Goal: Task Accomplishment & Management: Complete application form

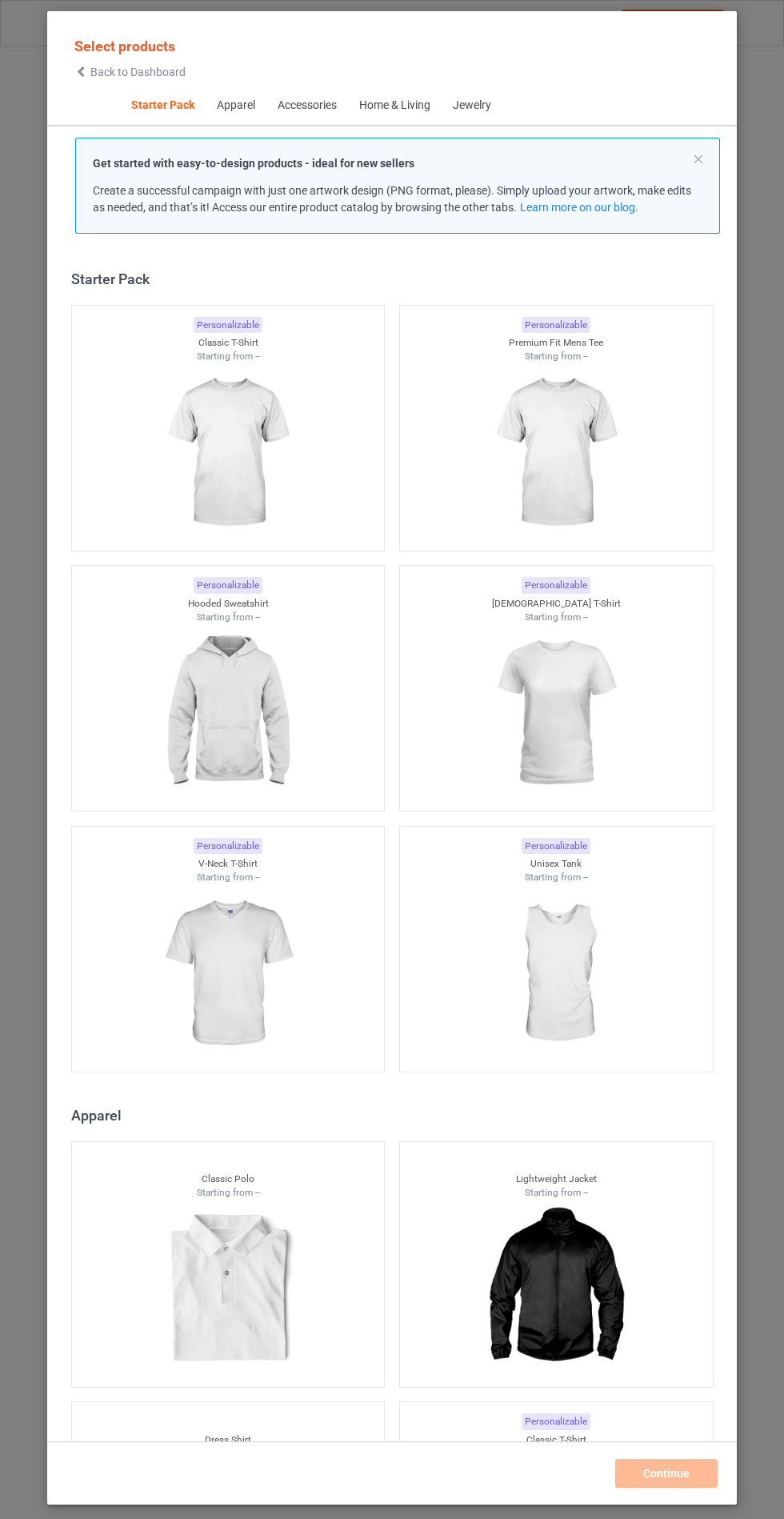
scroll to position [20, 0]
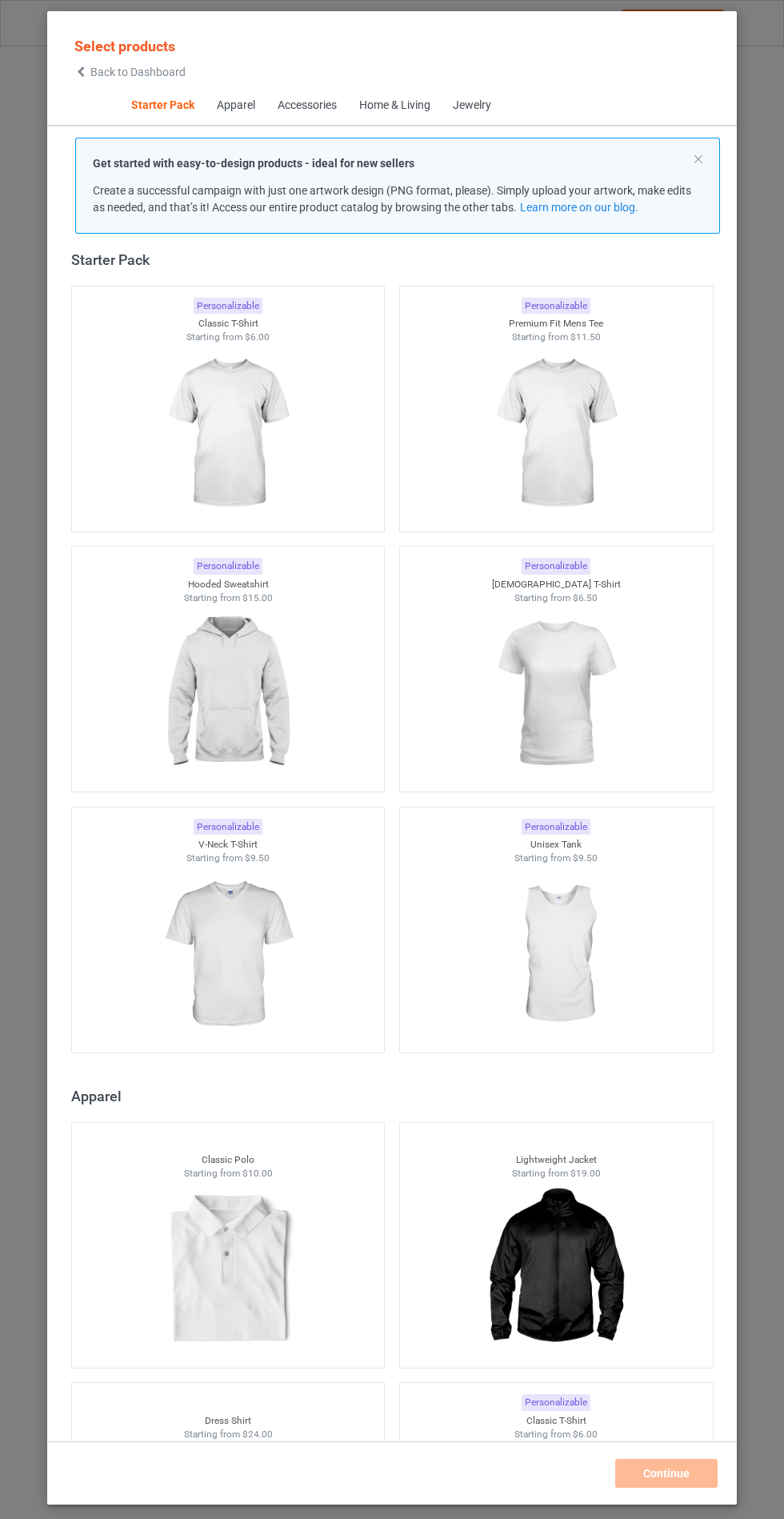
click at [281, 696] on img at bounding box center [227, 693] width 143 height 179
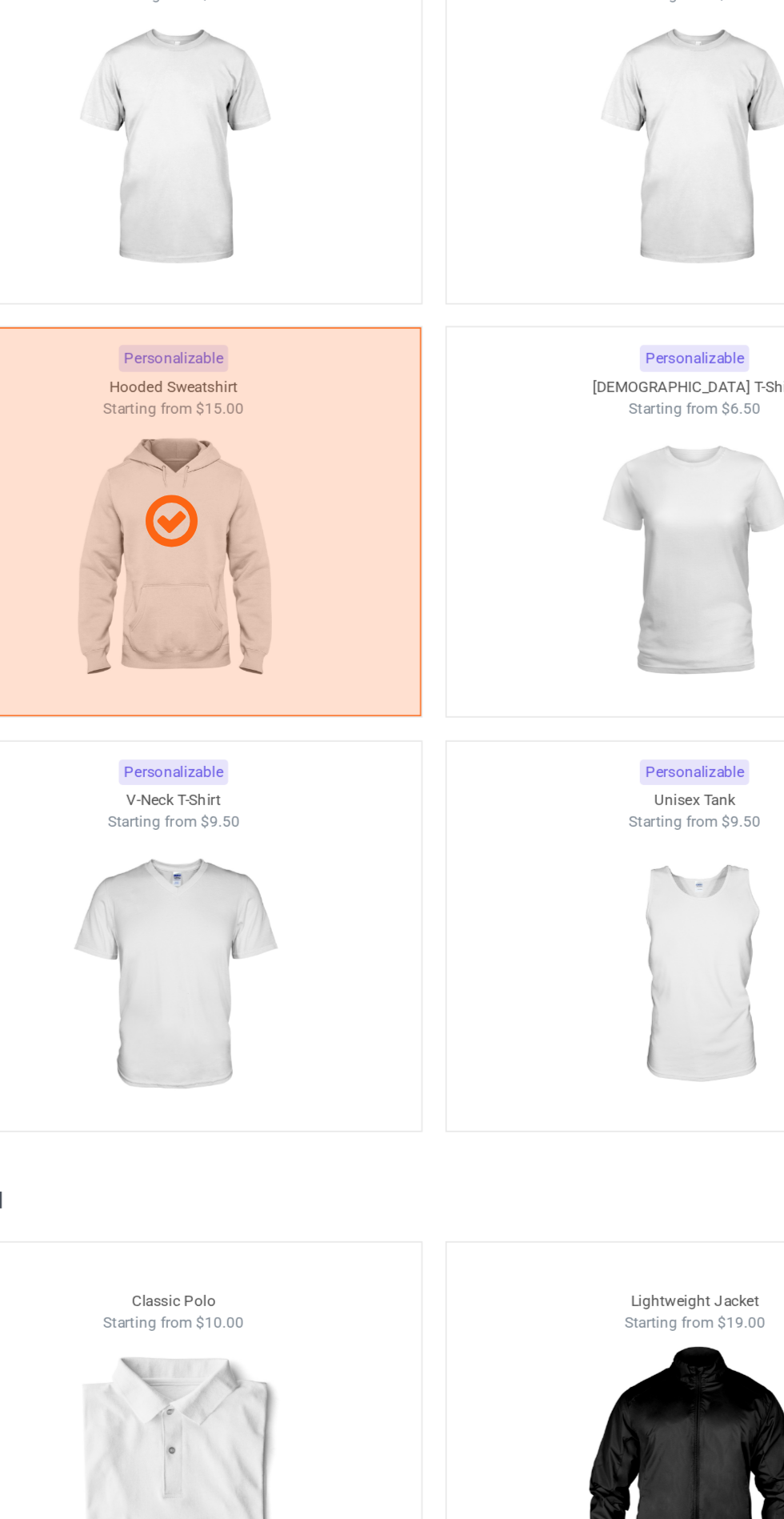
scroll to position [25, 0]
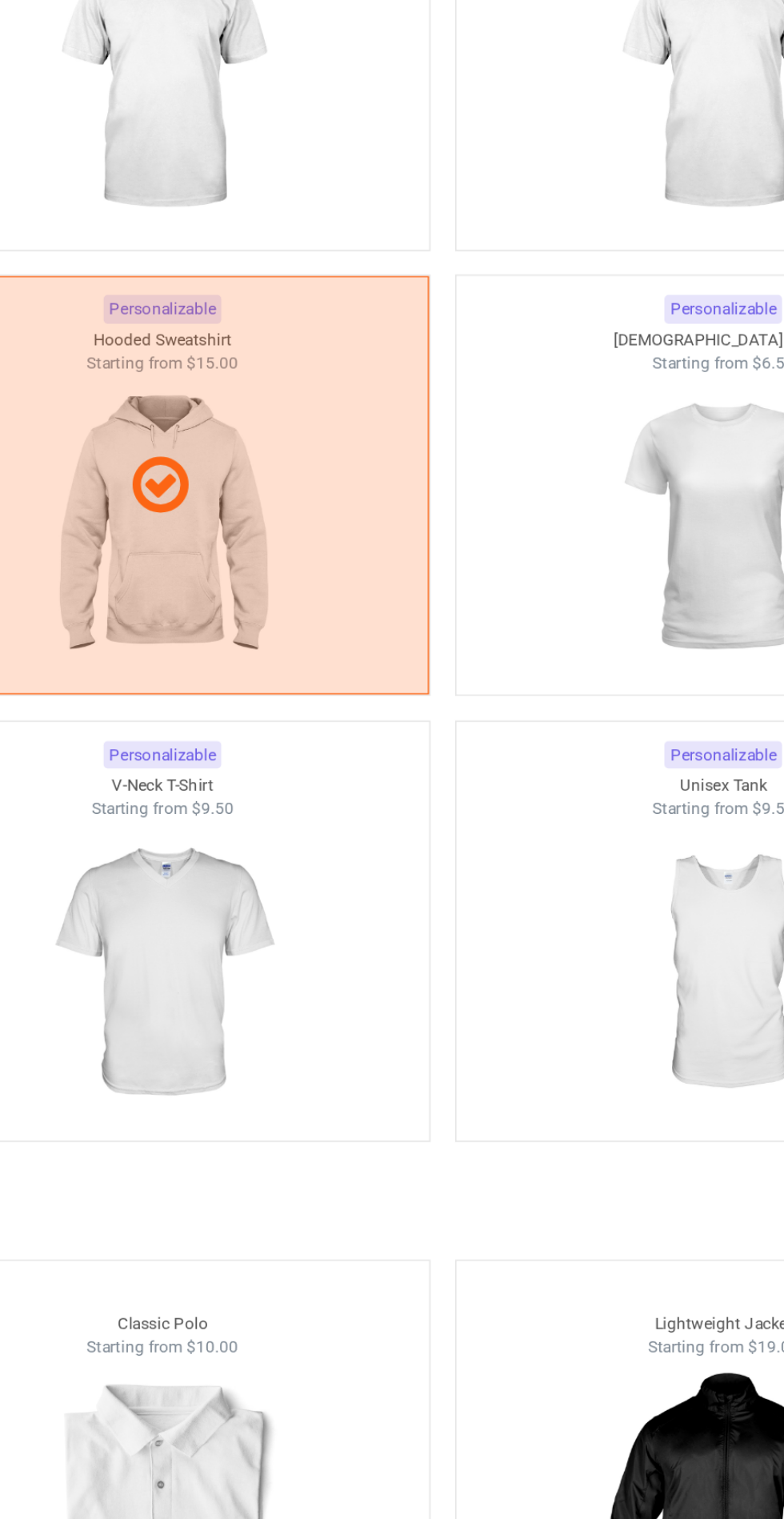
click at [266, 864] on img at bounding box center [227, 926] width 143 height 179
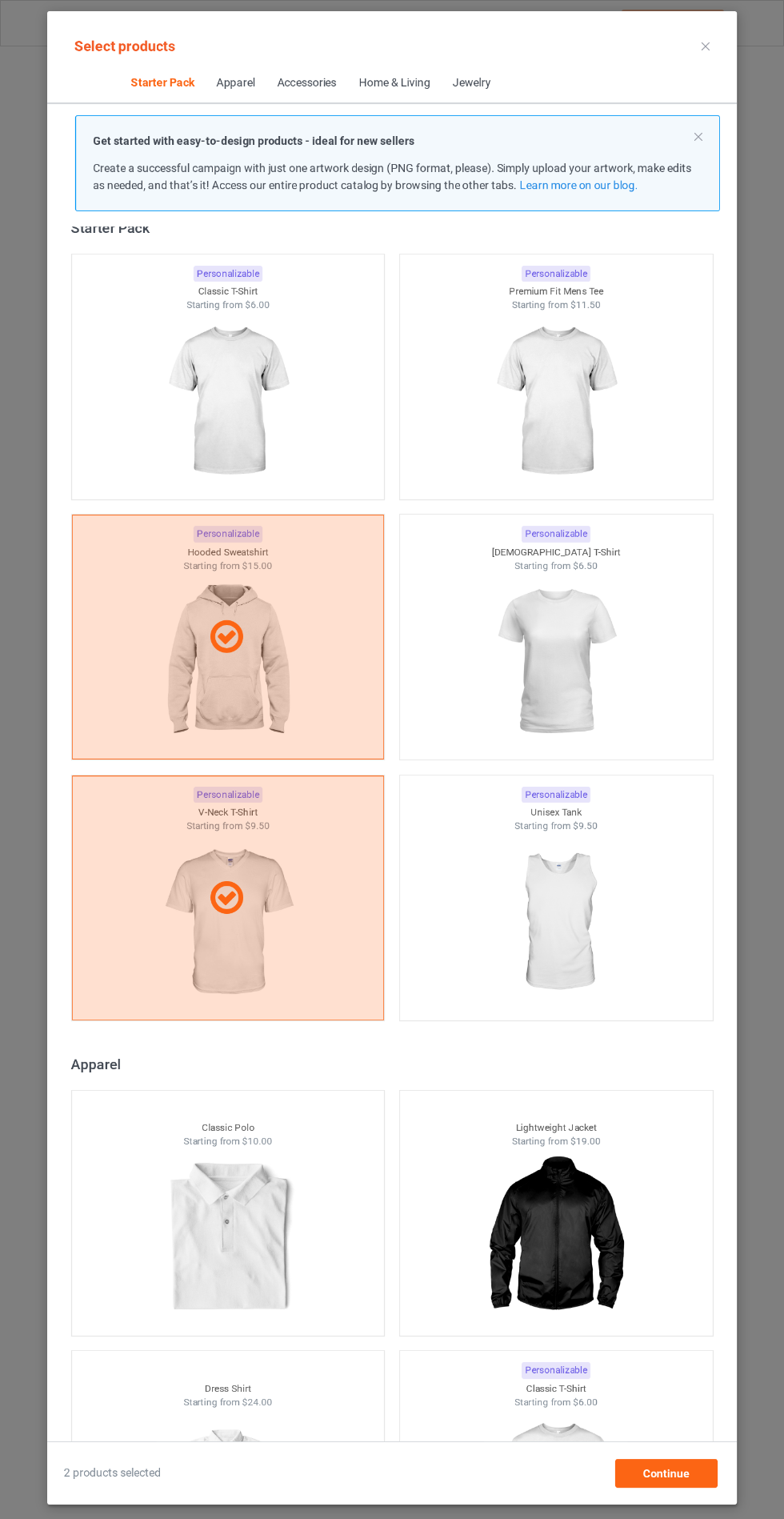
scroll to position [92, 0]
click at [697, 1477] on div "Continue" at bounding box center [666, 1473] width 103 height 29
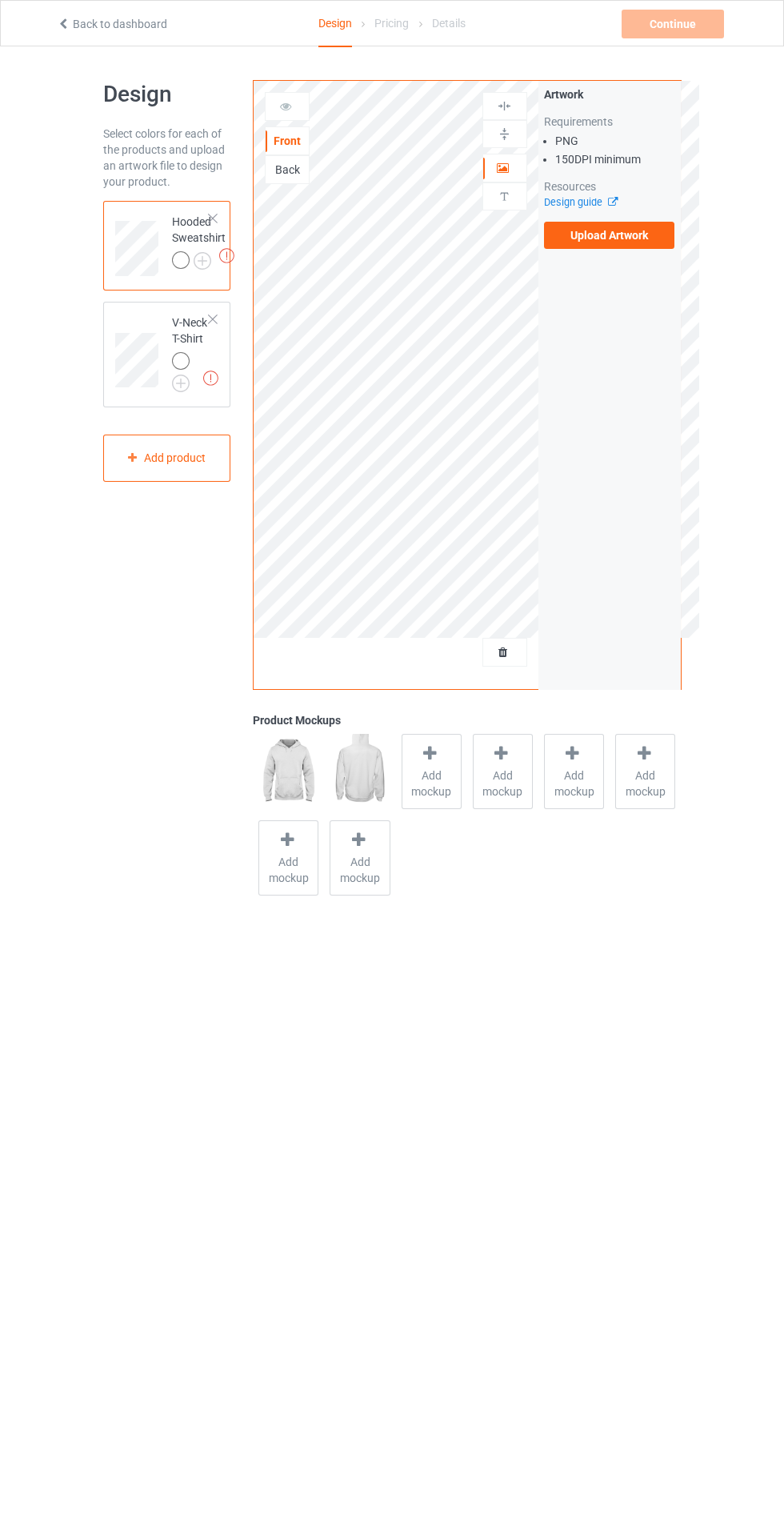
click at [640, 235] on label "Upload Artwork" at bounding box center [609, 235] width 132 height 27
click at [0, 0] on input "Upload Artwork" at bounding box center [0, 0] width 0 height 0
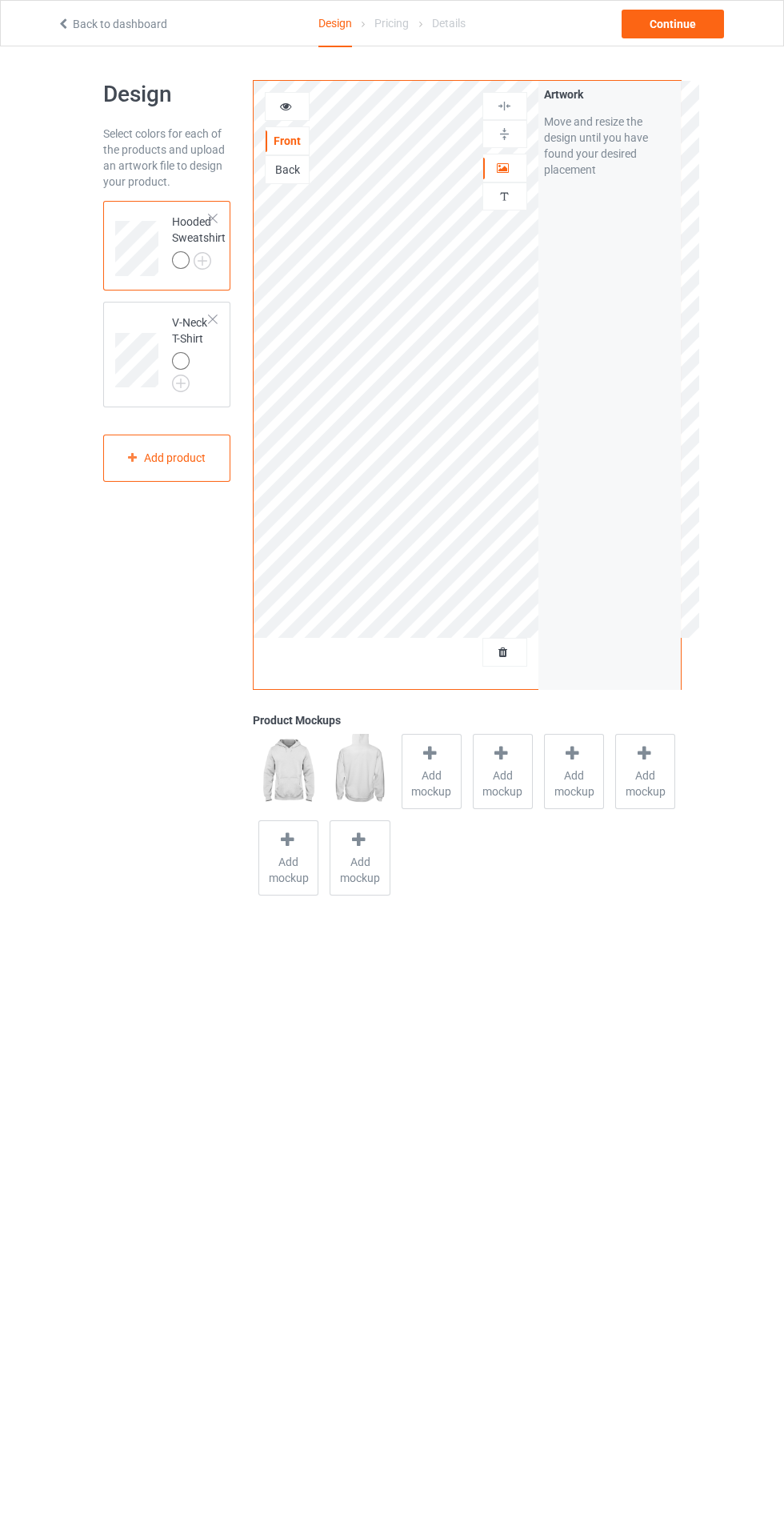
click at [410, 799] on span "Add mockup" at bounding box center [431, 783] width 59 height 32
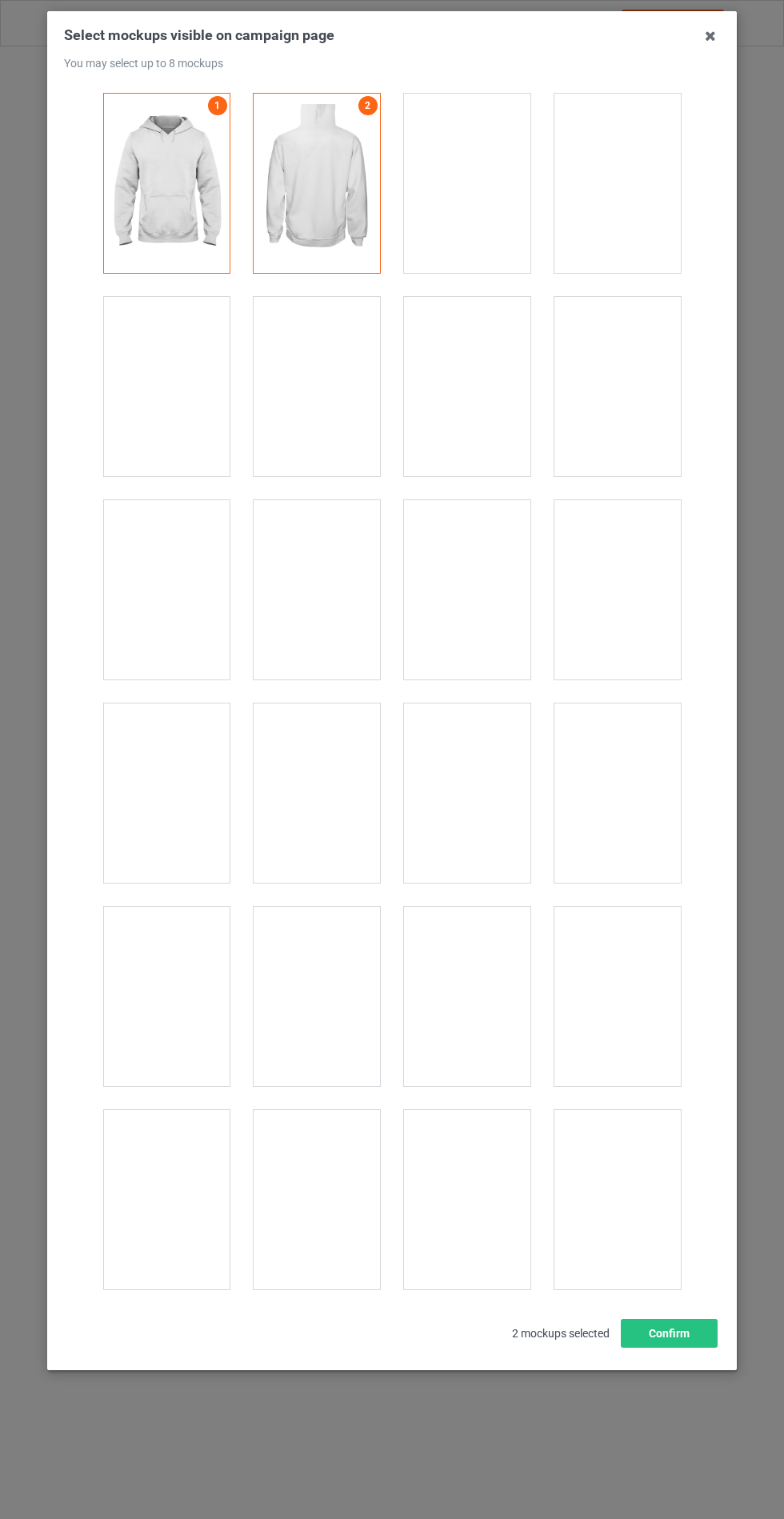
scroll to position [12917, 0]
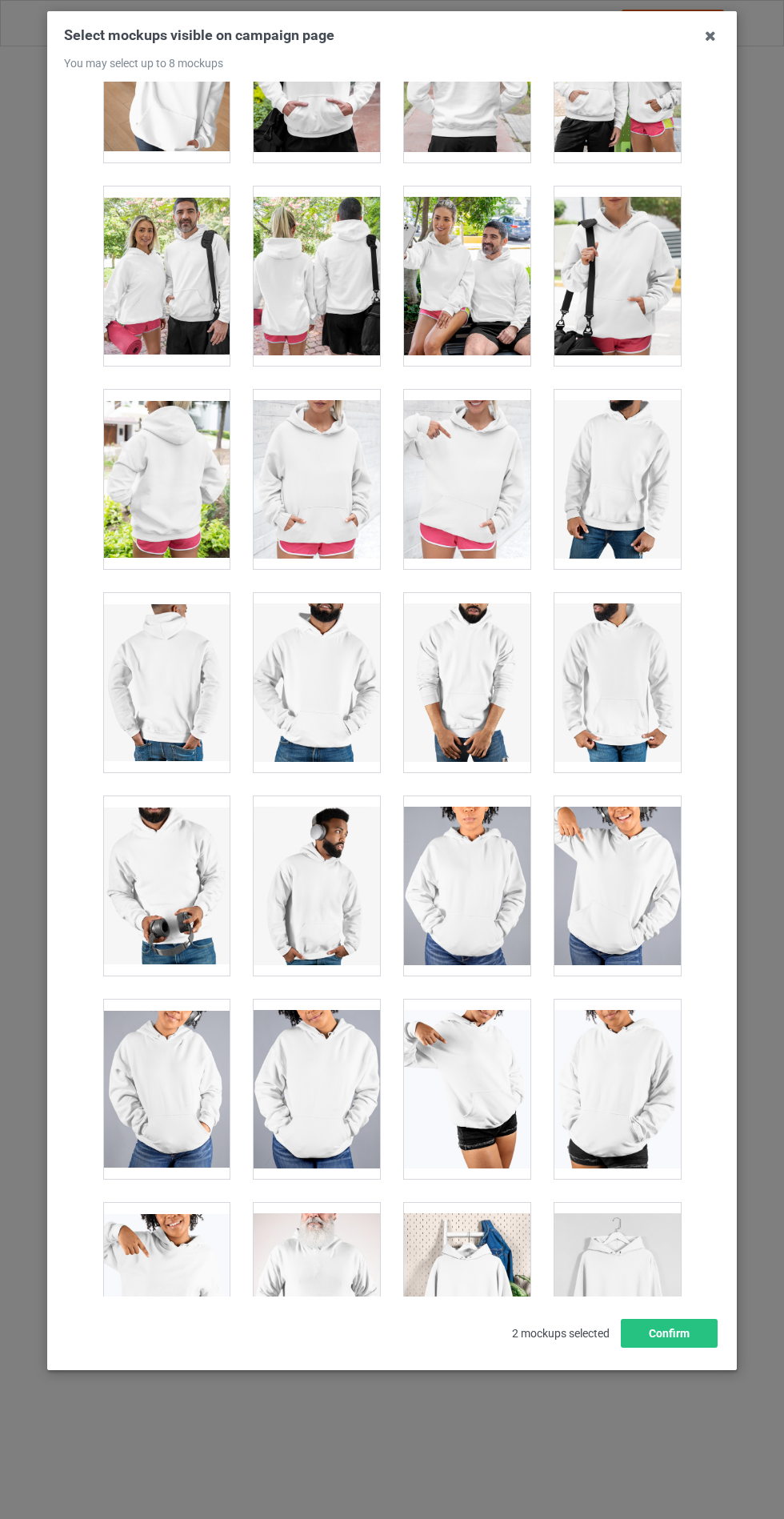
click at [317, 460] on div at bounding box center [316, 479] width 126 height 179
click at [690, 1348] on button "Confirm" at bounding box center [669, 1333] width 97 height 29
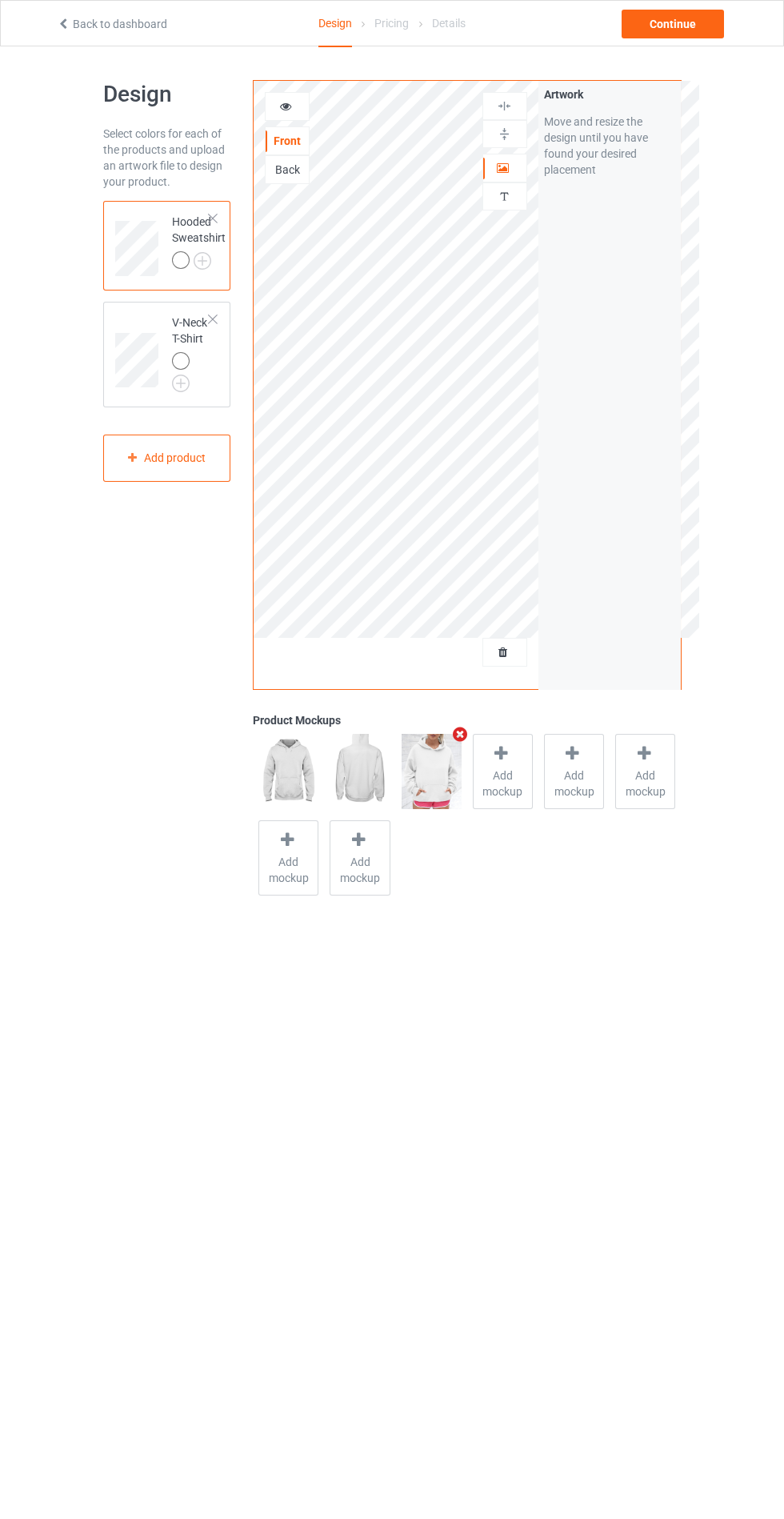
click at [0, 0] on img at bounding box center [0, 0] width 0 height 0
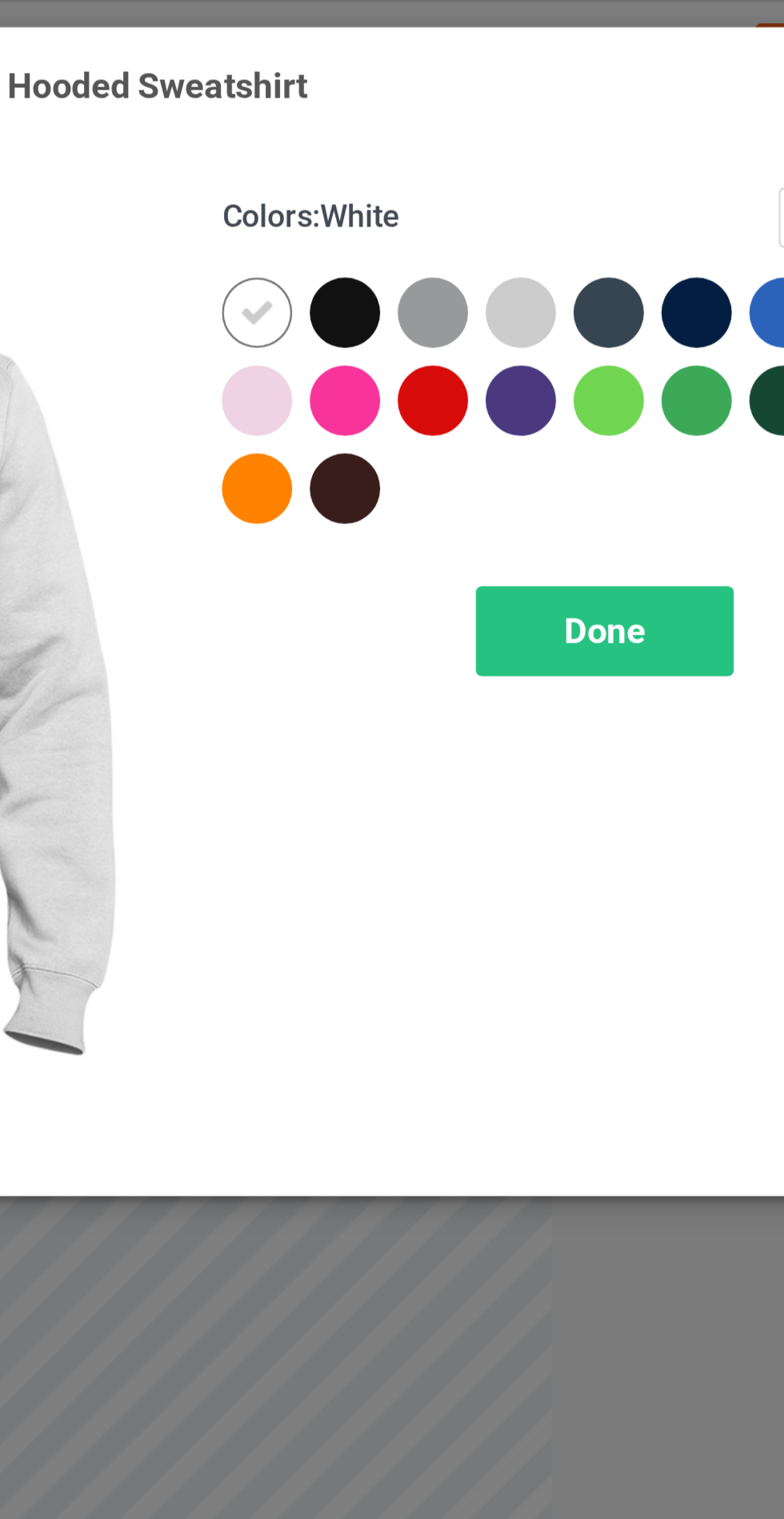
click at [449, 139] on div at bounding box center [454, 128] width 29 height 29
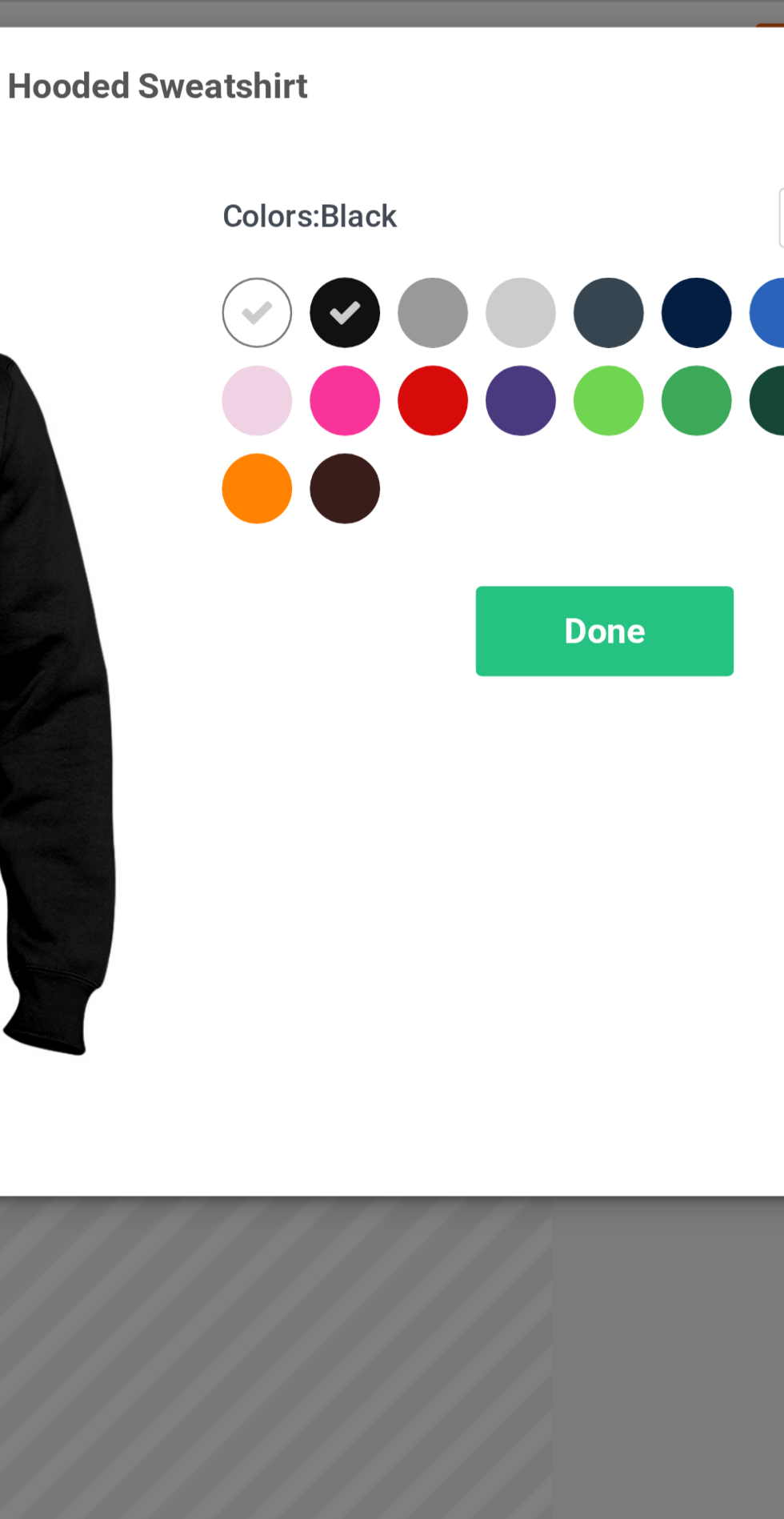
click at [554, 131] on div at bounding box center [562, 128] width 29 height 29
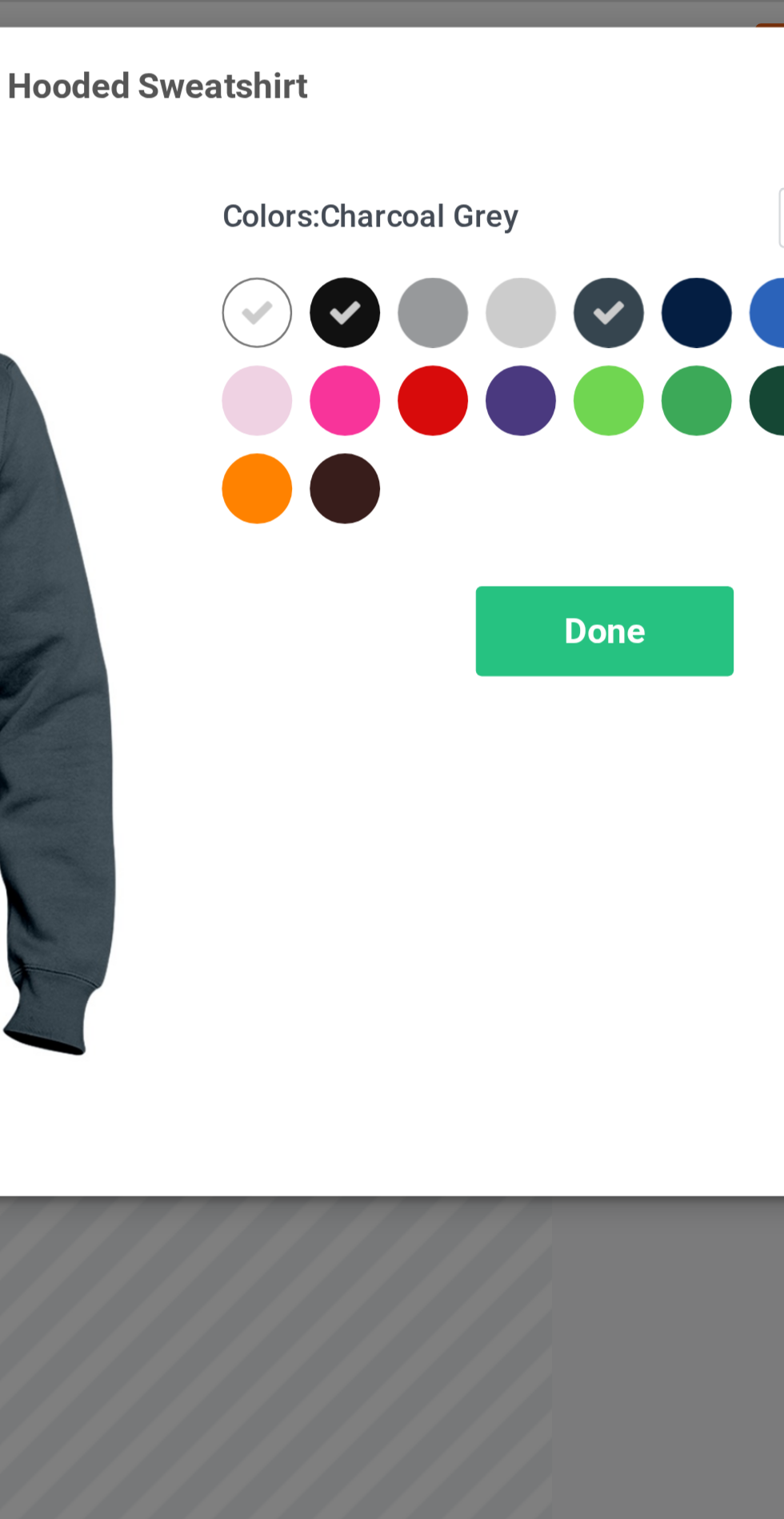
click at [585, 126] on div at bounding box center [598, 128] width 29 height 29
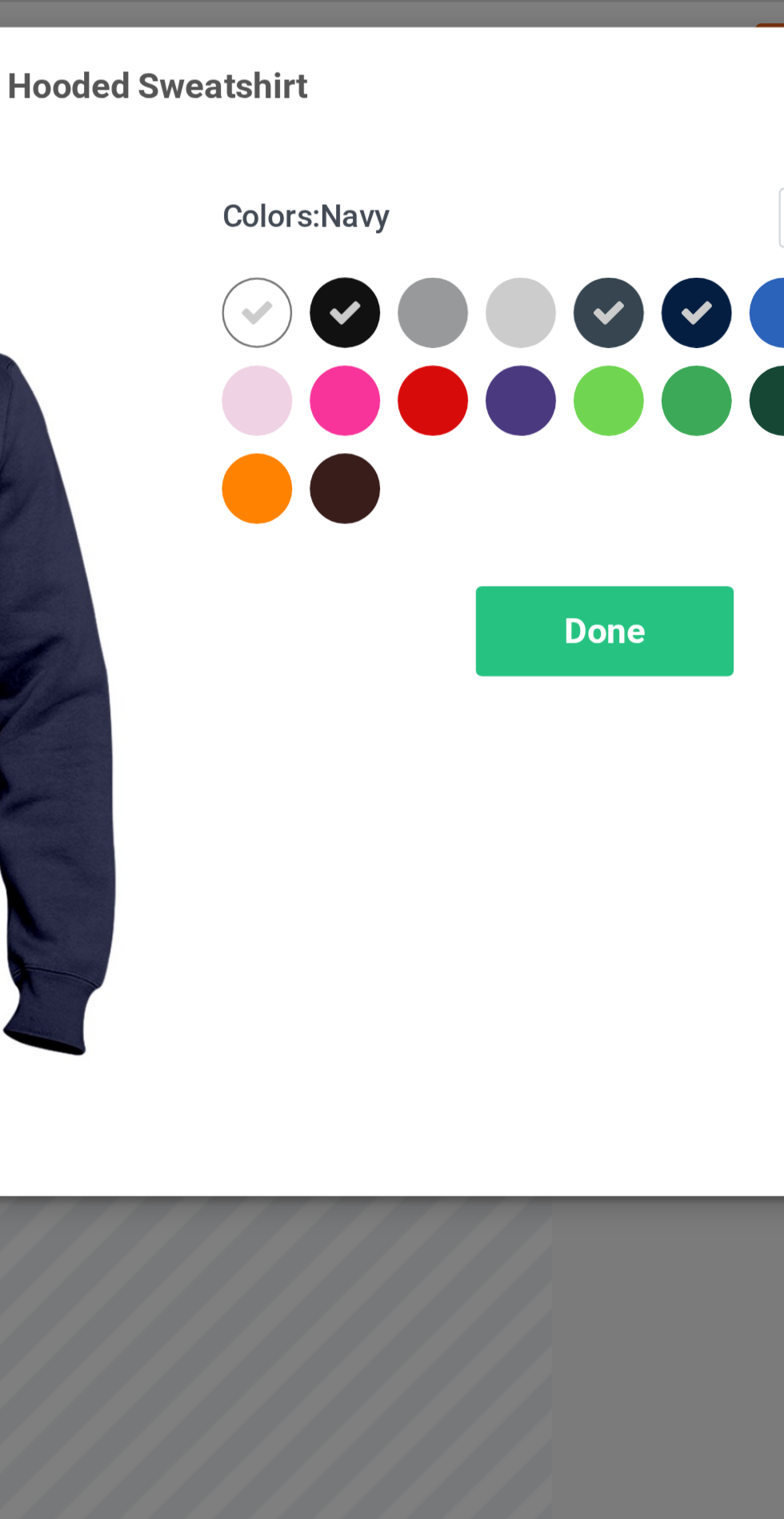
click at [561, 264] on span "Done" at bounding box center [560, 258] width 34 height 17
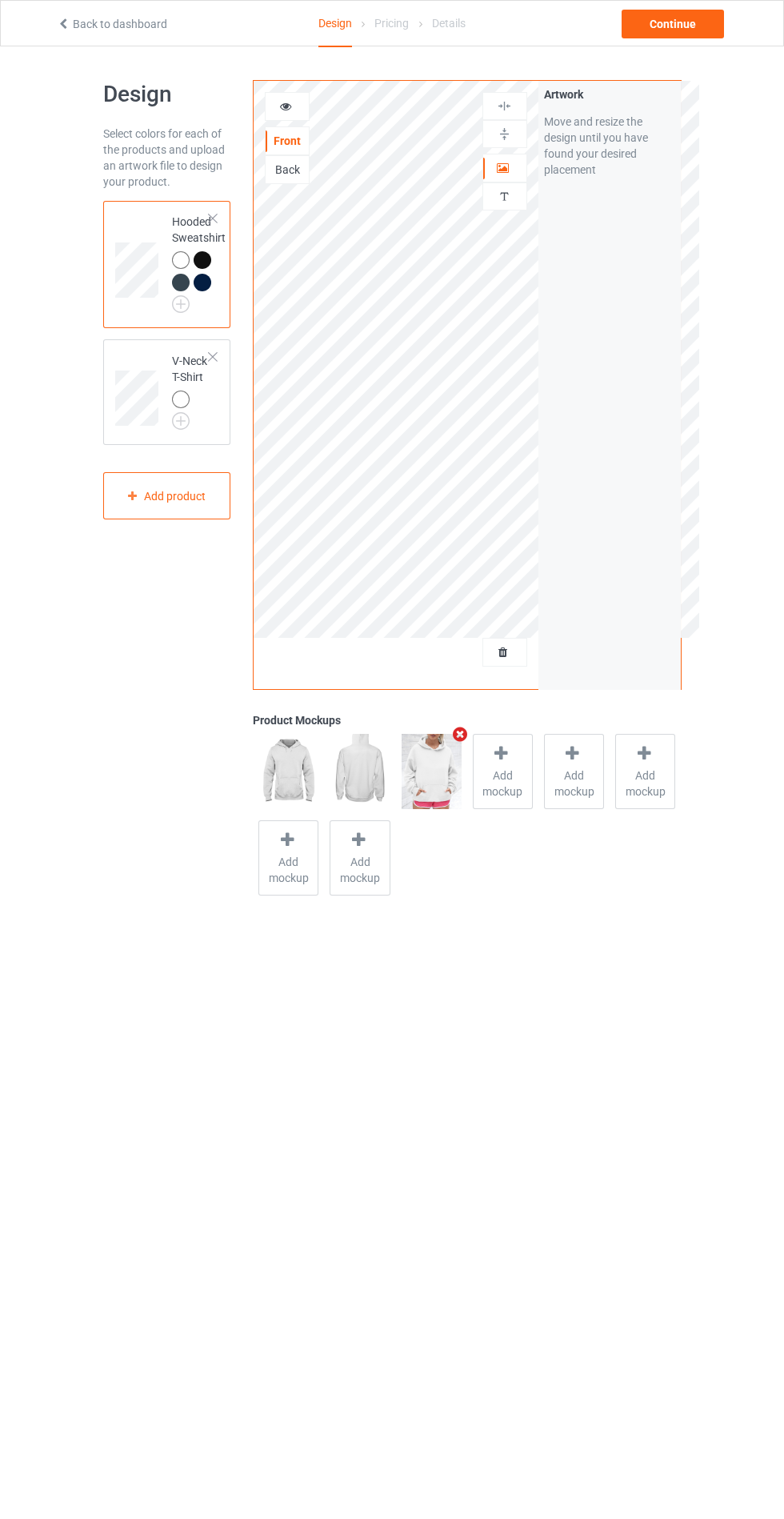
click at [0, 0] on img at bounding box center [0, 0] width 0 height 0
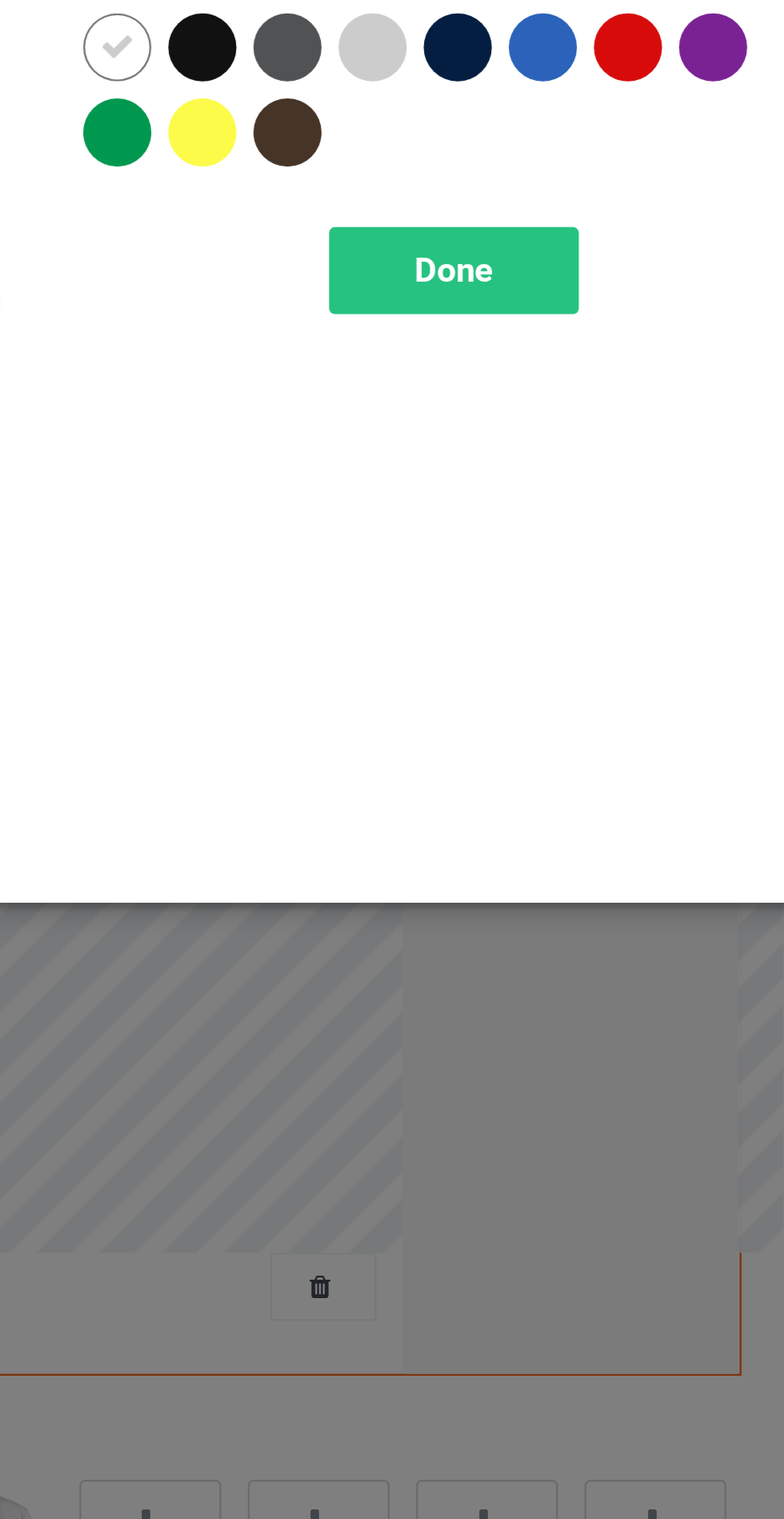
click at [462, 122] on div at bounding box center [454, 128] width 29 height 29
click at [552, 130] on div at bounding box center [562, 128] width 29 height 29
click at [480, 126] on div at bounding box center [490, 128] width 29 height 29
click at [557, 229] on span "Done" at bounding box center [560, 222] width 34 height 17
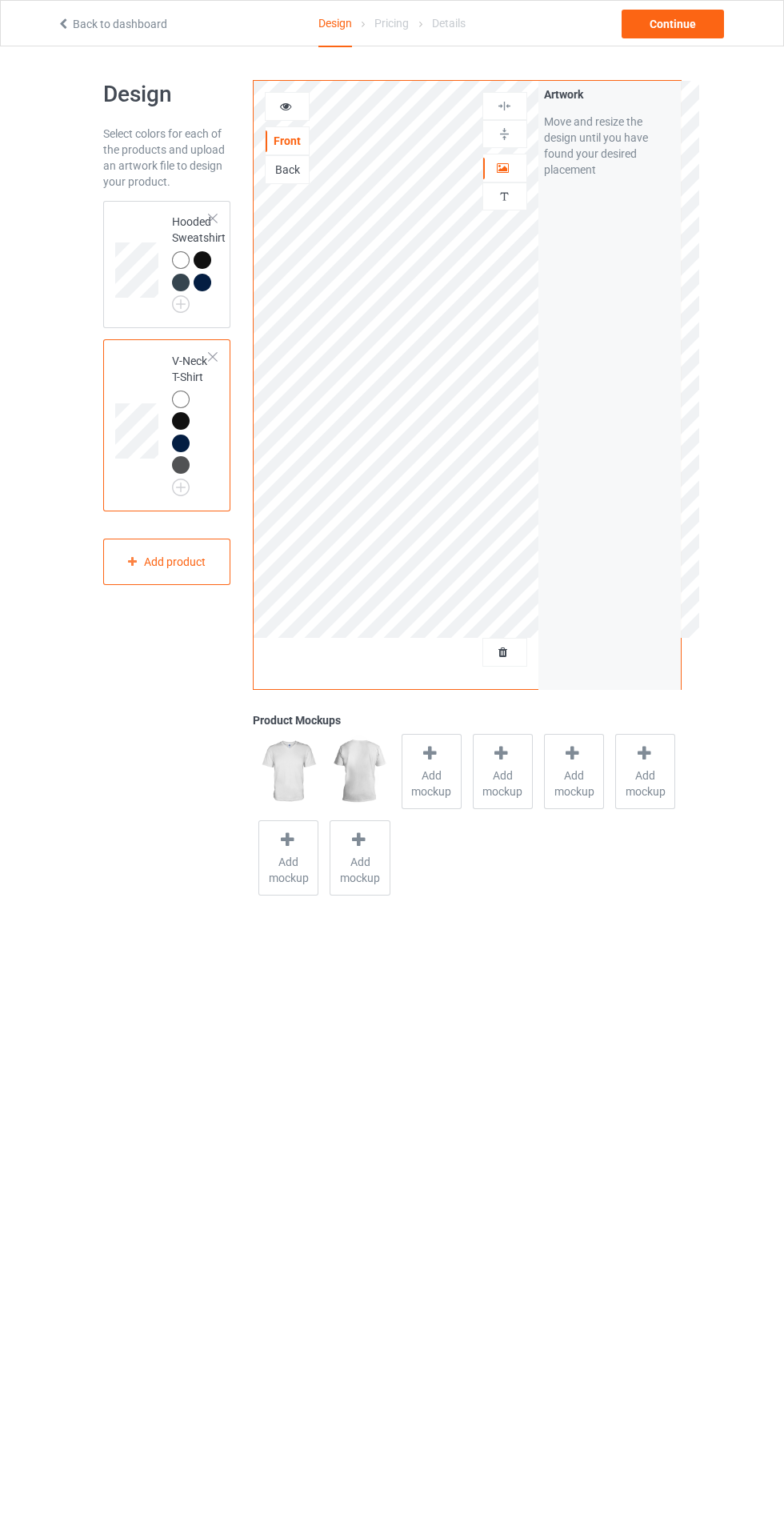
click at [0, 0] on img at bounding box center [0, 0] width 0 height 0
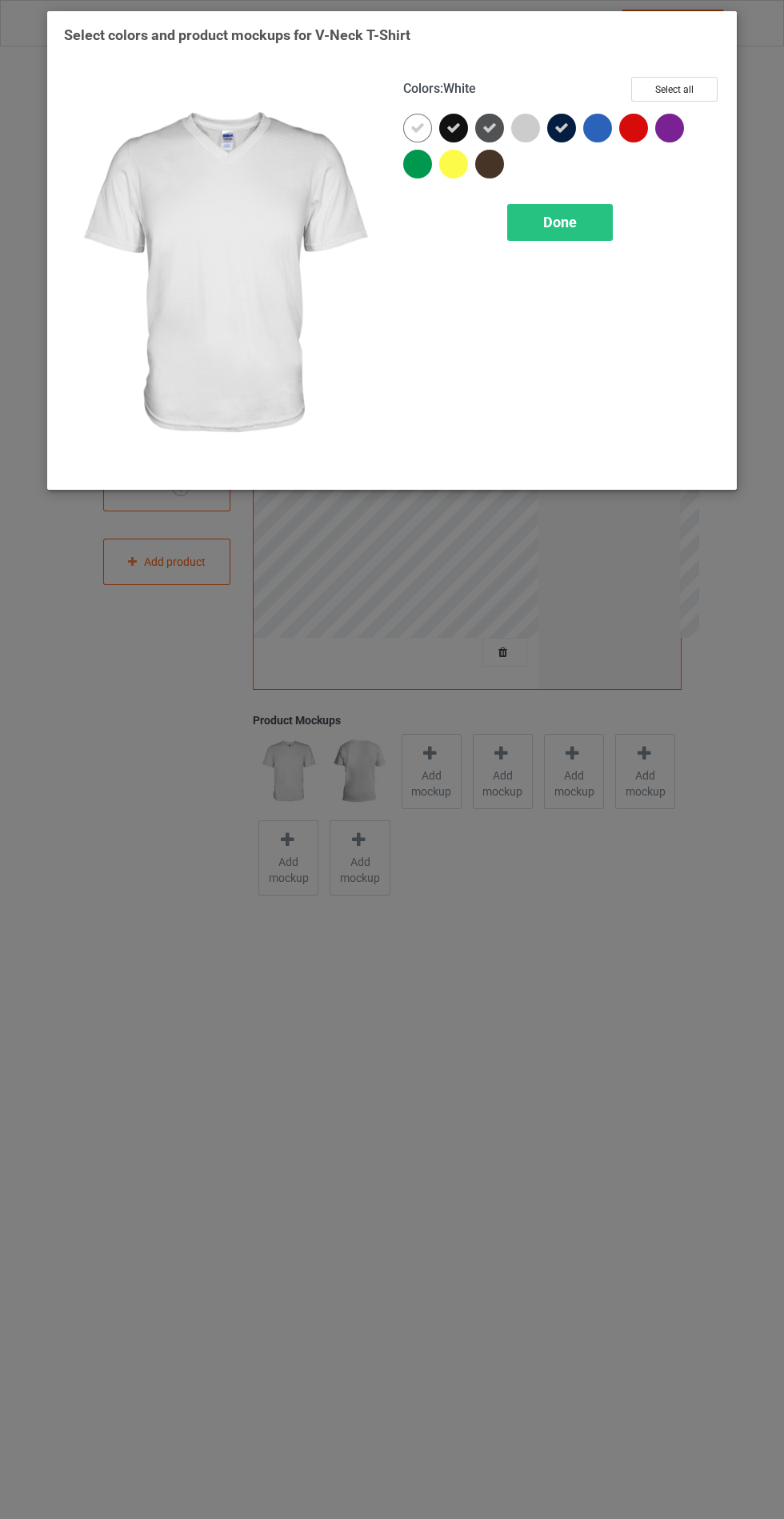
click at [743, 40] on div "Select colors and product mockups for V-Neck T-Shirt Colors : White Select all …" at bounding box center [392, 760] width 784 height 1519
click at [547, 771] on div "Select colors and product mockups for V-Neck T-Shirt Colors : White Select all …" at bounding box center [392, 760] width 784 height 1519
click at [557, 225] on span "Done" at bounding box center [560, 222] width 34 height 17
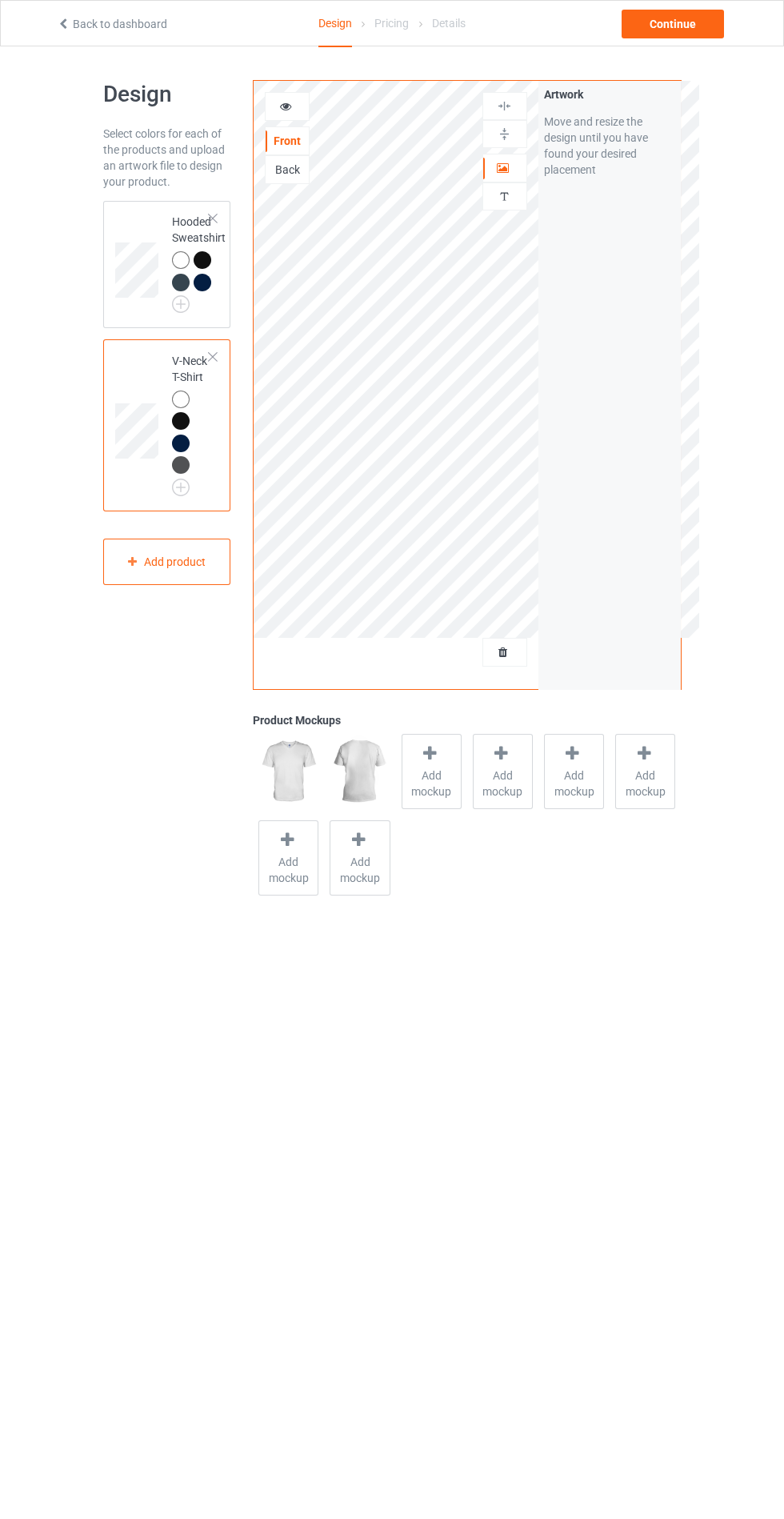
click at [422, 766] on div at bounding box center [431, 755] width 22 height 23
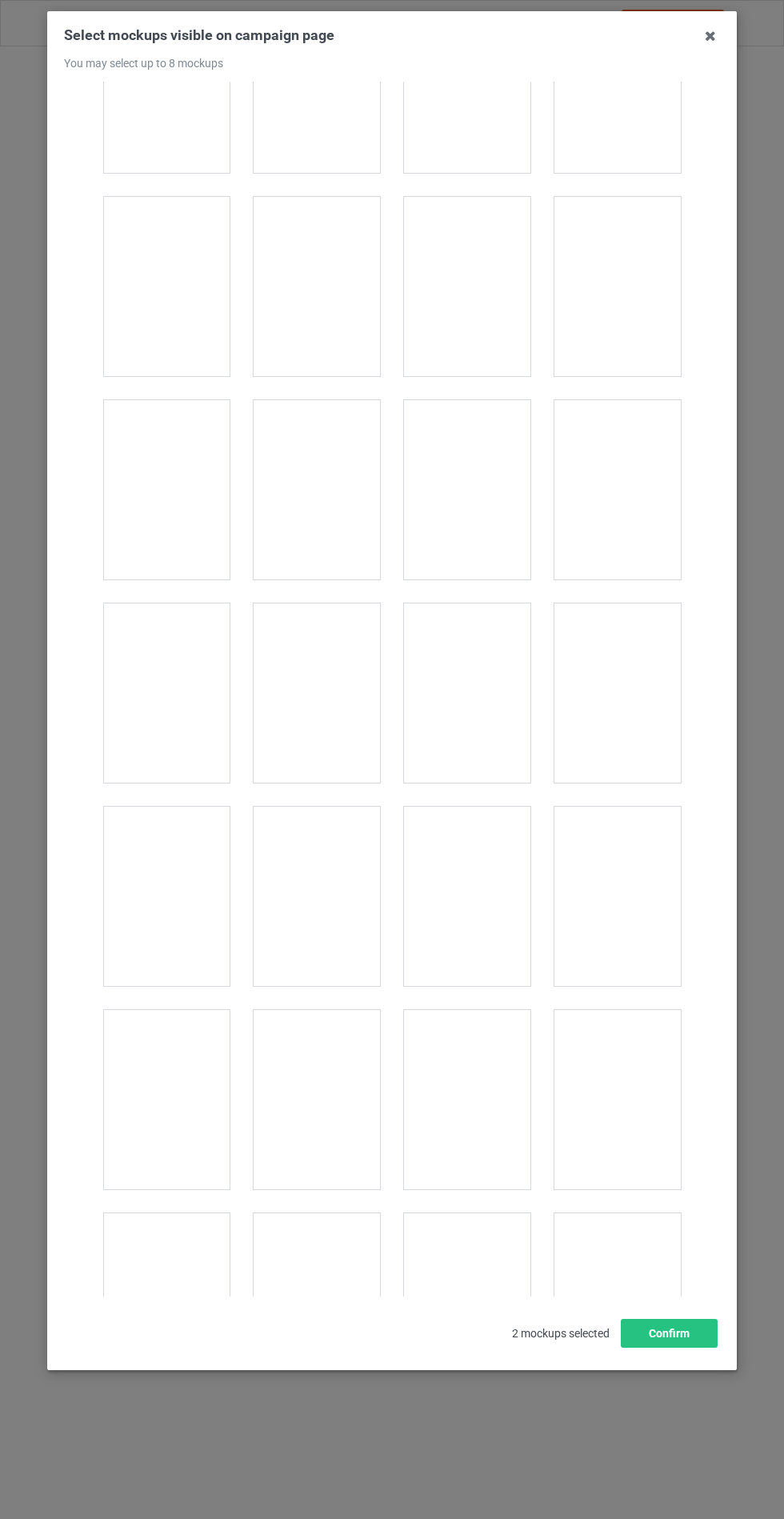
scroll to position [2158, 0]
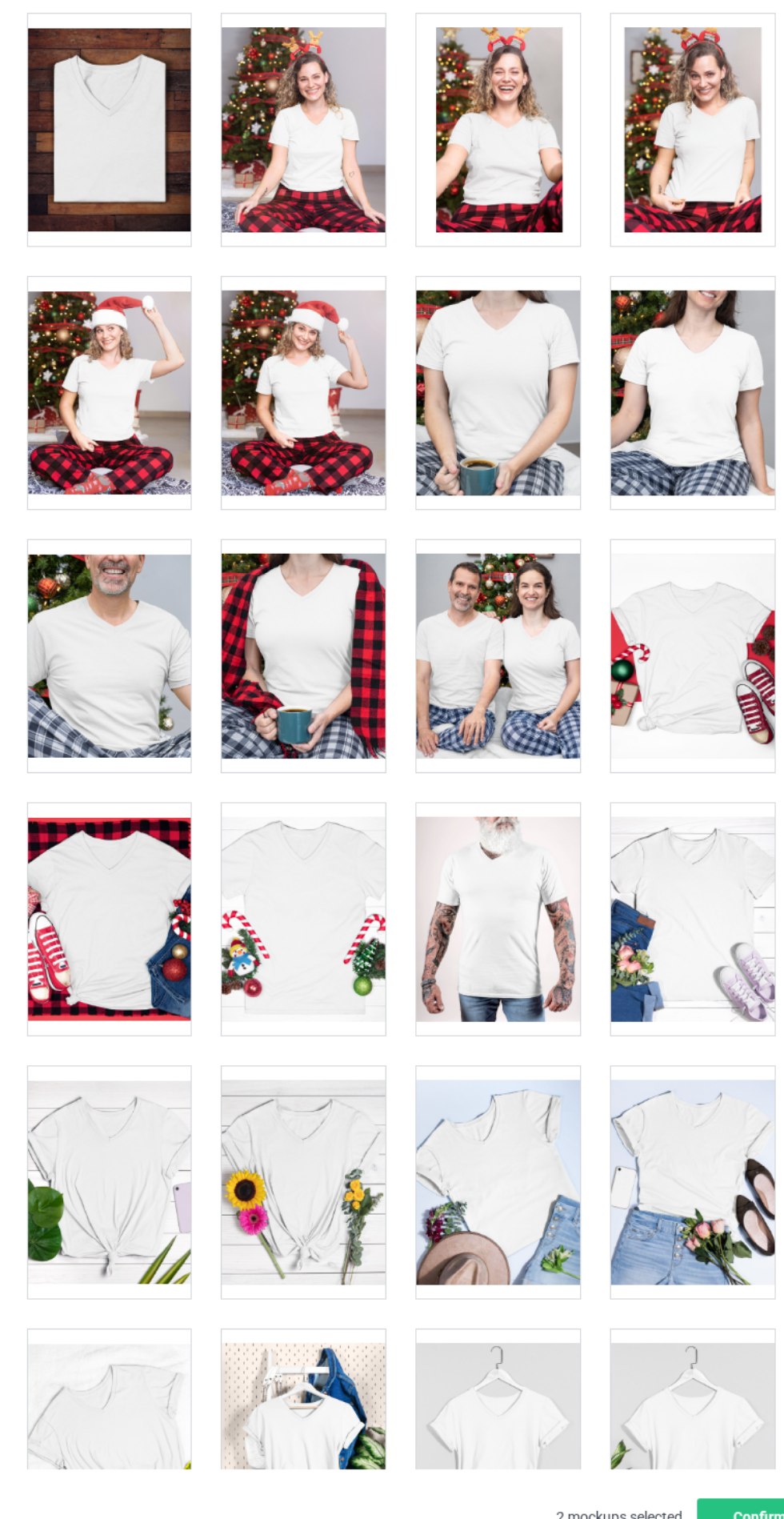
click at [636, 873] on div at bounding box center [618, 871] width 126 height 179
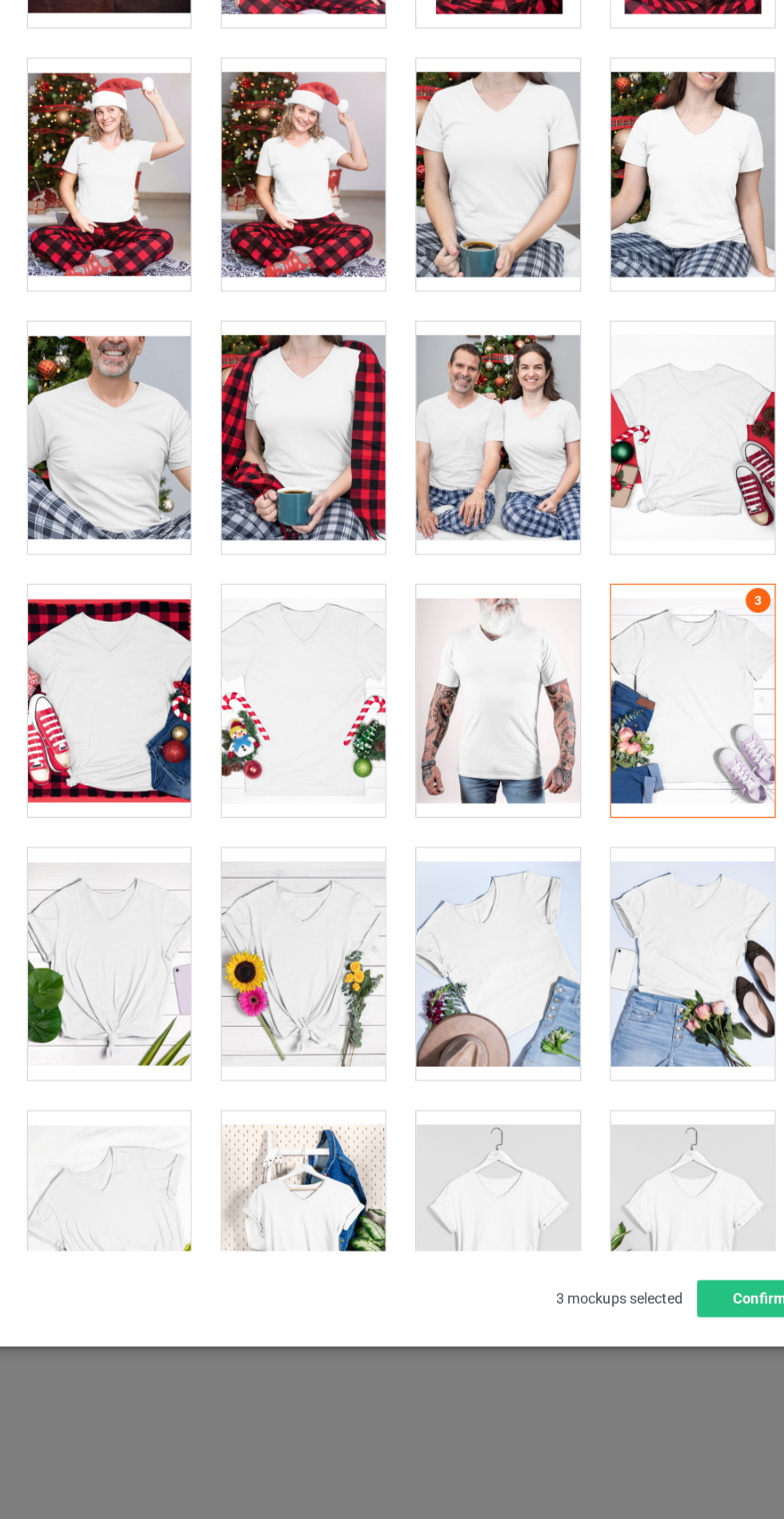
click at [508, 1110] on div at bounding box center [467, 1074] width 126 height 179
click at [646, 1348] on button "Confirm" at bounding box center [669, 1333] width 97 height 29
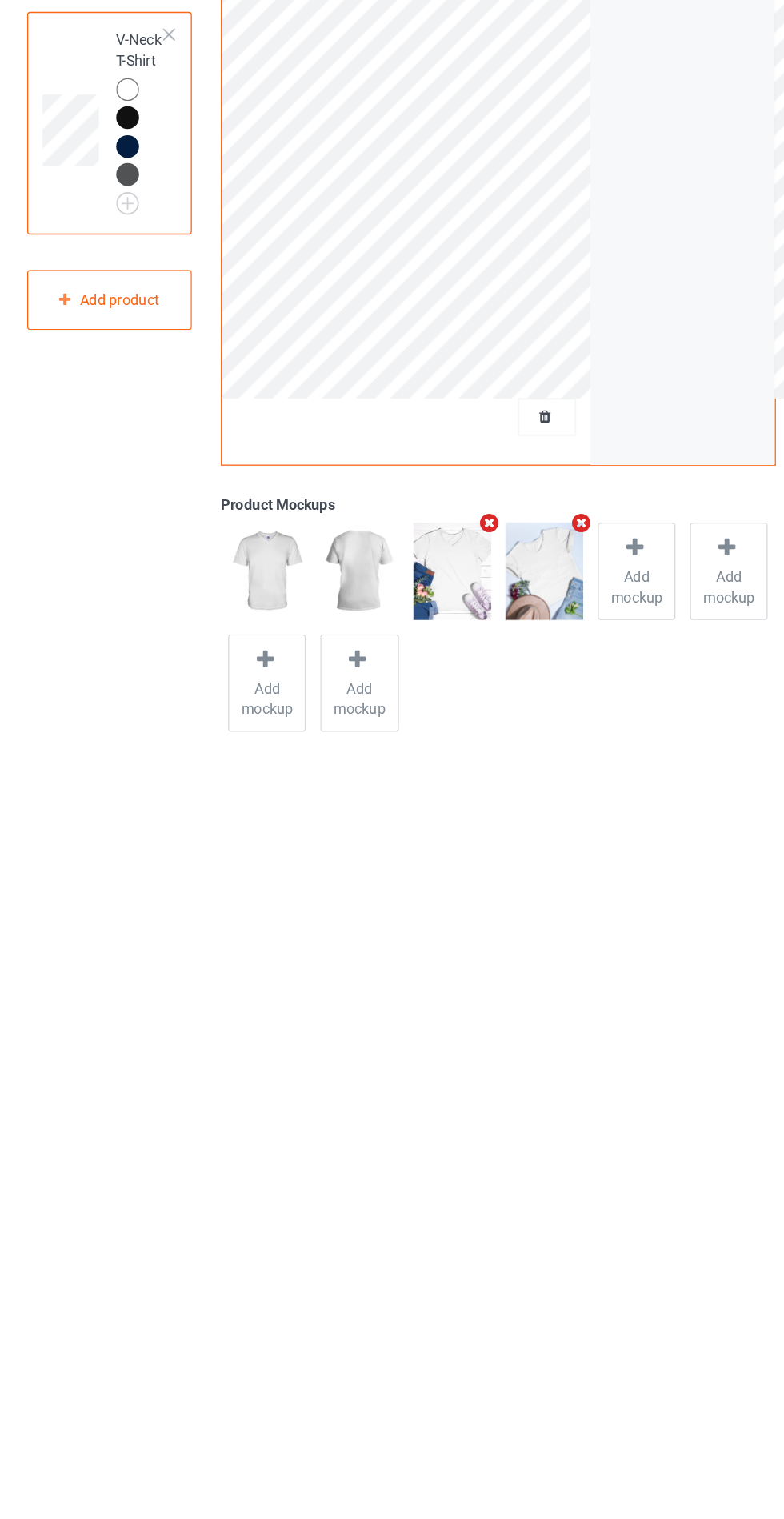
scroll to position [0, 0]
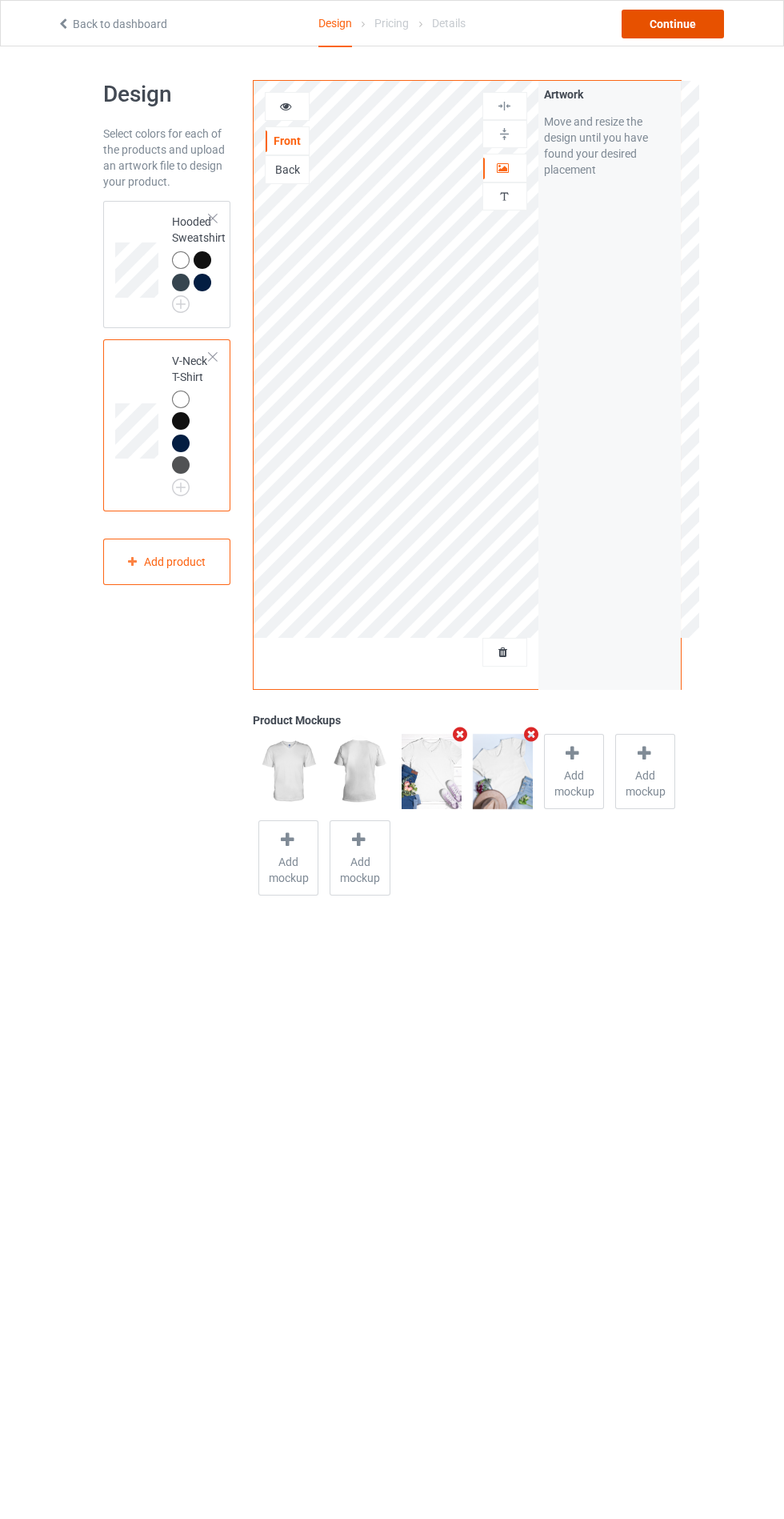
click at [700, 15] on div "Continue" at bounding box center [673, 24] width 103 height 29
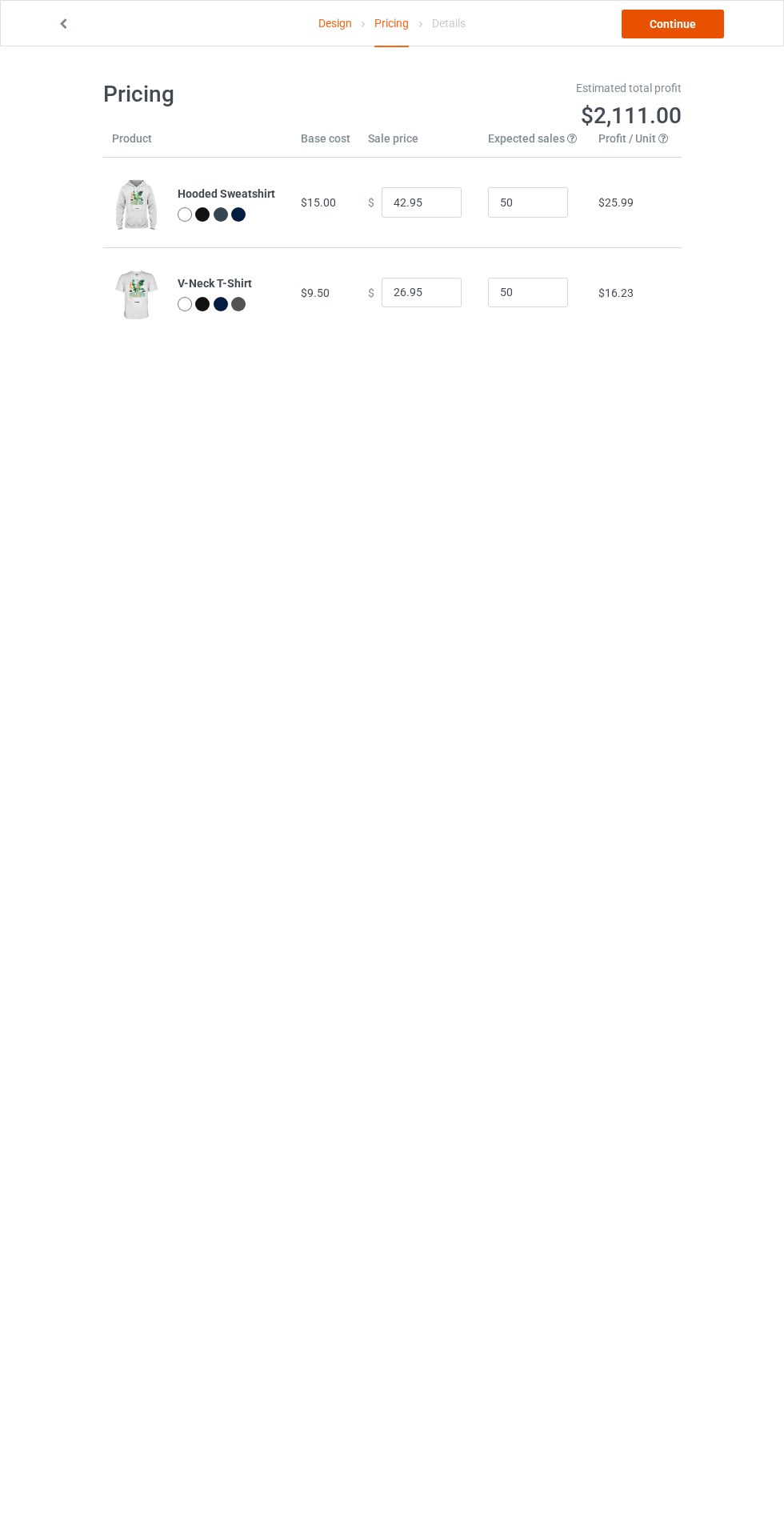
click at [676, 23] on link "Continue" at bounding box center [673, 24] width 103 height 29
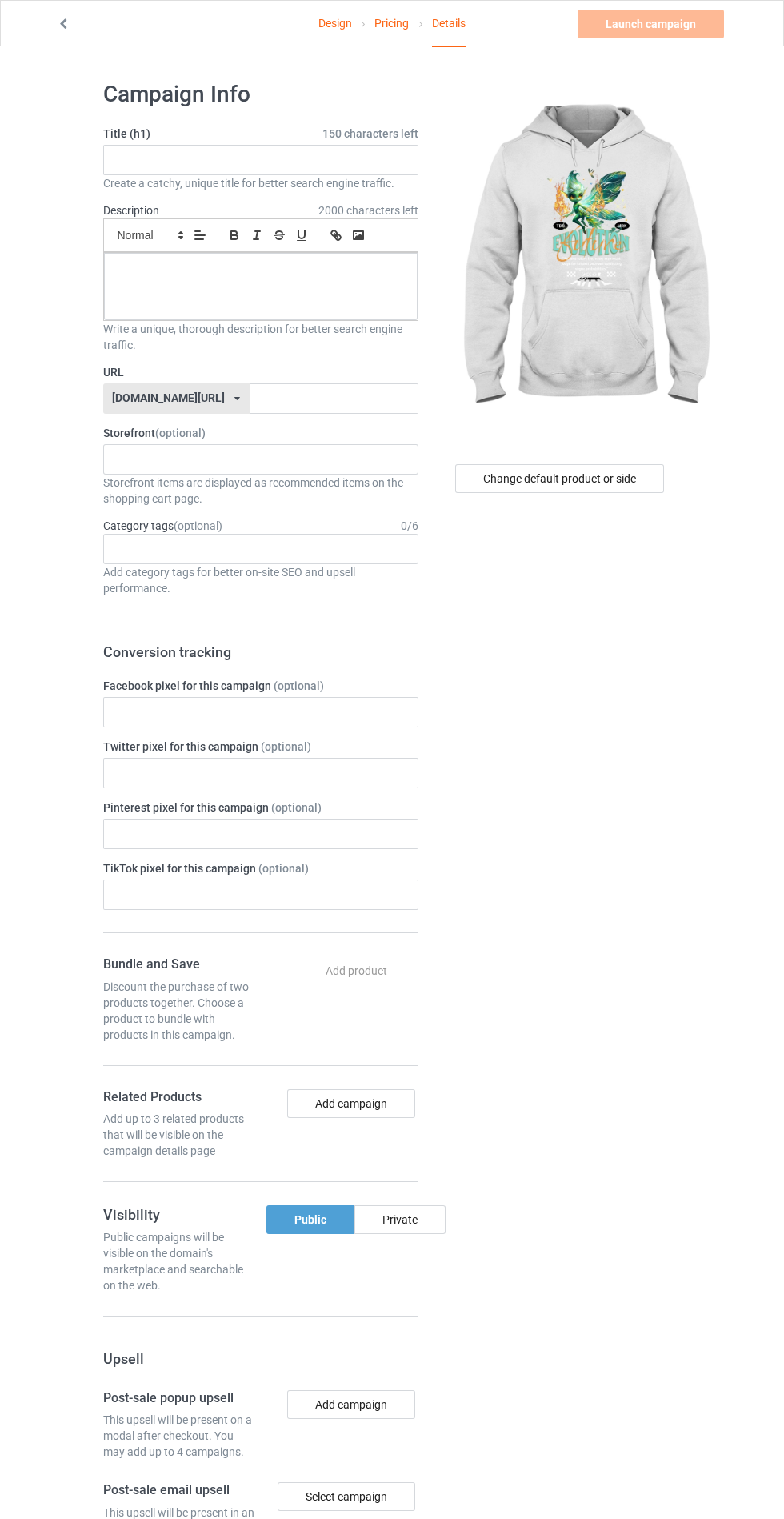
click at [368, 207] on span "2000 characters left" at bounding box center [368, 210] width 100 height 16
click at [300, 160] on input "text" at bounding box center [261, 160] width 316 height 31
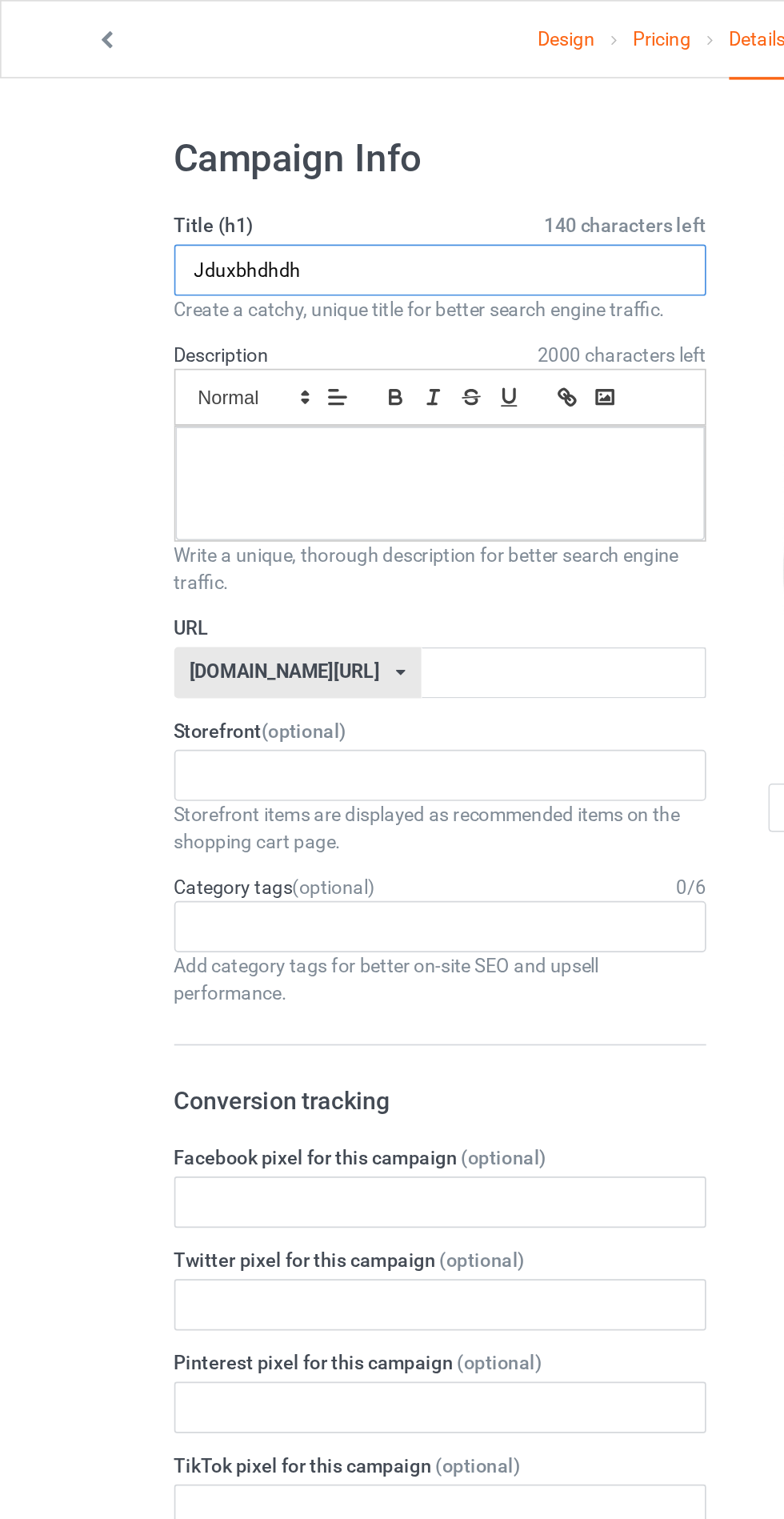
type input "Jduxbhdhdh"
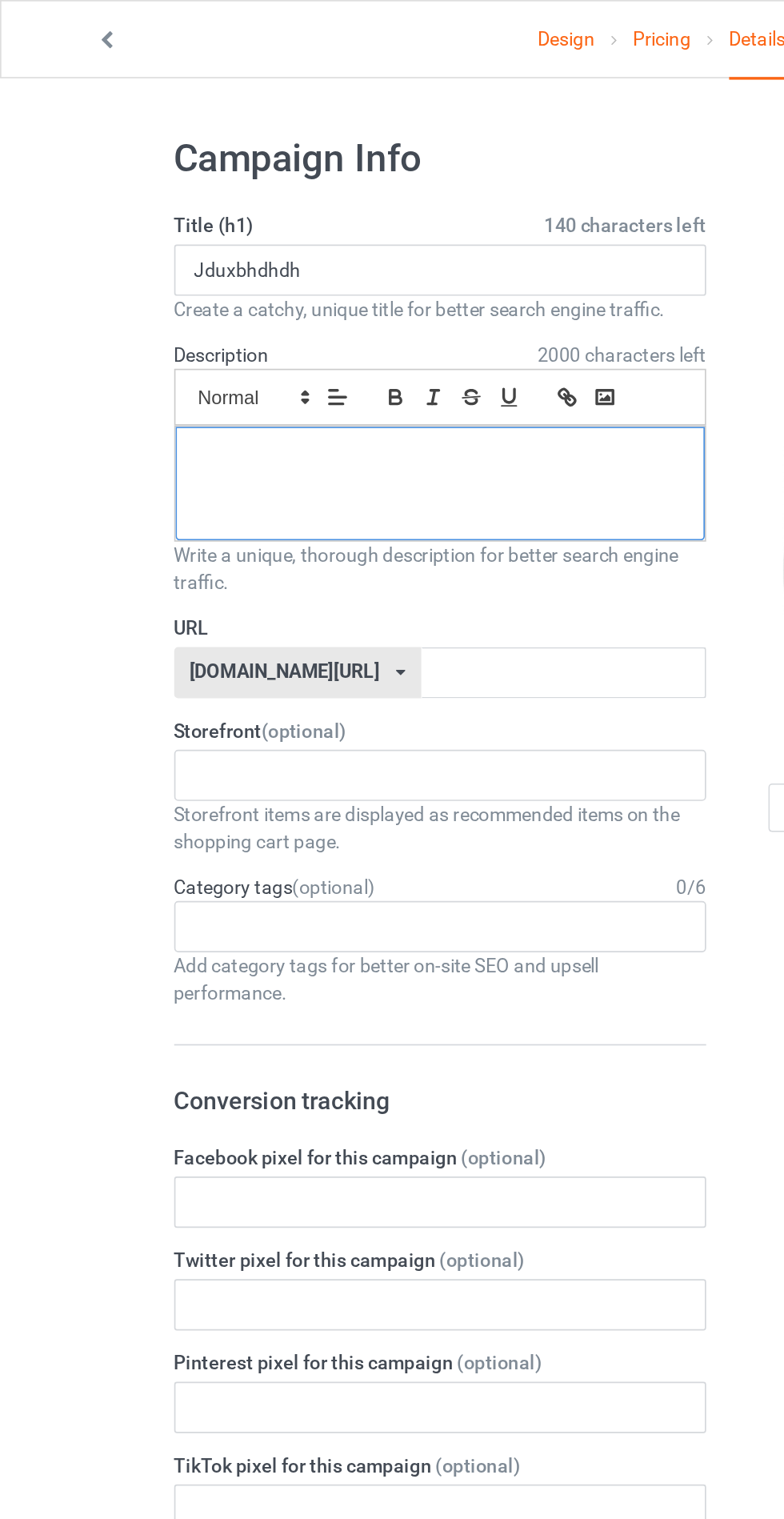
click at [229, 272] on p at bounding box center [261, 271] width 288 height 15
click at [291, 378] on label "URL" at bounding box center [261, 372] width 316 height 16
click at [302, 373] on label "URL" at bounding box center [261, 372] width 316 height 16
click at [275, 395] on input "text" at bounding box center [333, 399] width 169 height 31
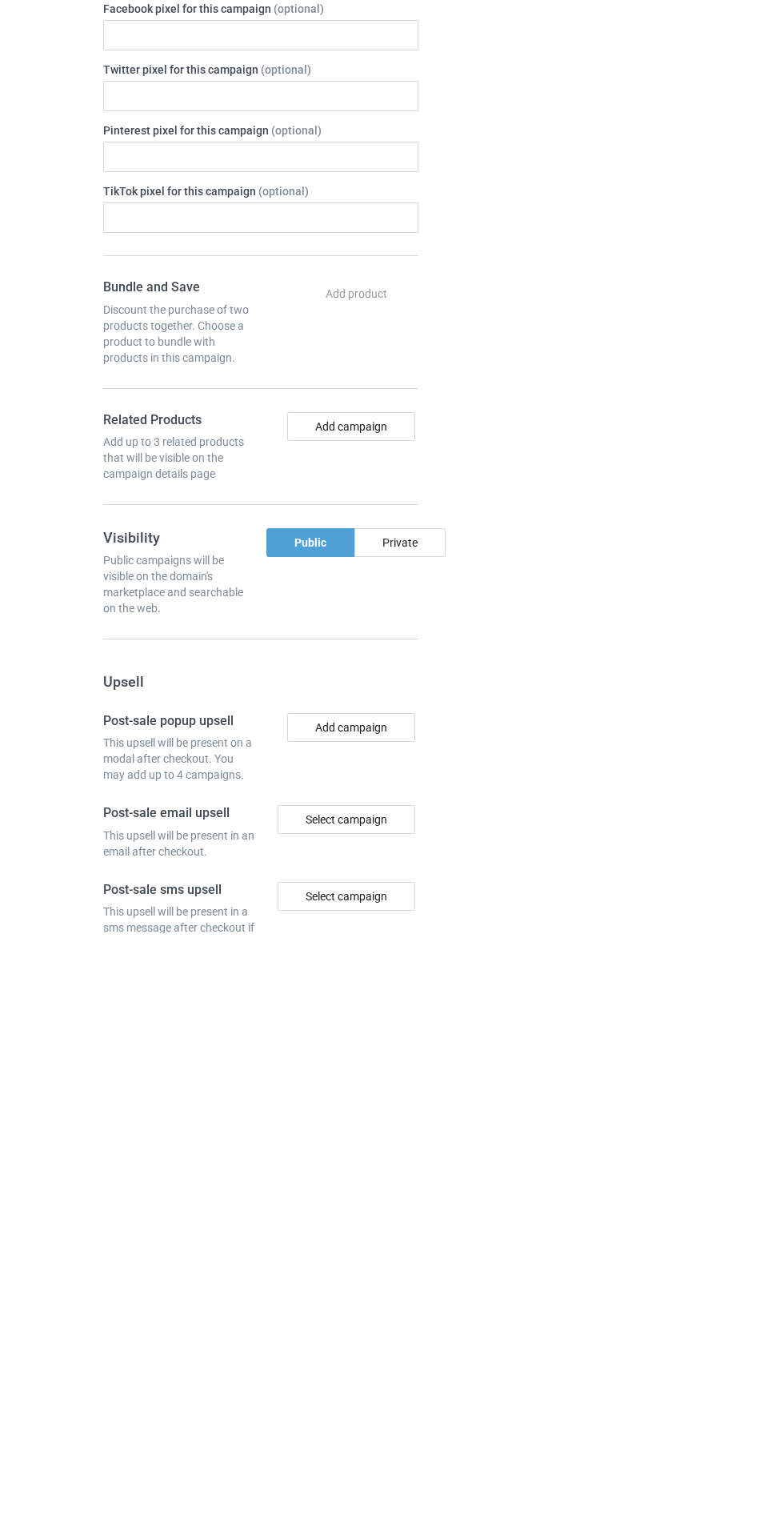
scroll to position [97, 0]
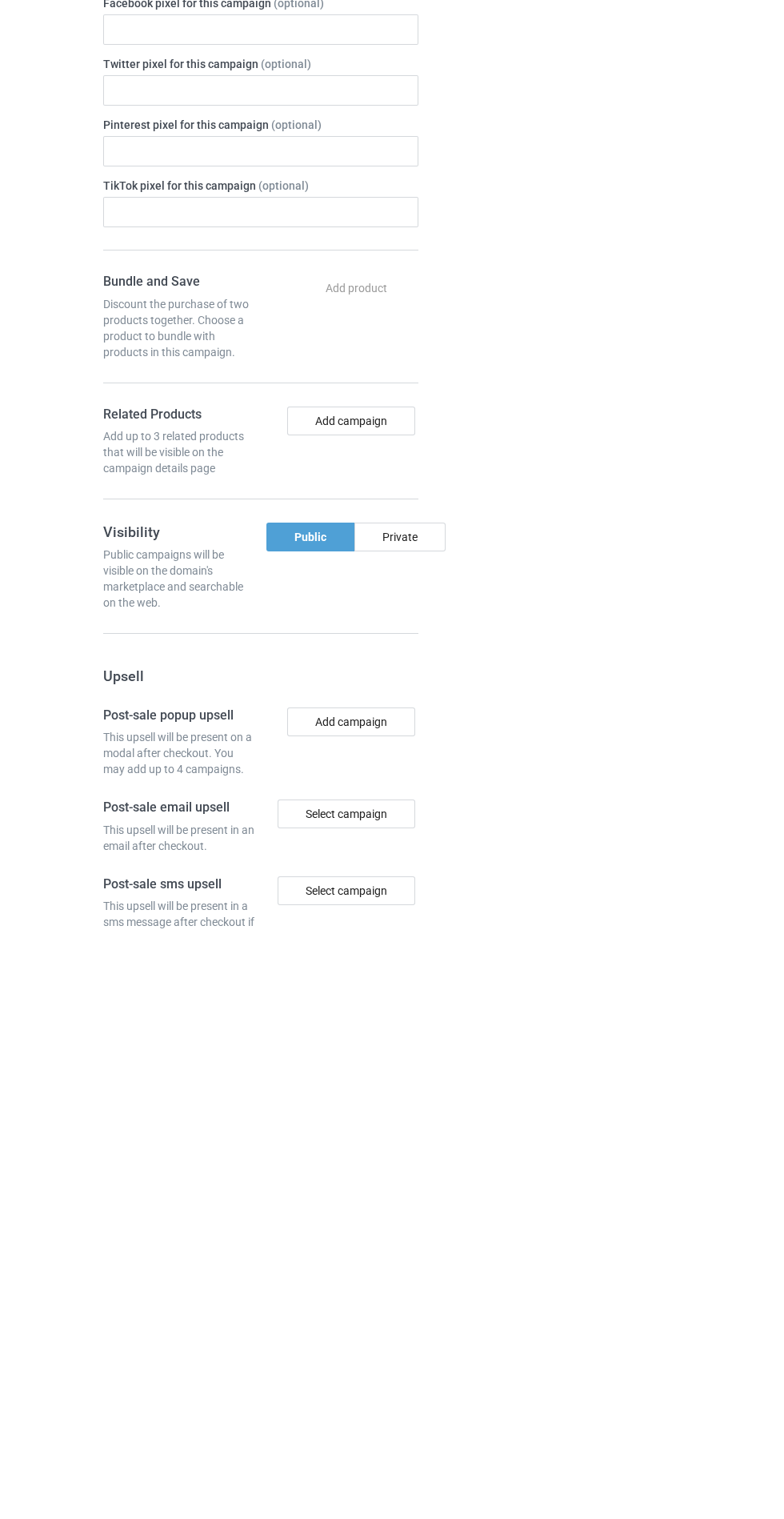
type input "Jydjthghdhhd"
click at [426, 1108] on div "Private" at bounding box center [400, 1123] width 92 height 29
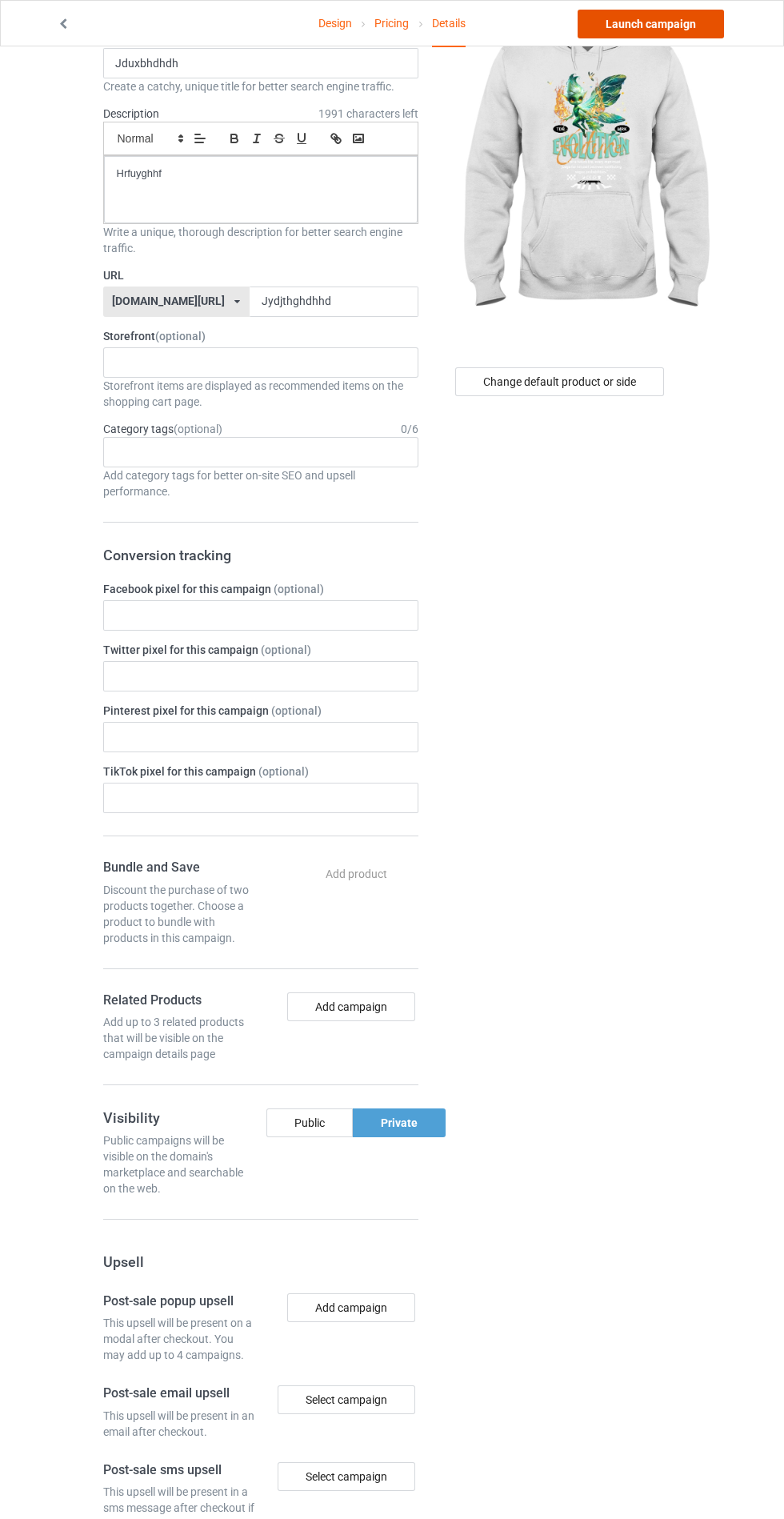
click at [671, 17] on link "Launch campaign" at bounding box center [651, 24] width 147 height 29
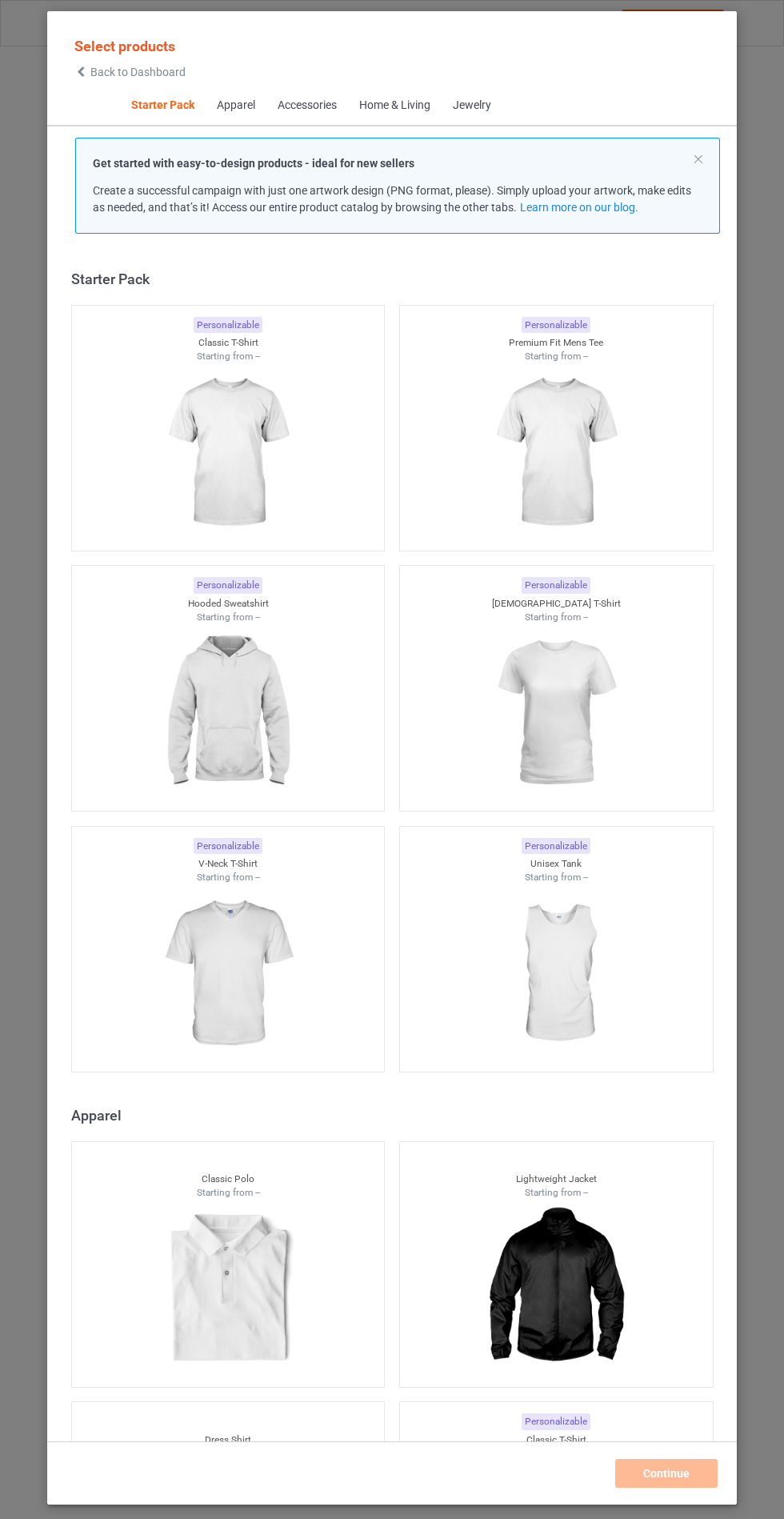
scroll to position [20, 0]
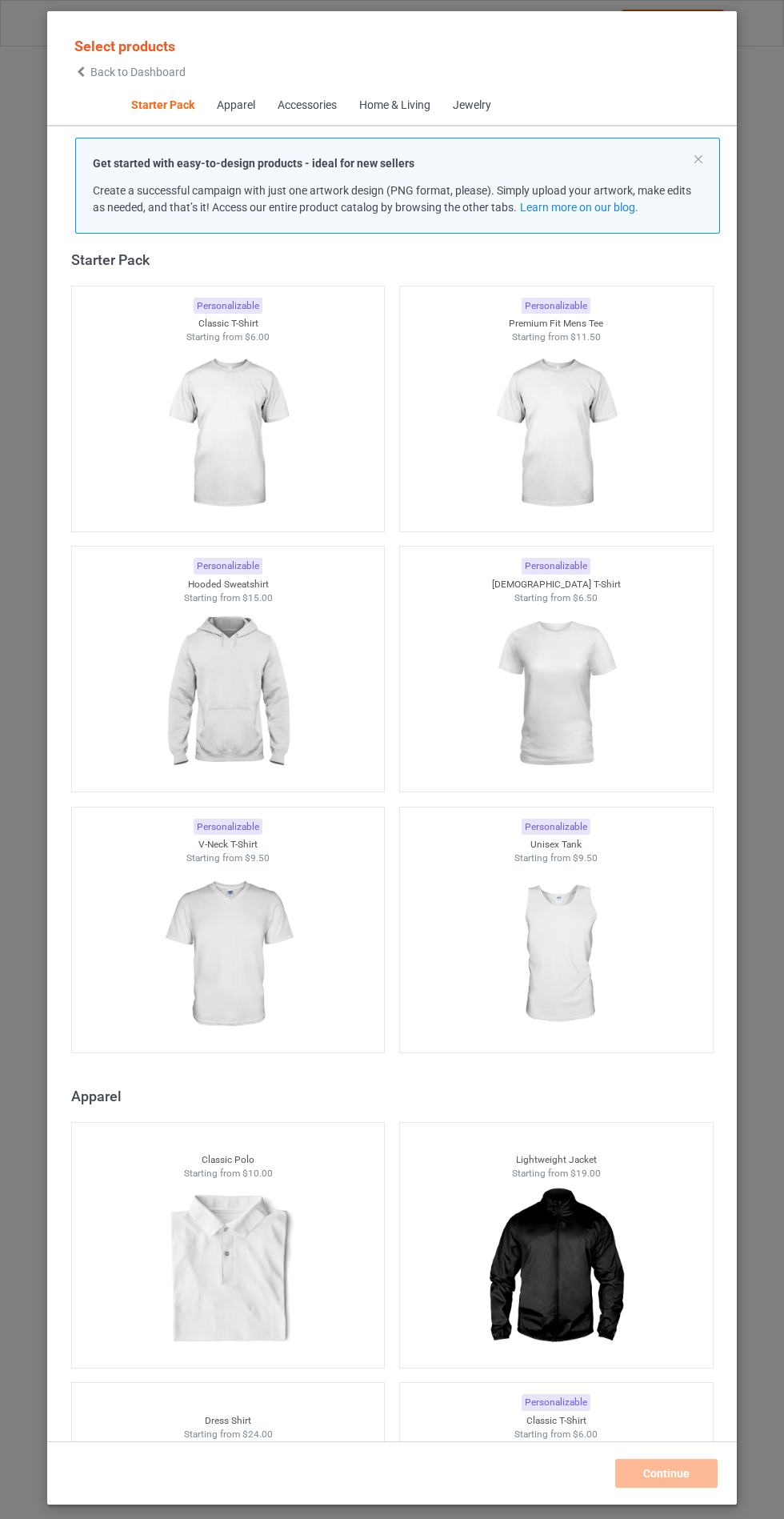
click at [220, 677] on img at bounding box center [227, 693] width 143 height 179
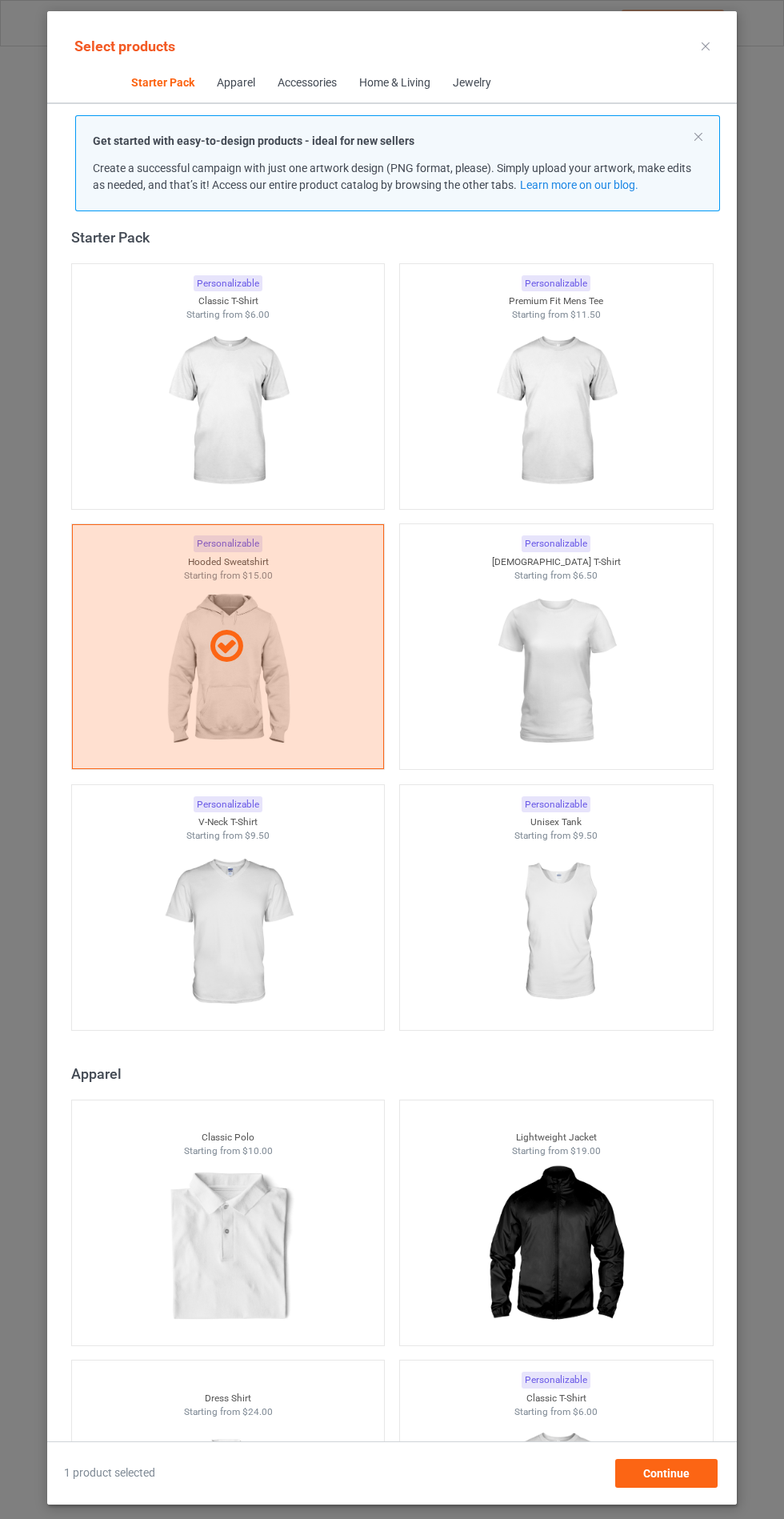
click at [277, 922] on img at bounding box center [227, 932] width 143 height 179
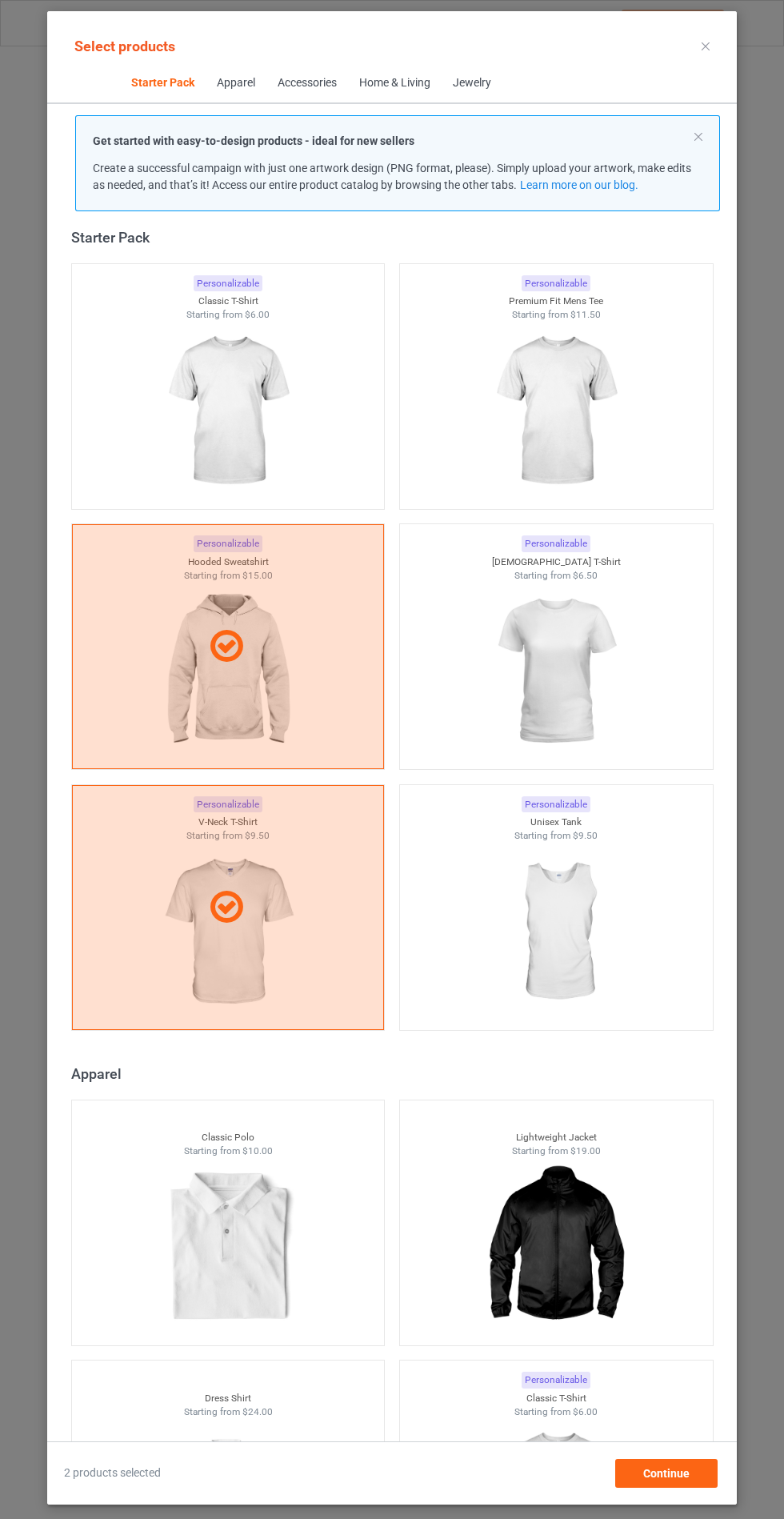
scroll to position [92, 0]
click at [691, 1483] on div "Continue" at bounding box center [666, 1473] width 103 height 29
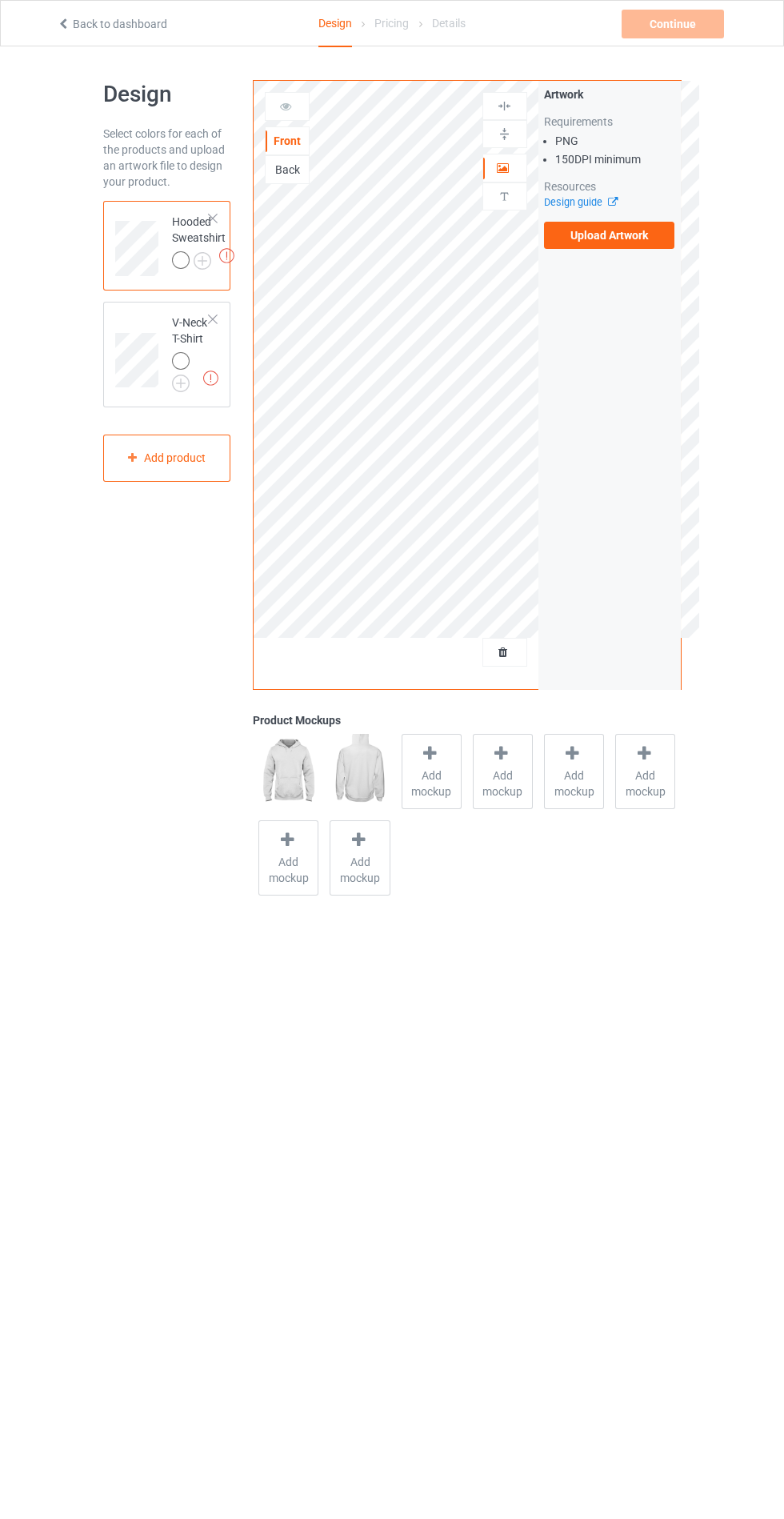
click at [596, 239] on label "Upload Artwork" at bounding box center [609, 235] width 132 height 27
click at [0, 0] on input "Upload Artwork" at bounding box center [0, 0] width 0 height 0
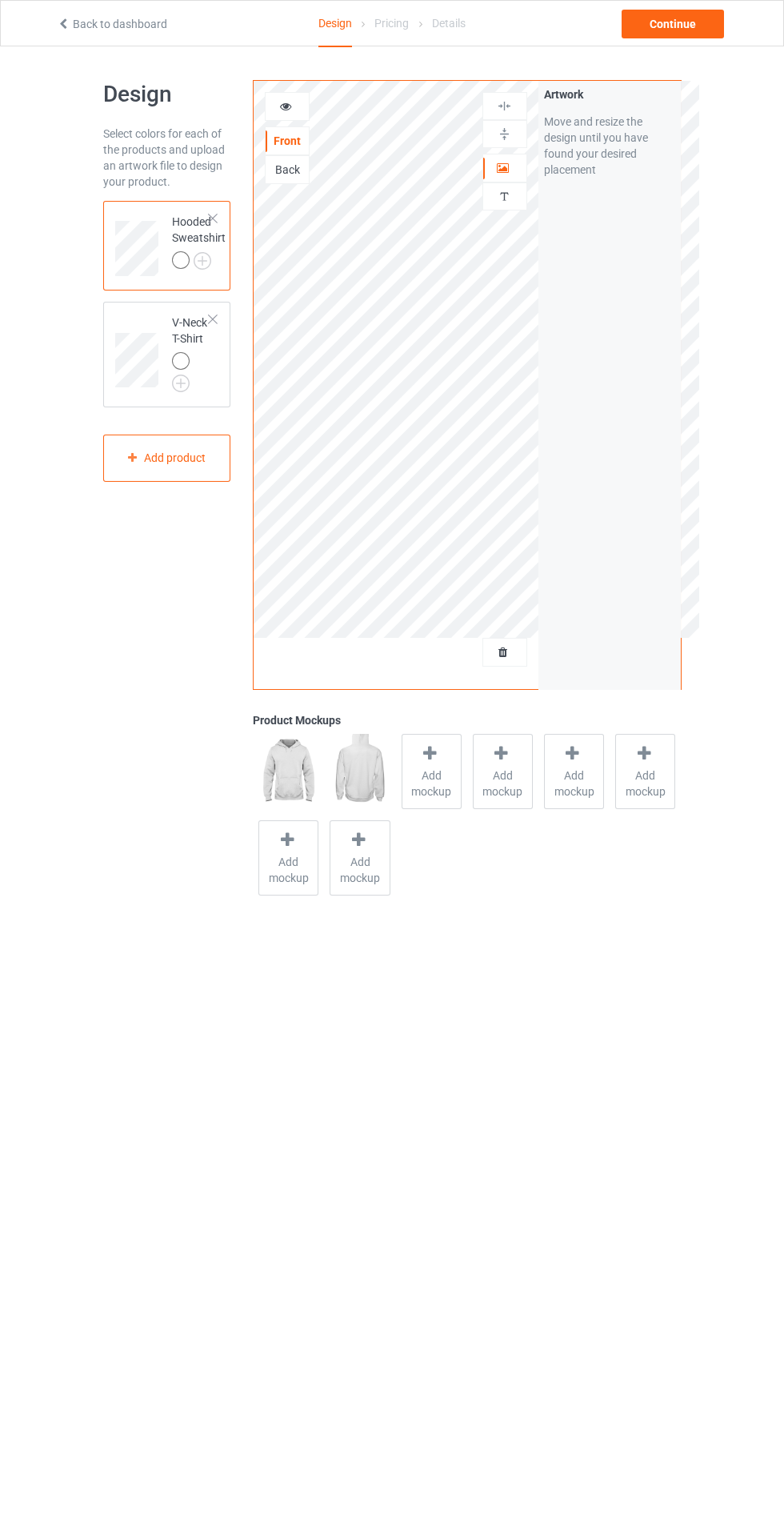
click at [440, 773] on span "Add mockup" at bounding box center [431, 783] width 59 height 32
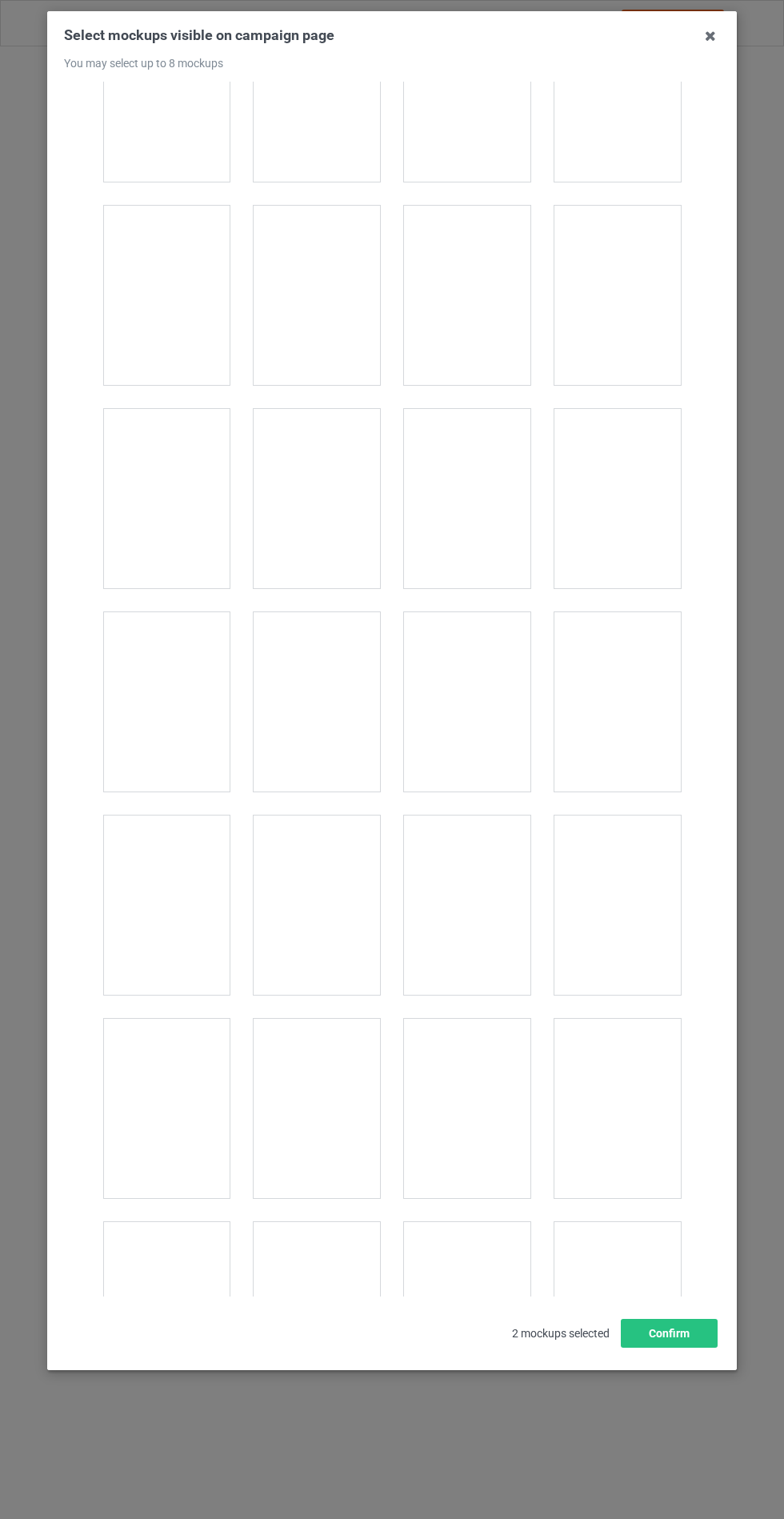
scroll to position [12917, 0]
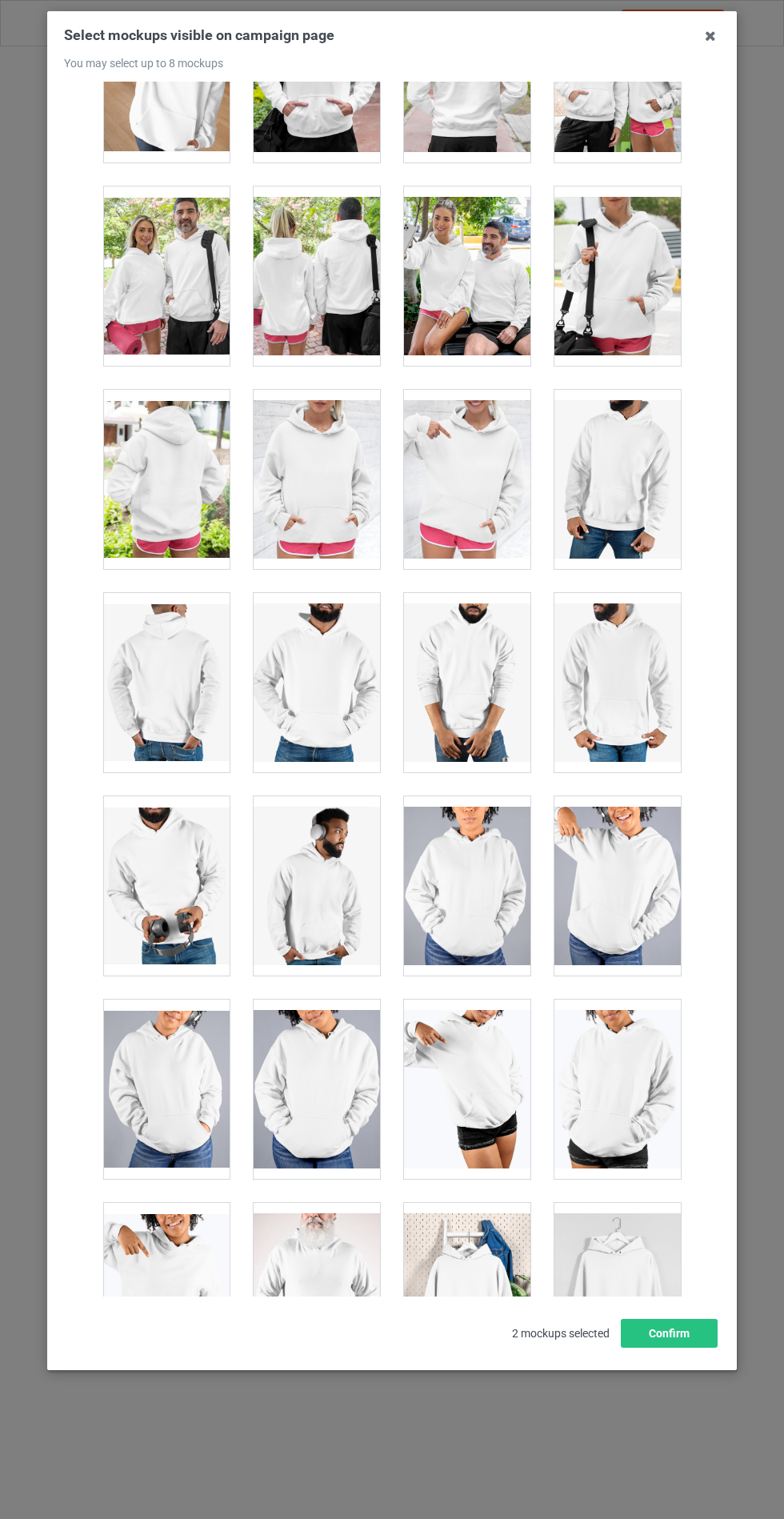
click at [322, 470] on div at bounding box center [316, 479] width 126 height 179
click at [676, 1348] on button "Confirm" at bounding box center [669, 1333] width 97 height 29
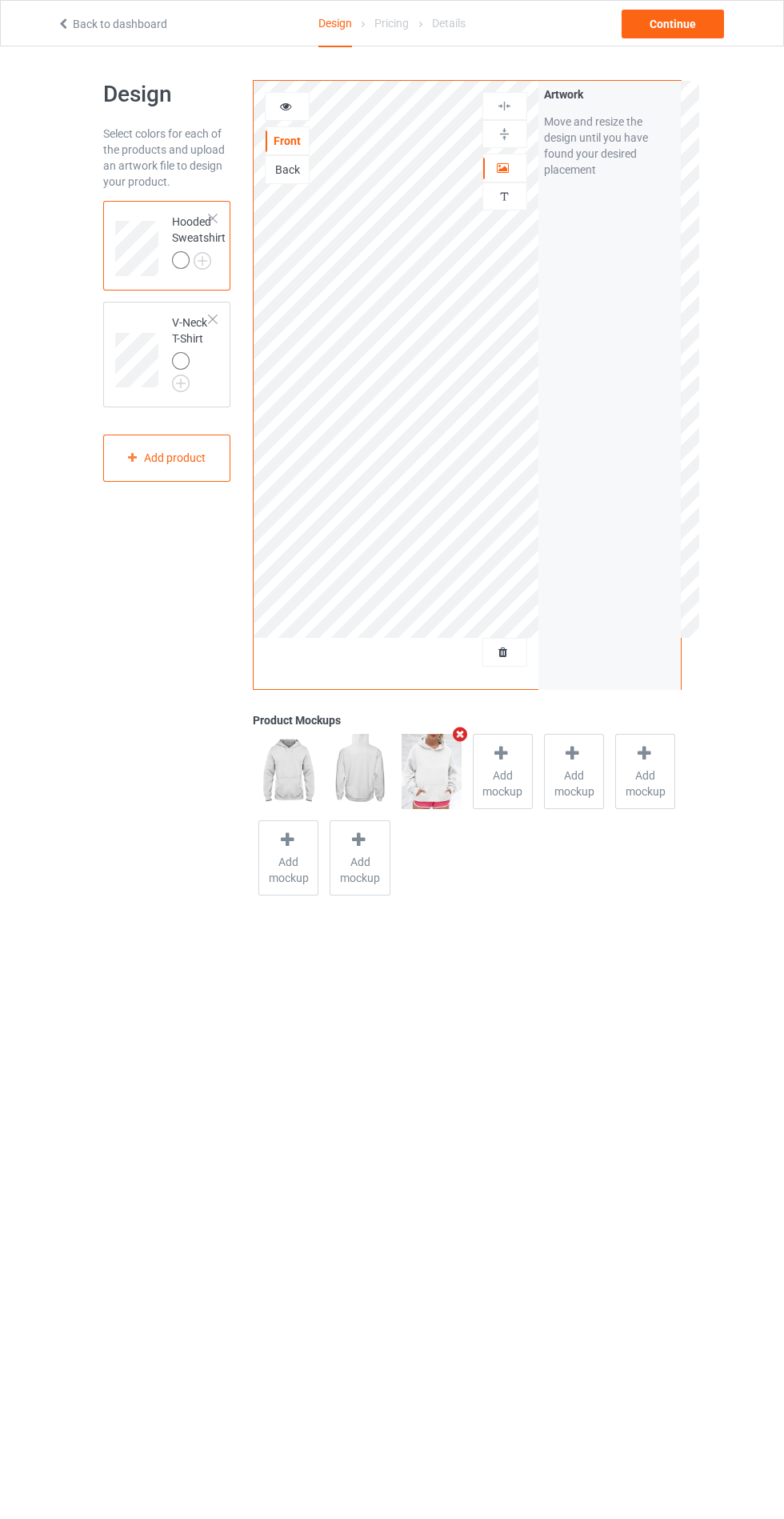
click at [0, 0] on img at bounding box center [0, 0] width 0 height 0
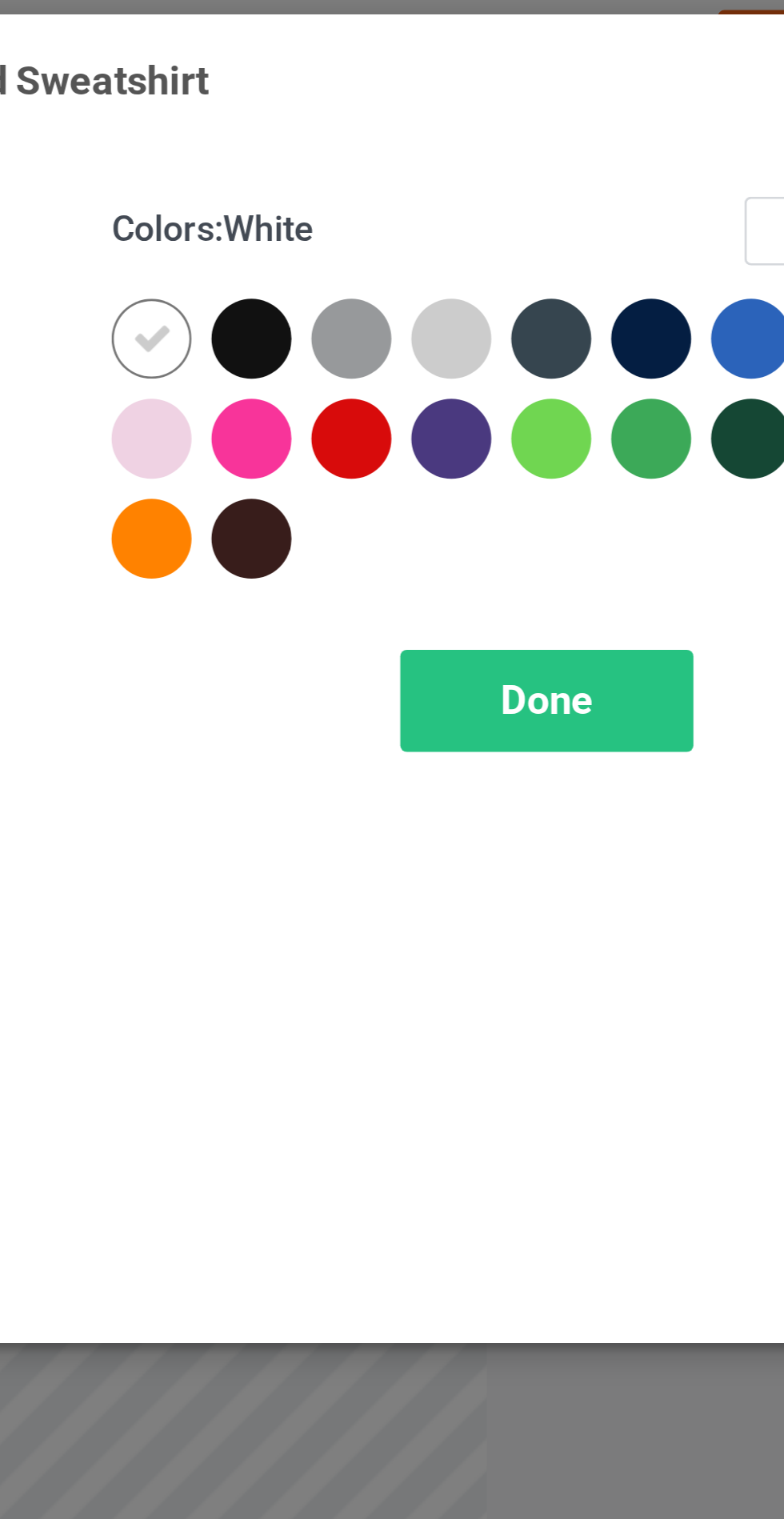
click at [457, 124] on div at bounding box center [454, 128] width 29 height 29
click at [556, 121] on div at bounding box center [562, 128] width 29 height 29
click at [591, 123] on div at bounding box center [598, 128] width 29 height 29
click at [570, 260] on span "Done" at bounding box center [560, 258] width 34 height 17
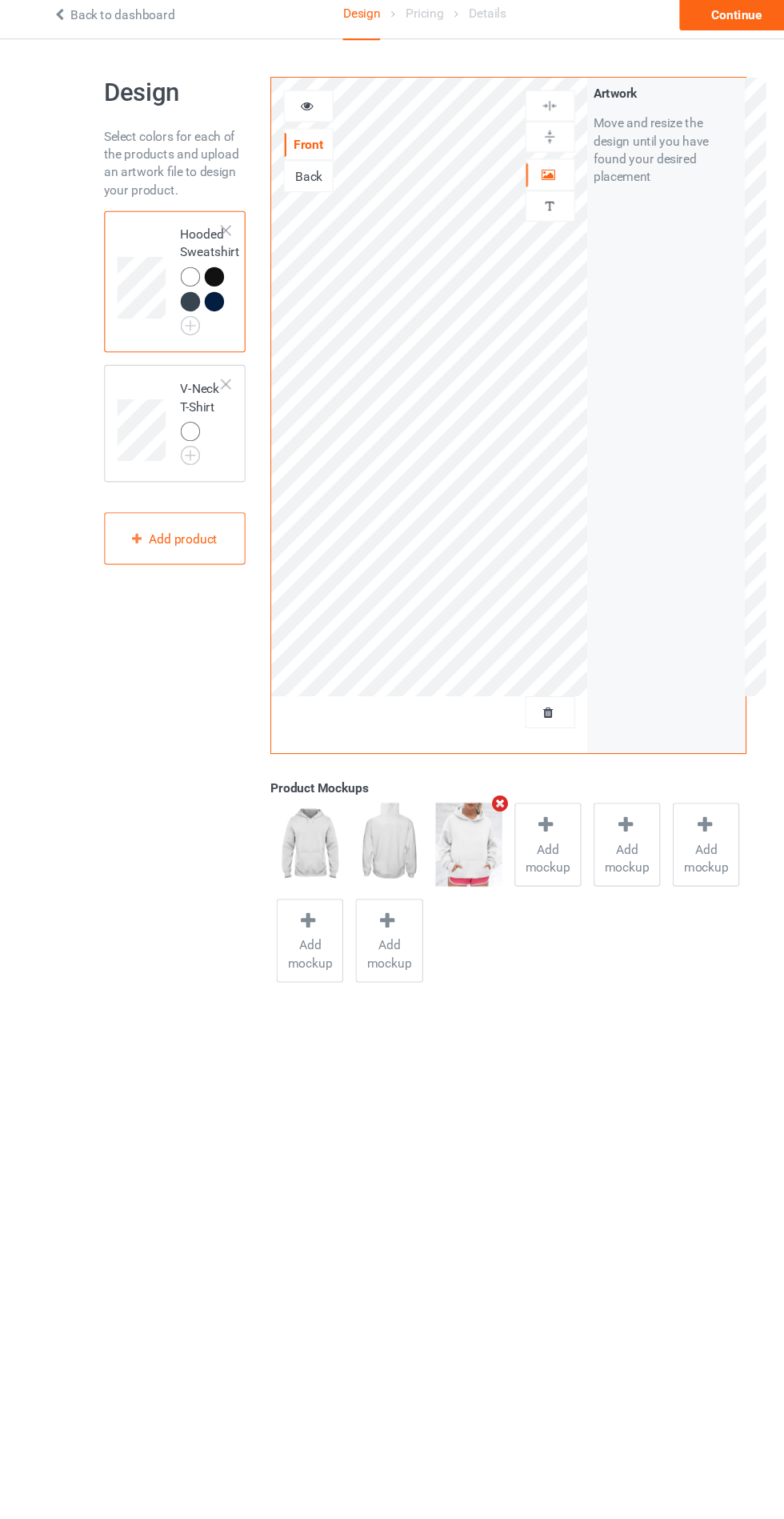
click at [150, 350] on td at bounding box center [139, 391] width 48 height 92
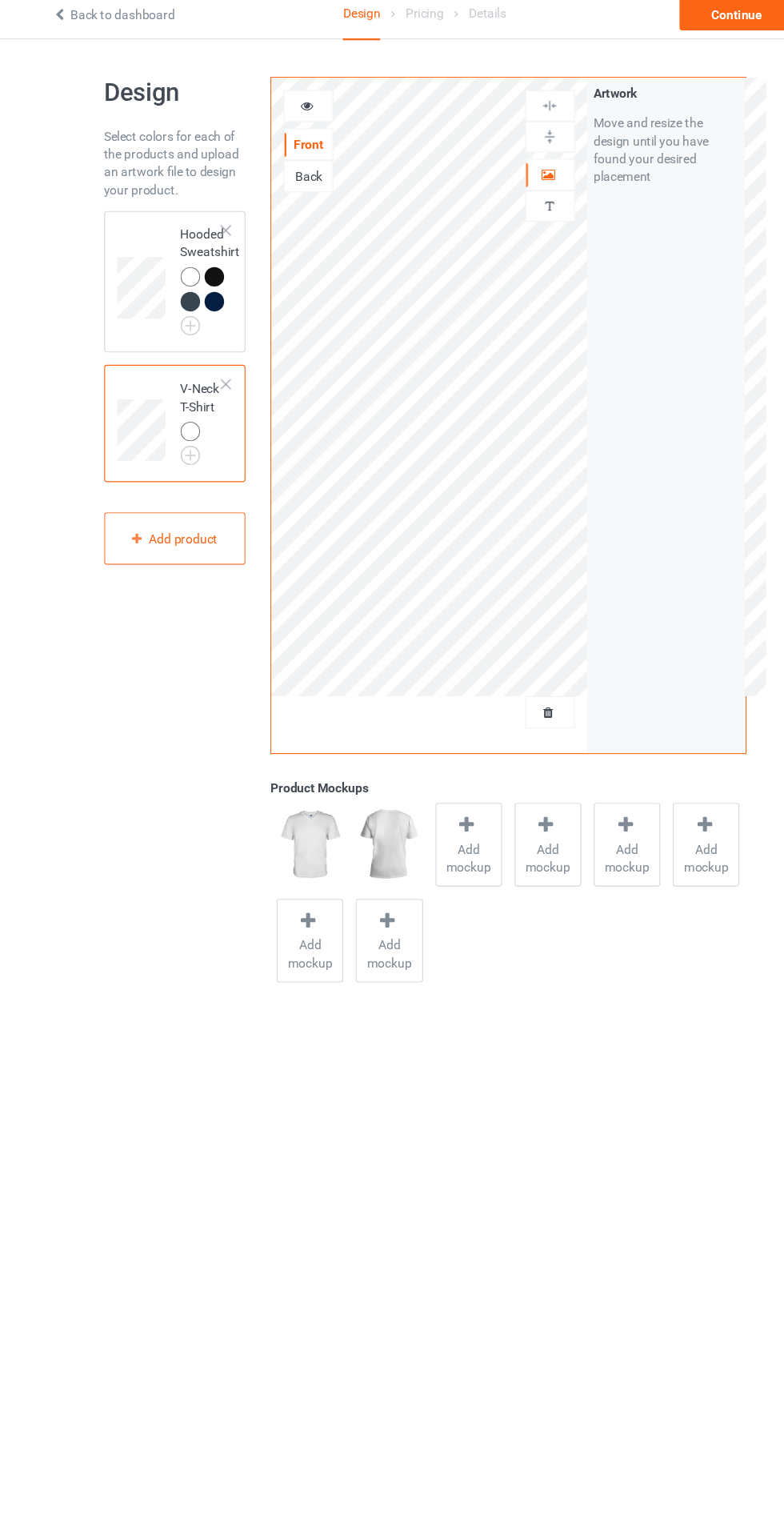
click at [149, 350] on td at bounding box center [139, 391] width 48 height 92
click at [714, 36] on div "Continue" at bounding box center [673, 24] width 103 height 29
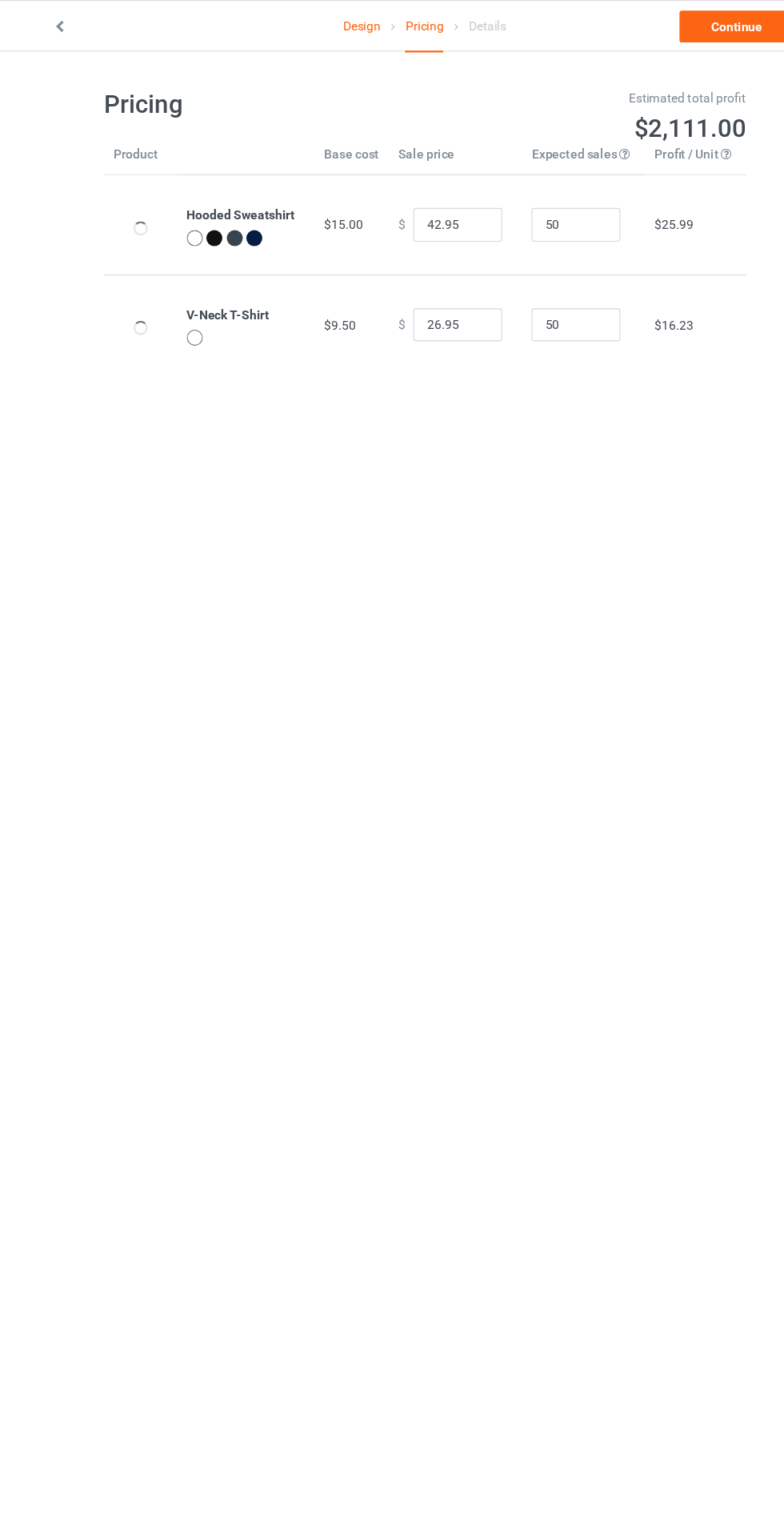
click at [59, 22] on icon at bounding box center [64, 21] width 14 height 11
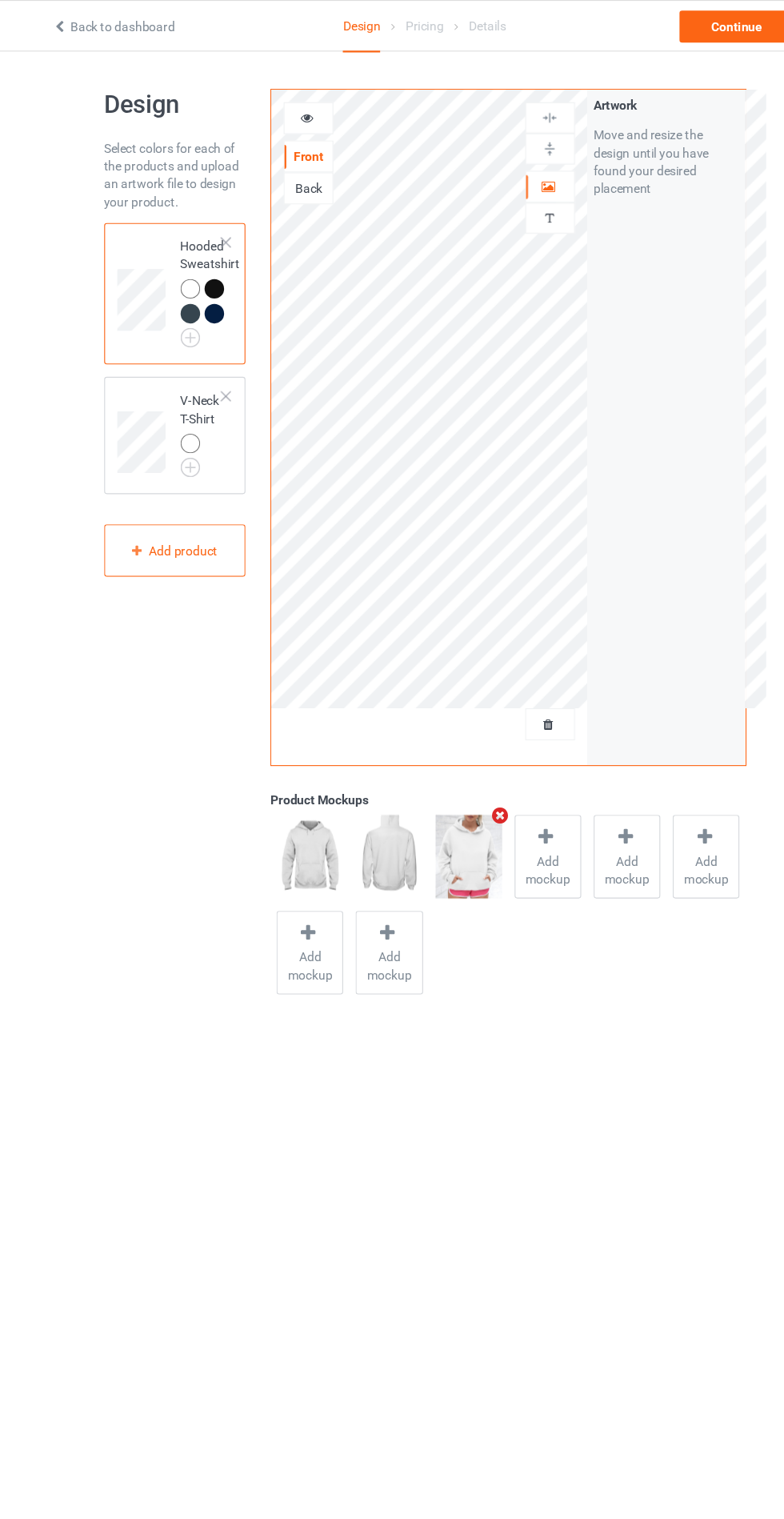
click at [0, 0] on img at bounding box center [0, 0] width 0 height 0
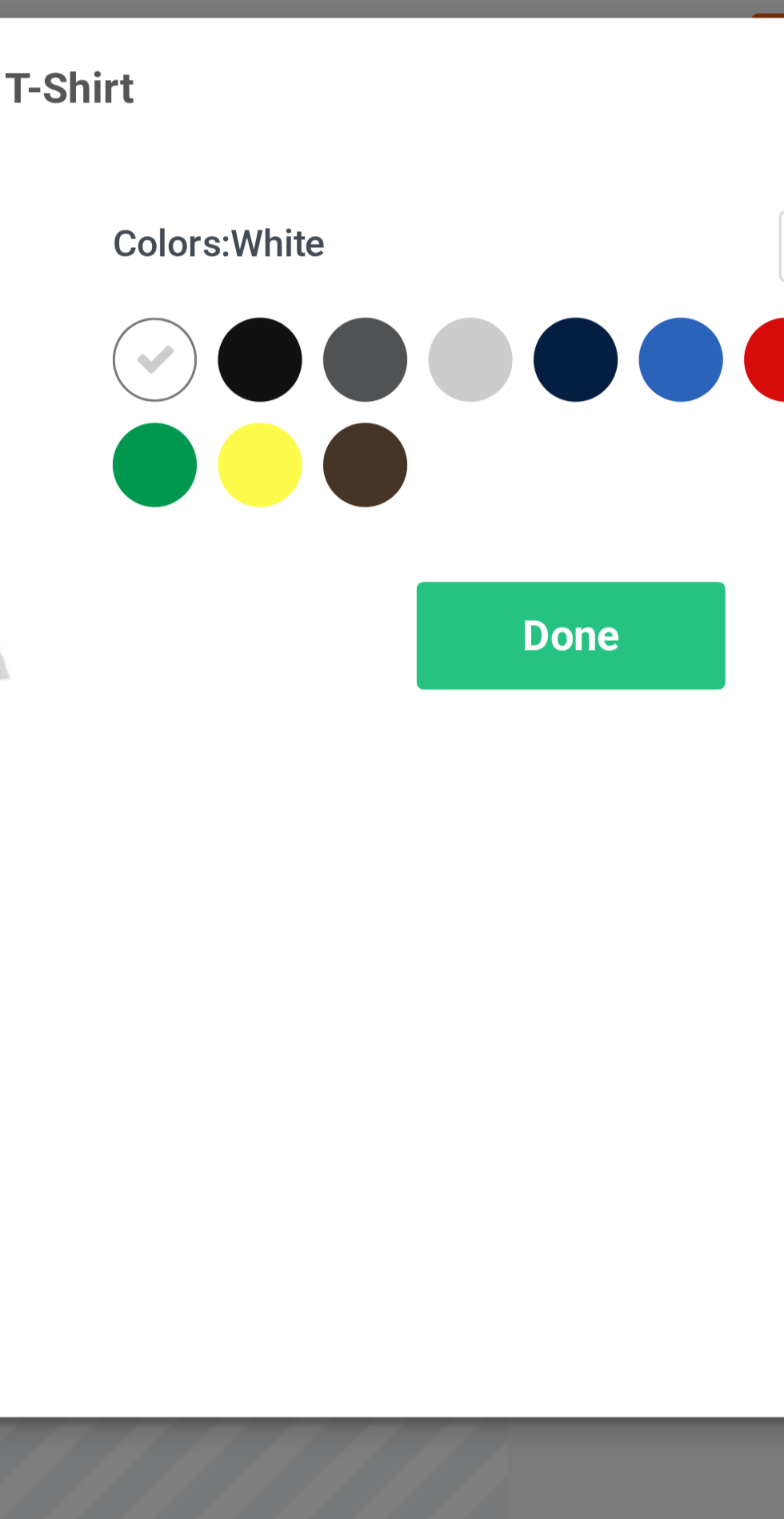
click at [455, 122] on div at bounding box center [454, 128] width 29 height 29
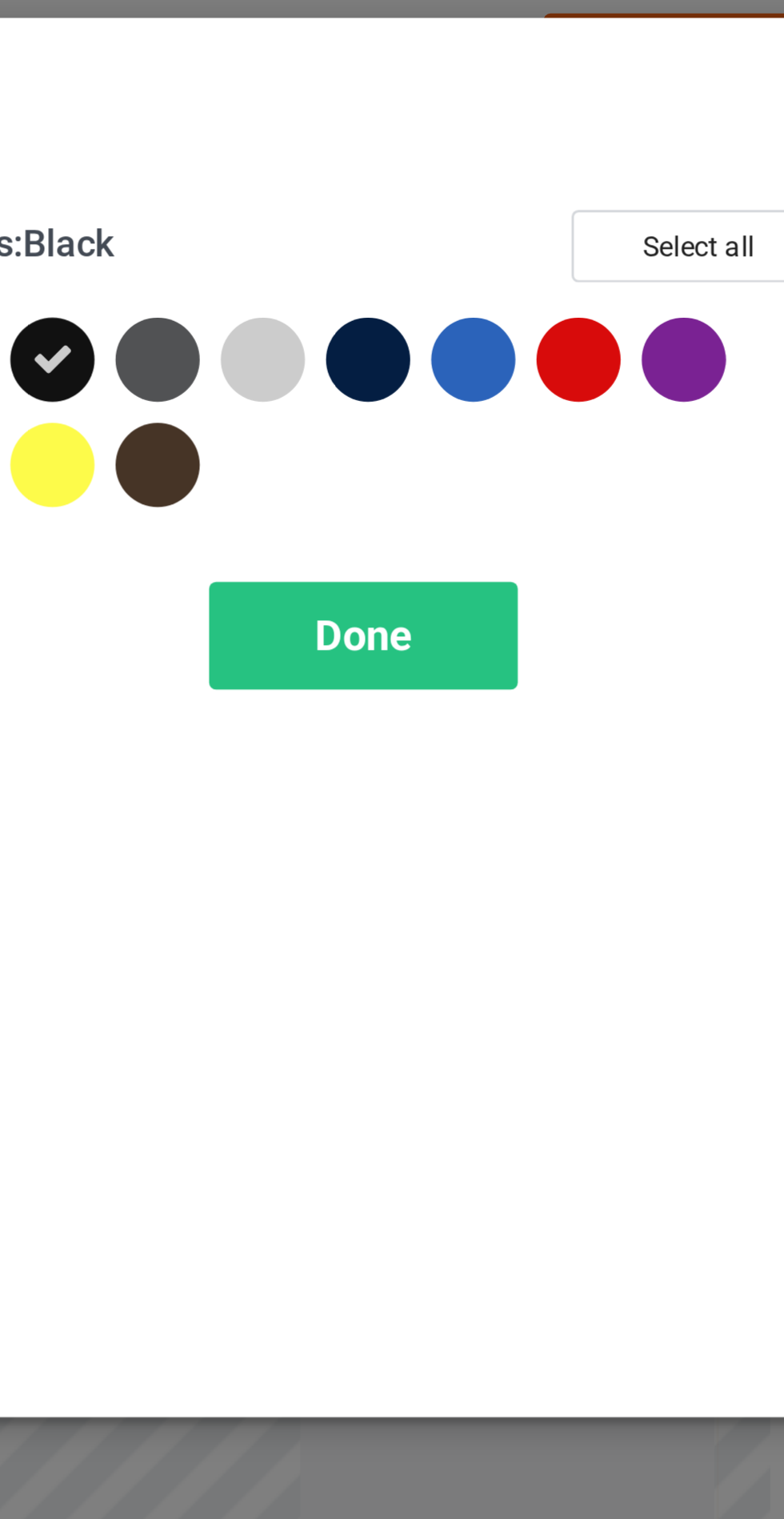
click at [556, 123] on div at bounding box center [562, 128] width 29 height 29
click at [476, 126] on div at bounding box center [490, 128] width 29 height 29
click at [564, 230] on span "Done" at bounding box center [560, 222] width 34 height 17
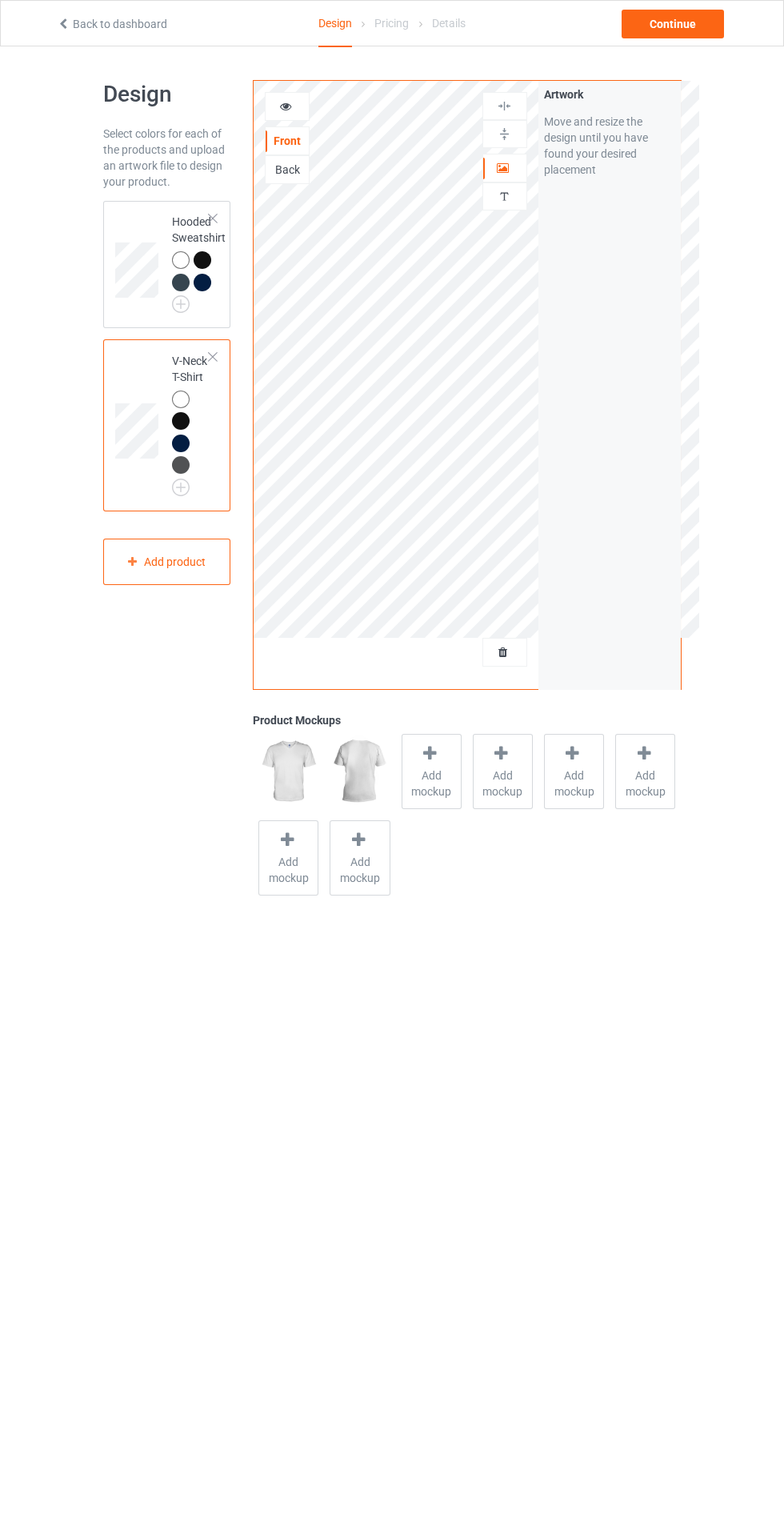
click at [429, 769] on span "Add mockup" at bounding box center [431, 783] width 59 height 32
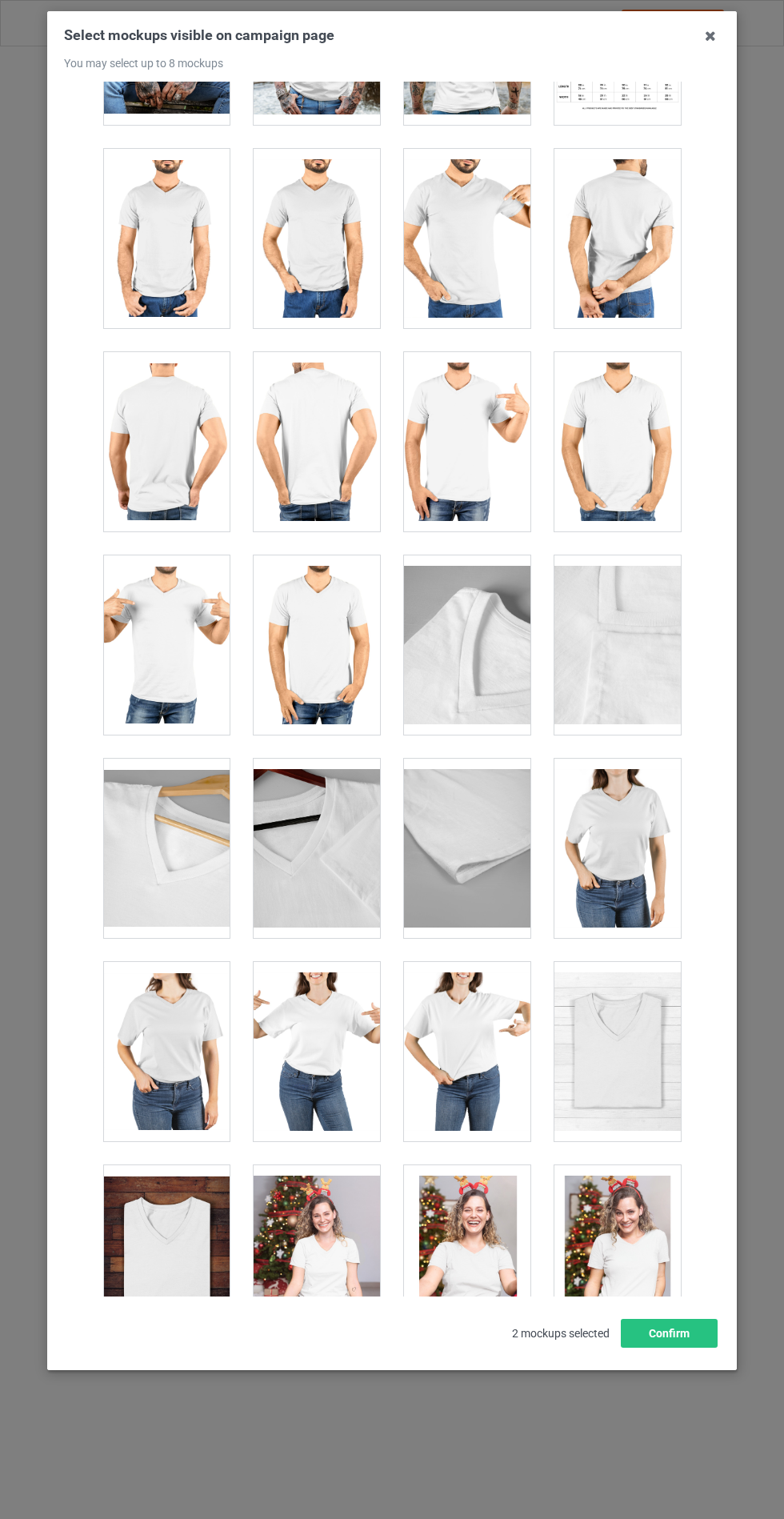
scroll to position [2158, 0]
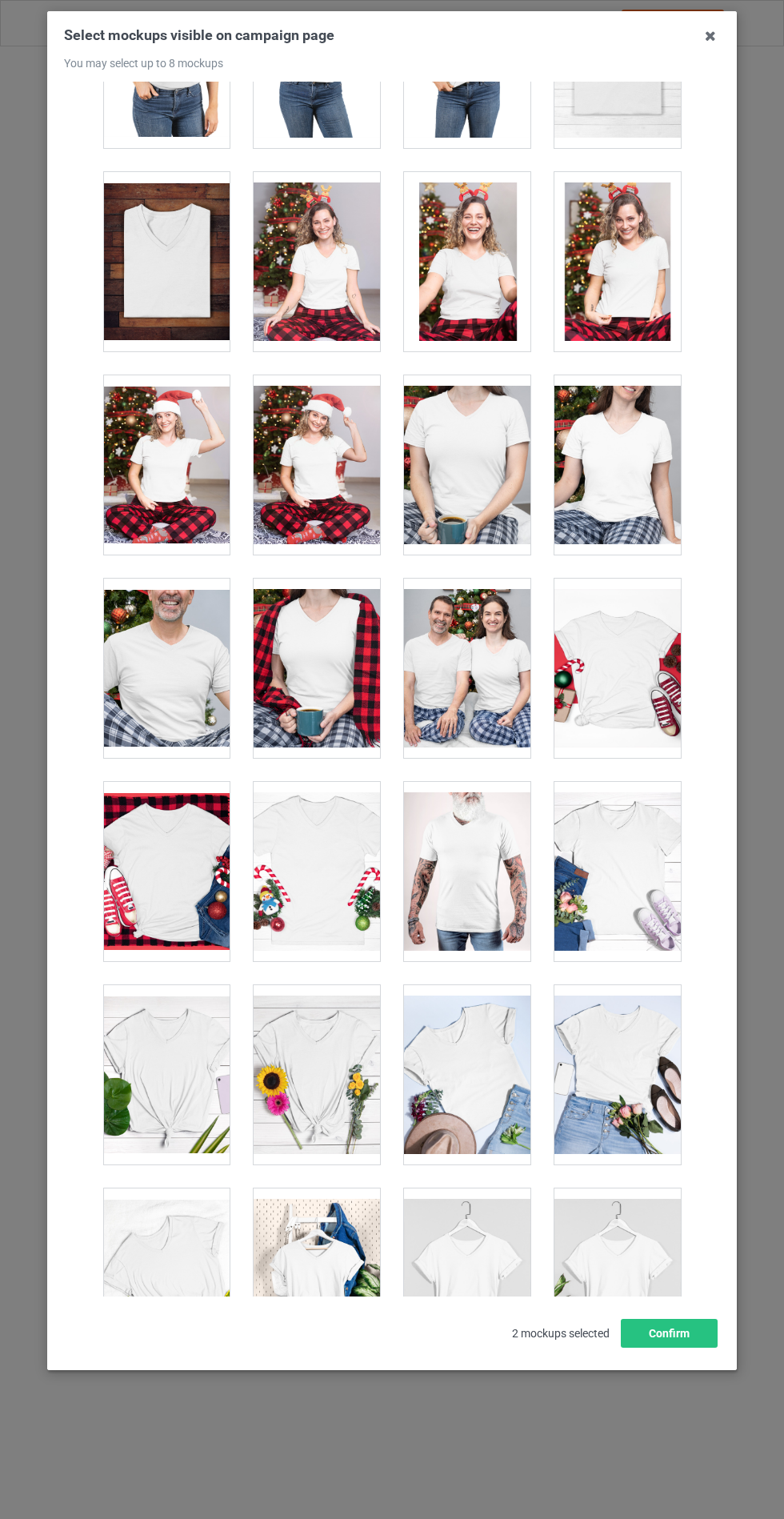
click at [496, 1036] on div at bounding box center [467, 1074] width 126 height 179
click at [641, 840] on div at bounding box center [618, 871] width 126 height 179
click at [675, 1348] on button "Confirm" at bounding box center [669, 1333] width 97 height 29
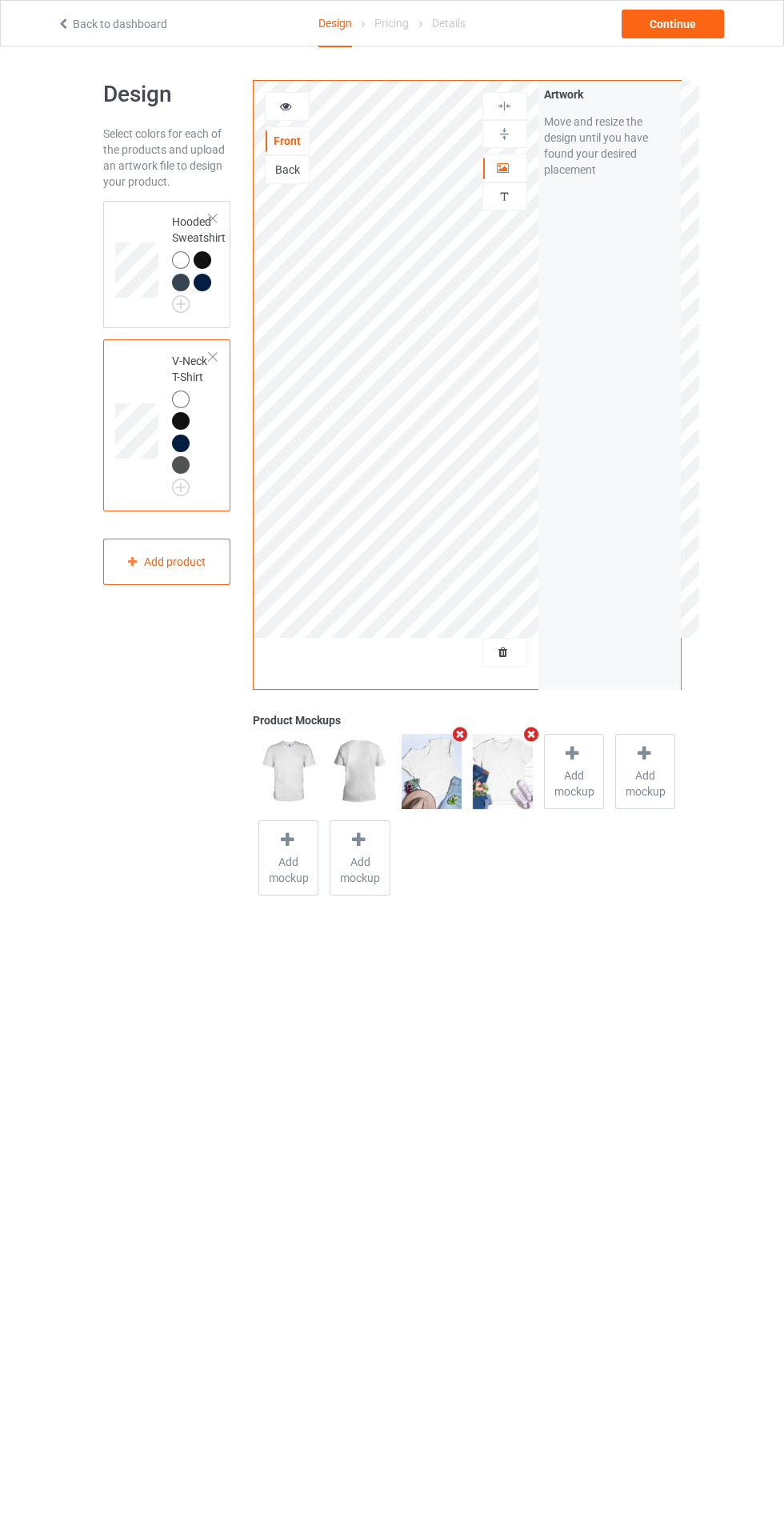
click at [579, 758] on icon at bounding box center [574, 754] width 20 height 17
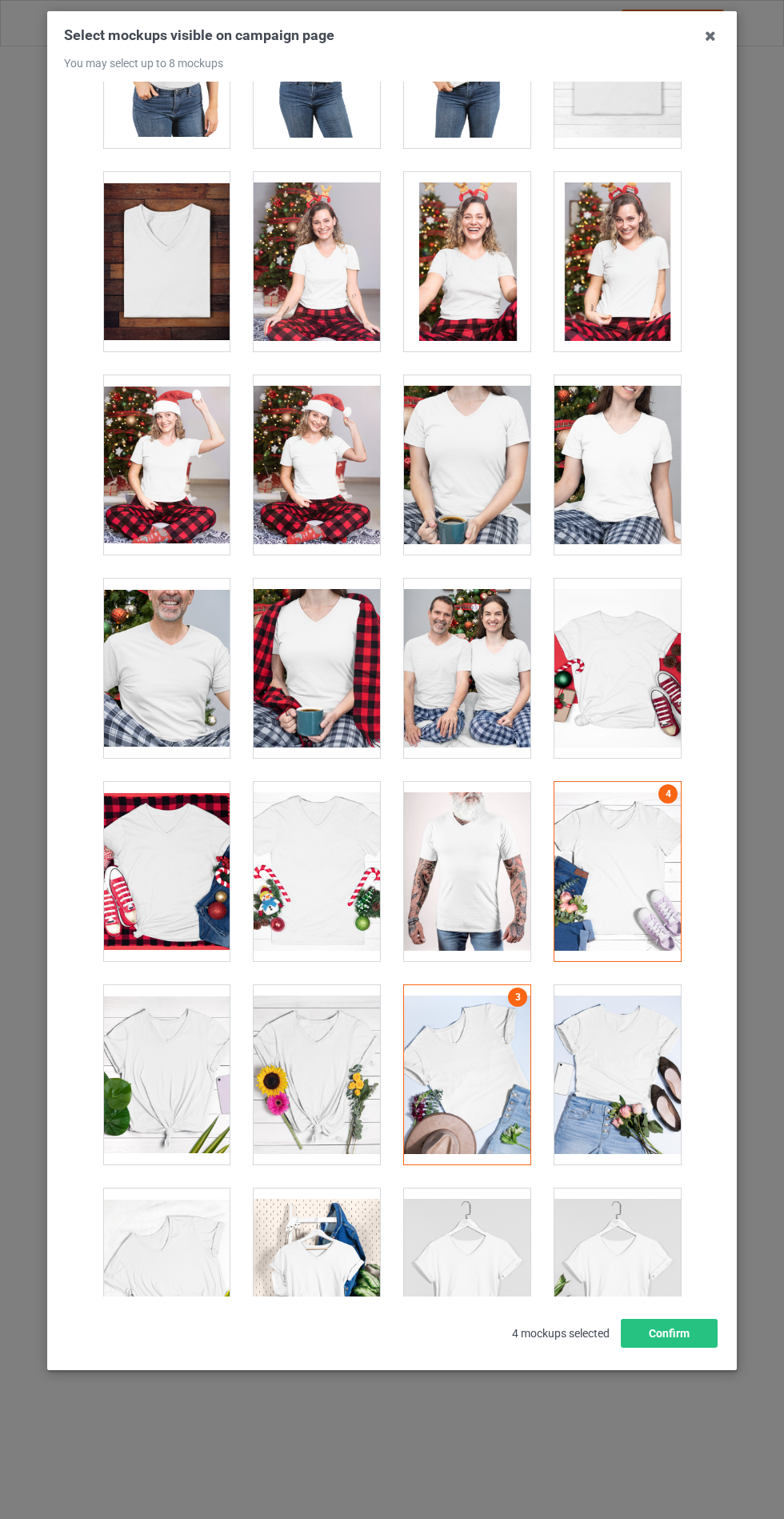
click at [347, 1052] on div at bounding box center [316, 1074] width 126 height 179
click at [664, 822] on div at bounding box center [618, 871] width 126 height 179
click at [675, 1359] on div at bounding box center [618, 1278] width 126 height 179
click at [675, 1348] on button "Confirm" at bounding box center [669, 1333] width 97 height 29
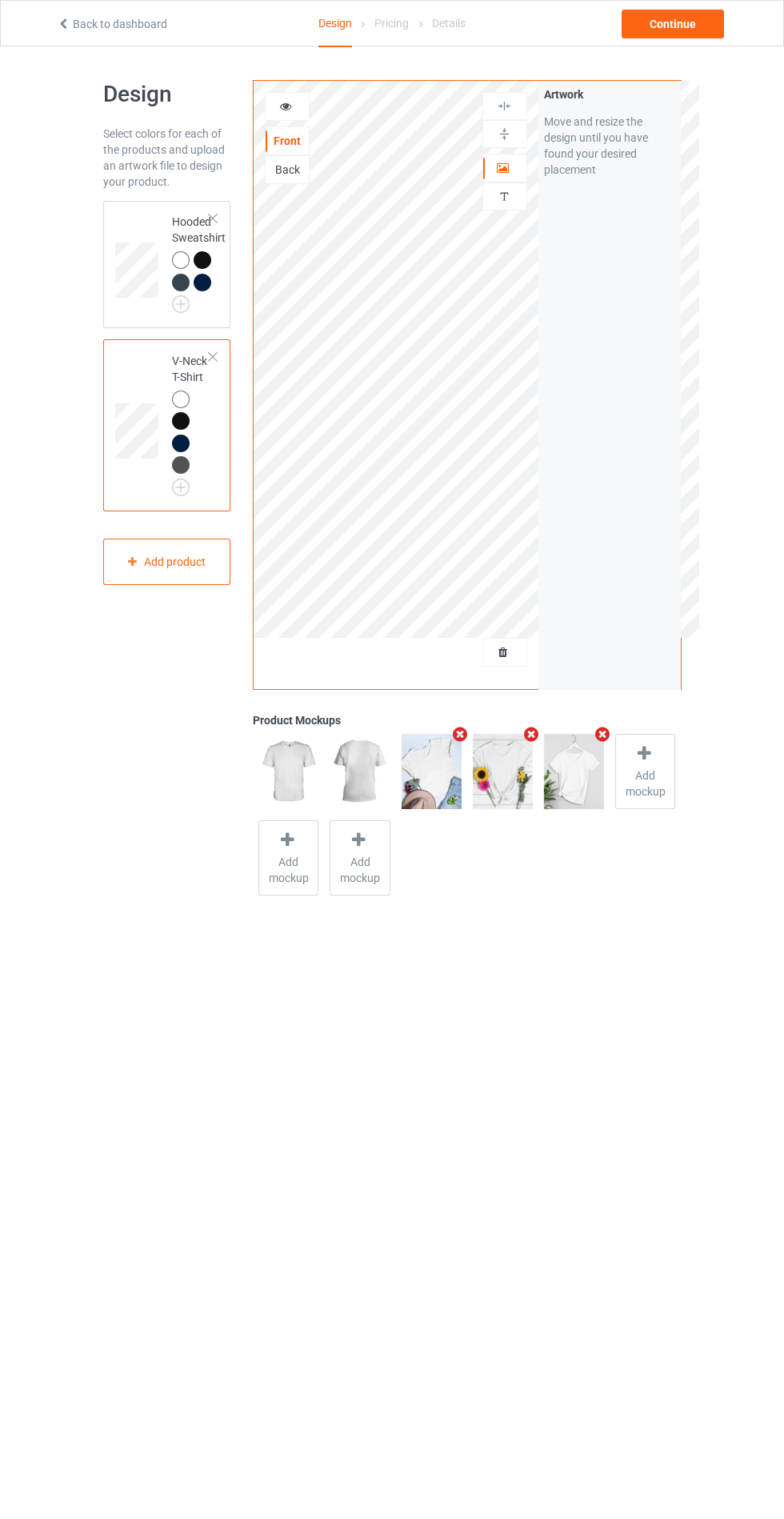
click at [597, 728] on icon "Remove mockup" at bounding box center [603, 734] width 20 height 17
click at [686, 59] on div "Design Select colors for each of the products and upload an artwork file to des…" at bounding box center [392, 490] width 784 height 888
click at [688, 29] on div "Continue" at bounding box center [673, 24] width 103 height 29
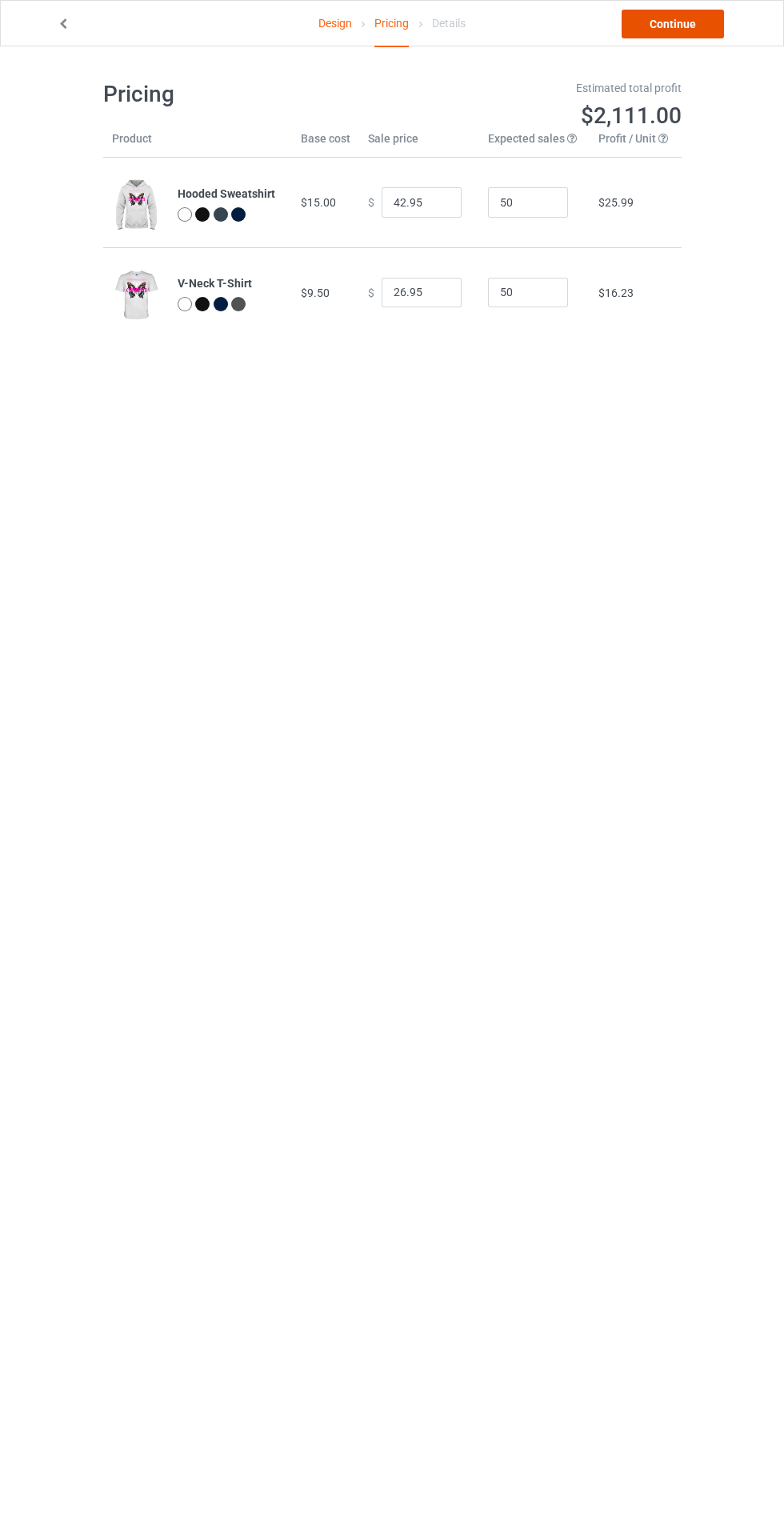
click at [667, 32] on link "Continue" at bounding box center [673, 24] width 103 height 29
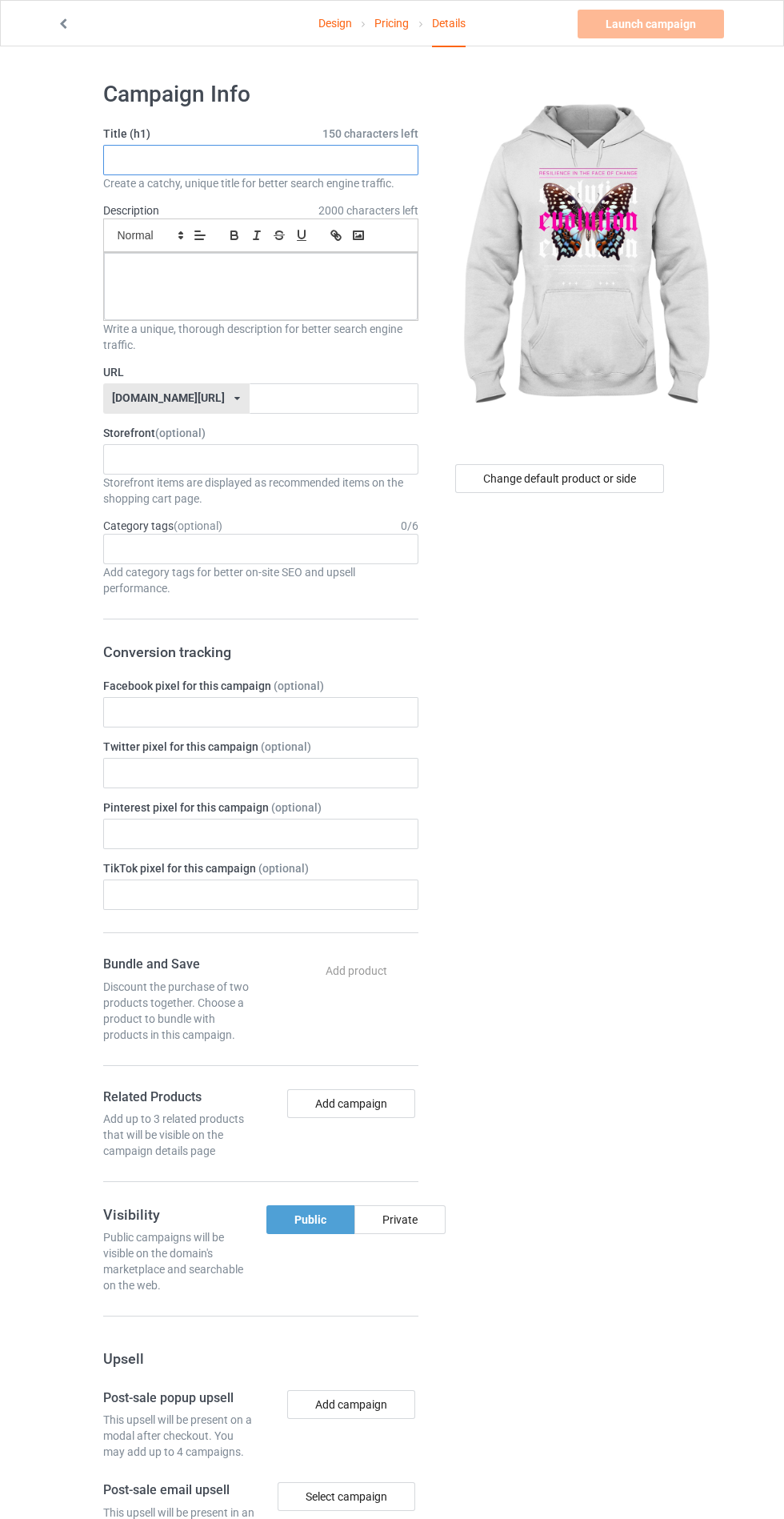
click at [334, 165] on input "text" at bounding box center [261, 160] width 316 height 31
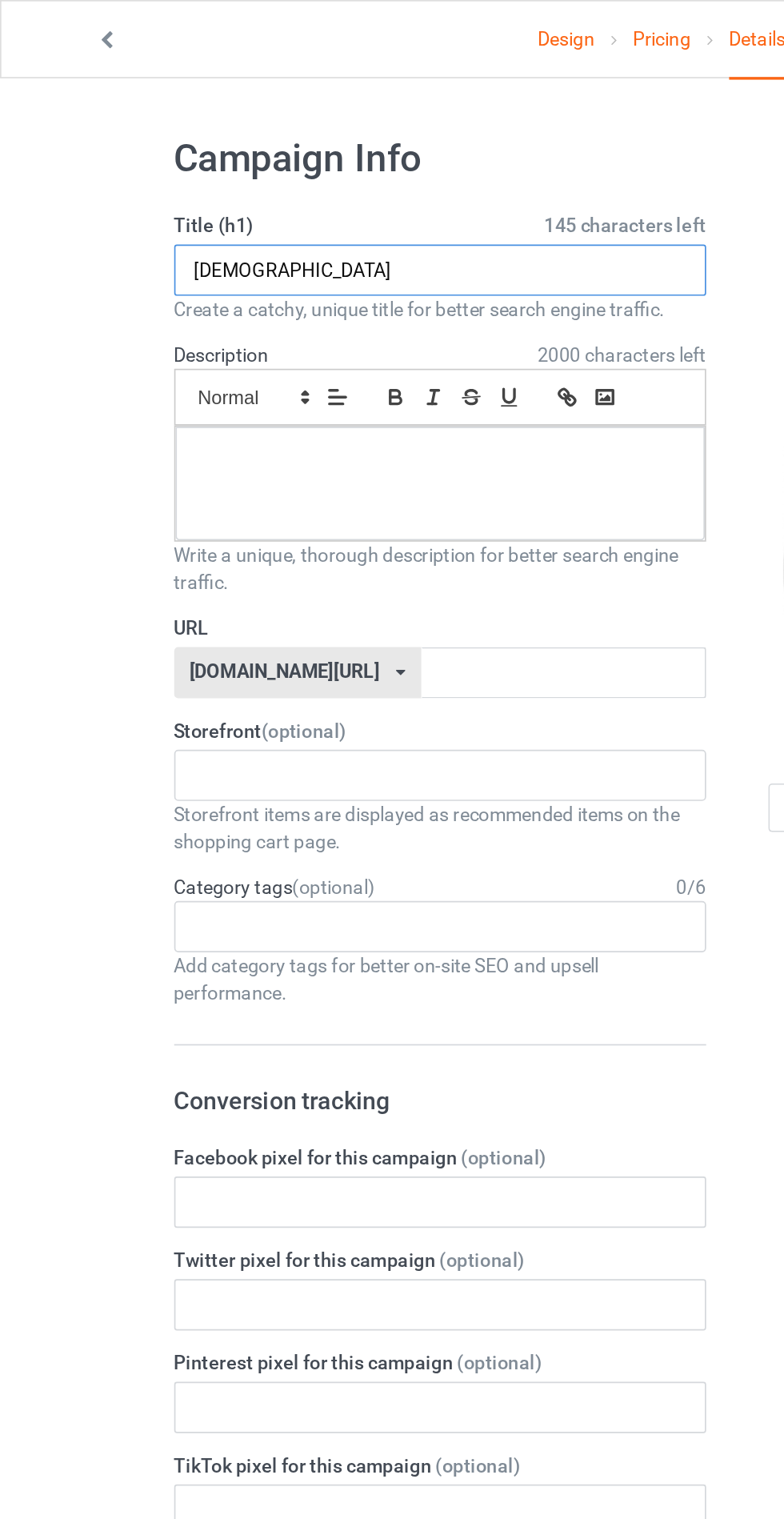
type input "Jsyds"
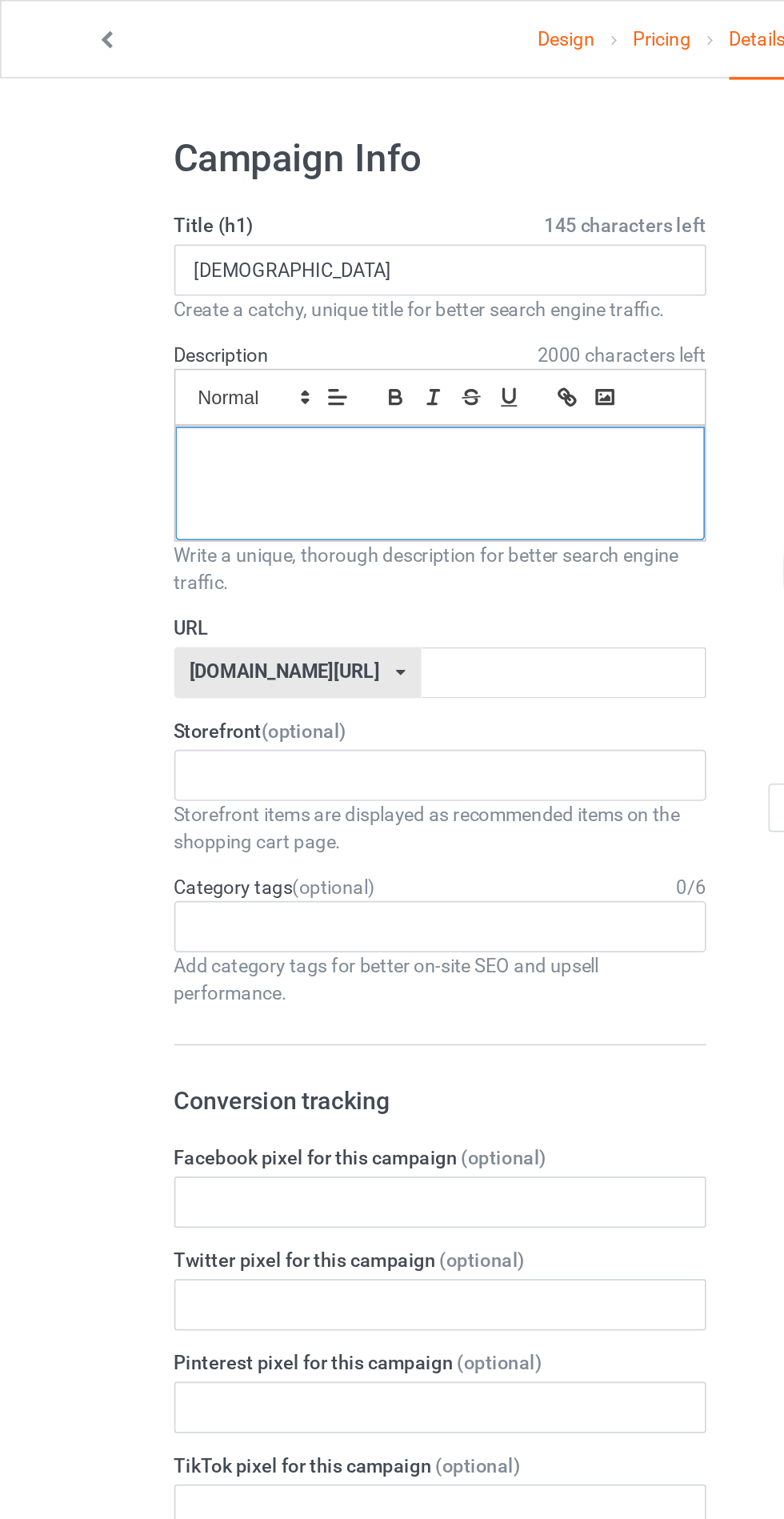
click at [184, 284] on div at bounding box center [261, 286] width 314 height 67
click at [249, 401] on input "text" at bounding box center [333, 399] width 169 height 31
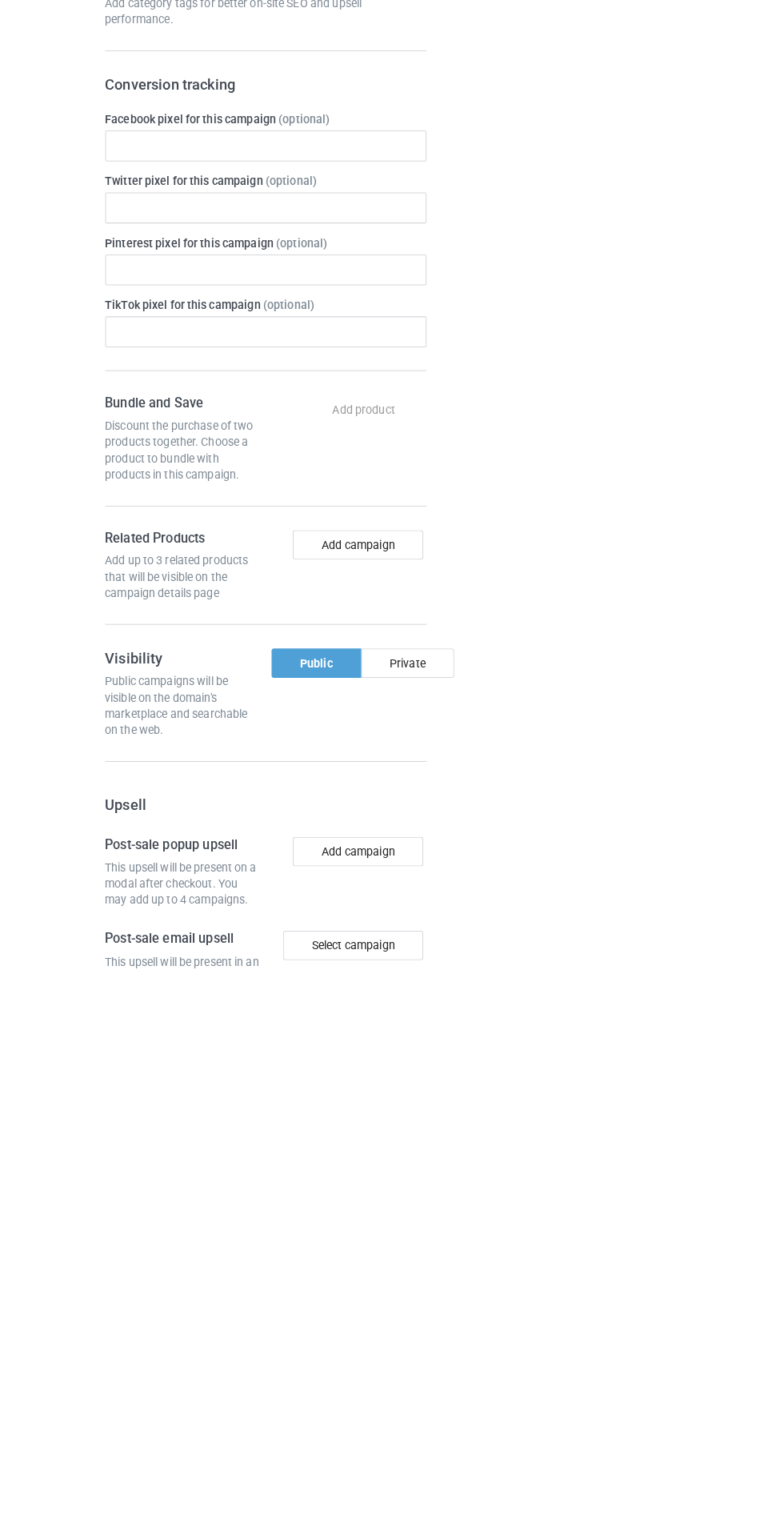
type input "Jdujdudhdjxj"
click at [409, 1205] on div "Private" at bounding box center [400, 1219] width 92 height 29
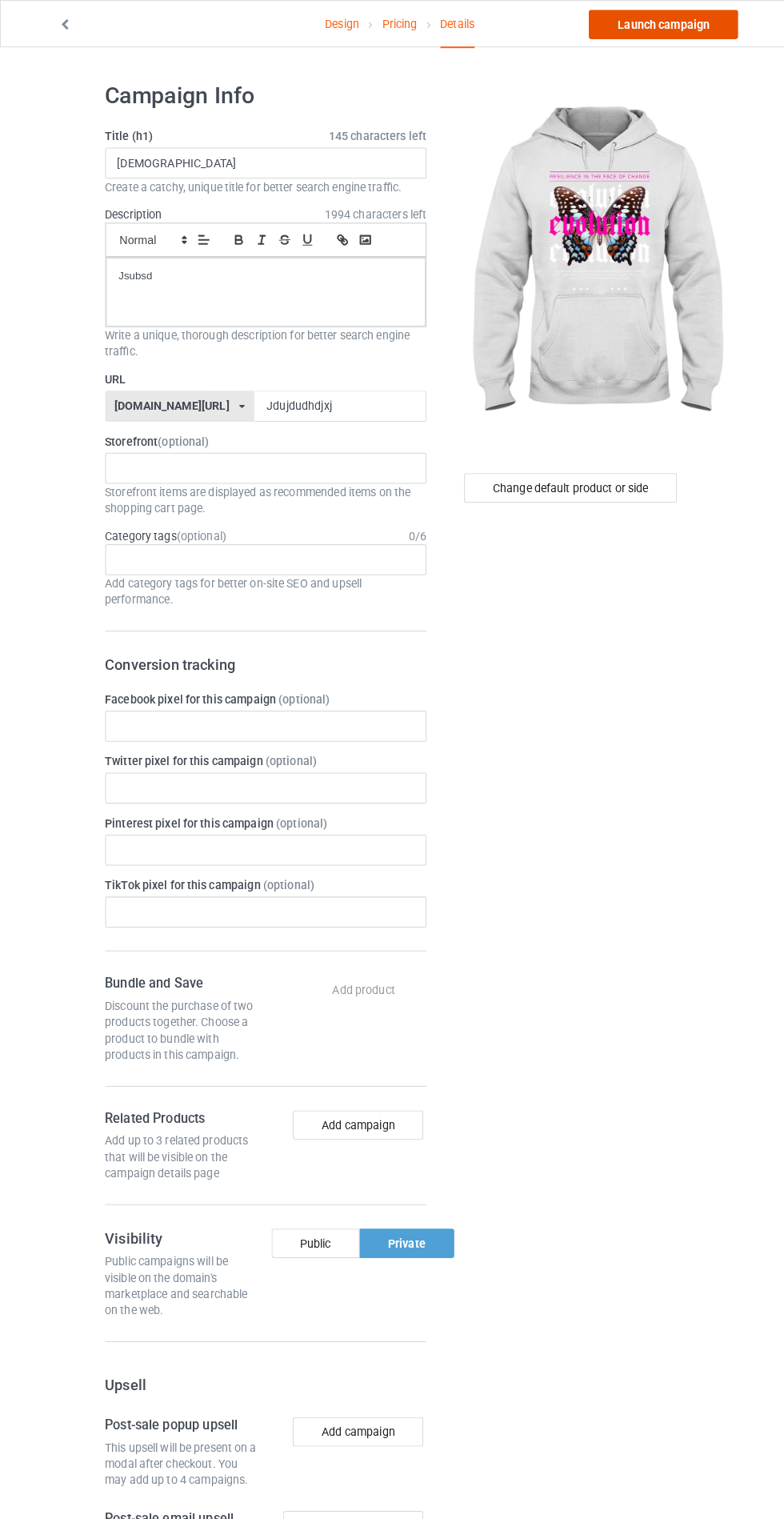
click at [656, 26] on link "Launch campaign" at bounding box center [651, 24] width 147 height 29
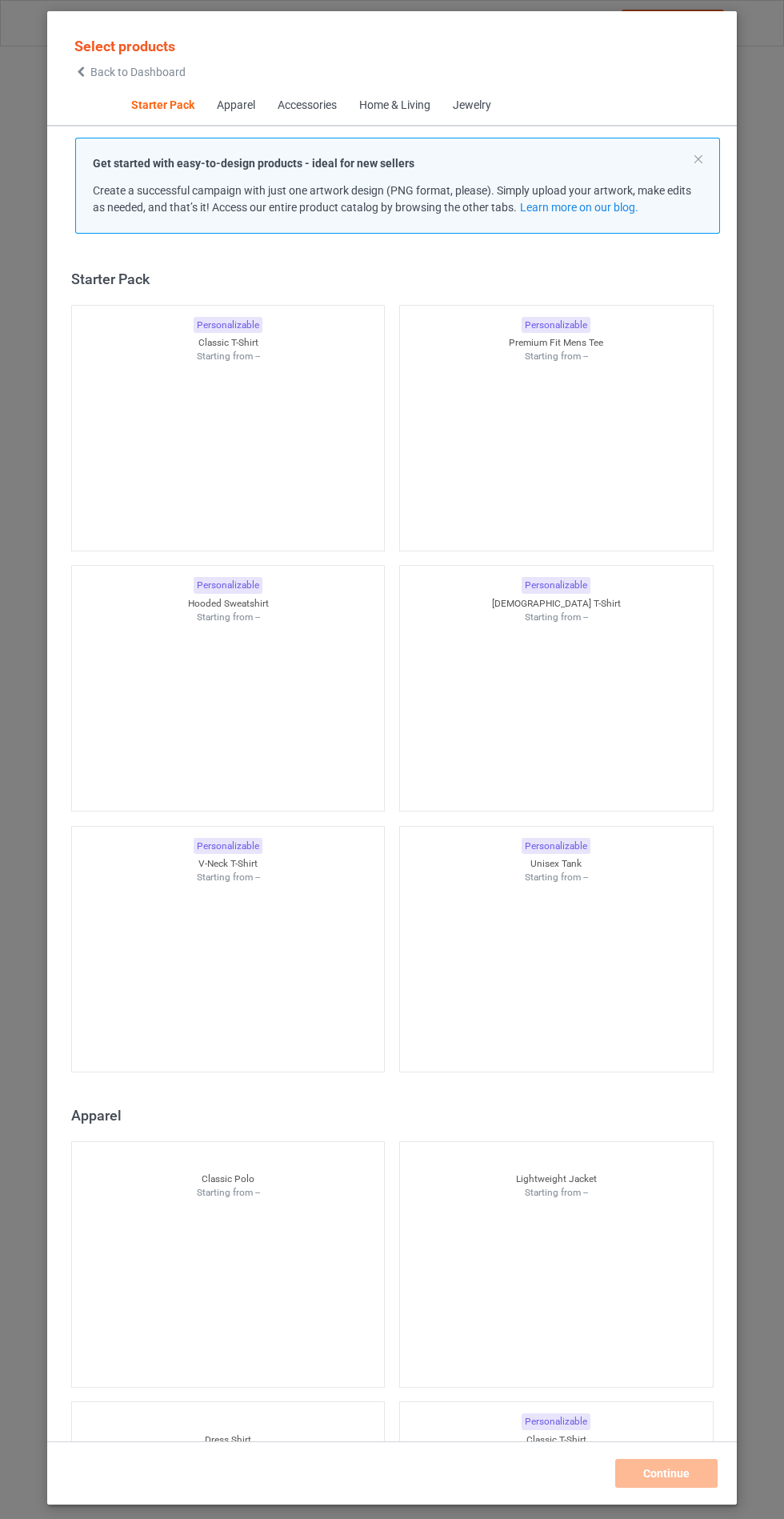
scroll to position [20, 0]
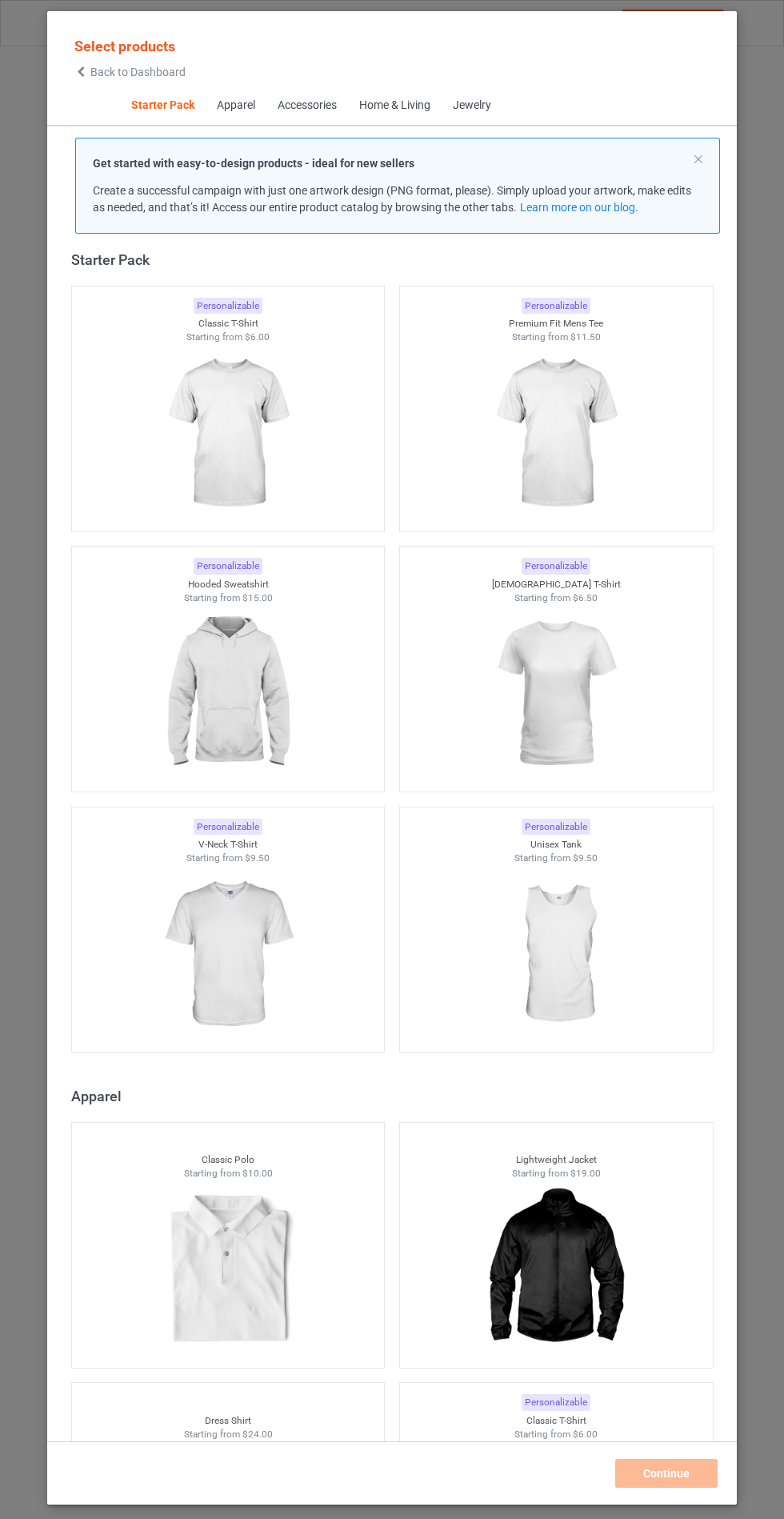
click at [274, 919] on img at bounding box center [227, 955] width 143 height 179
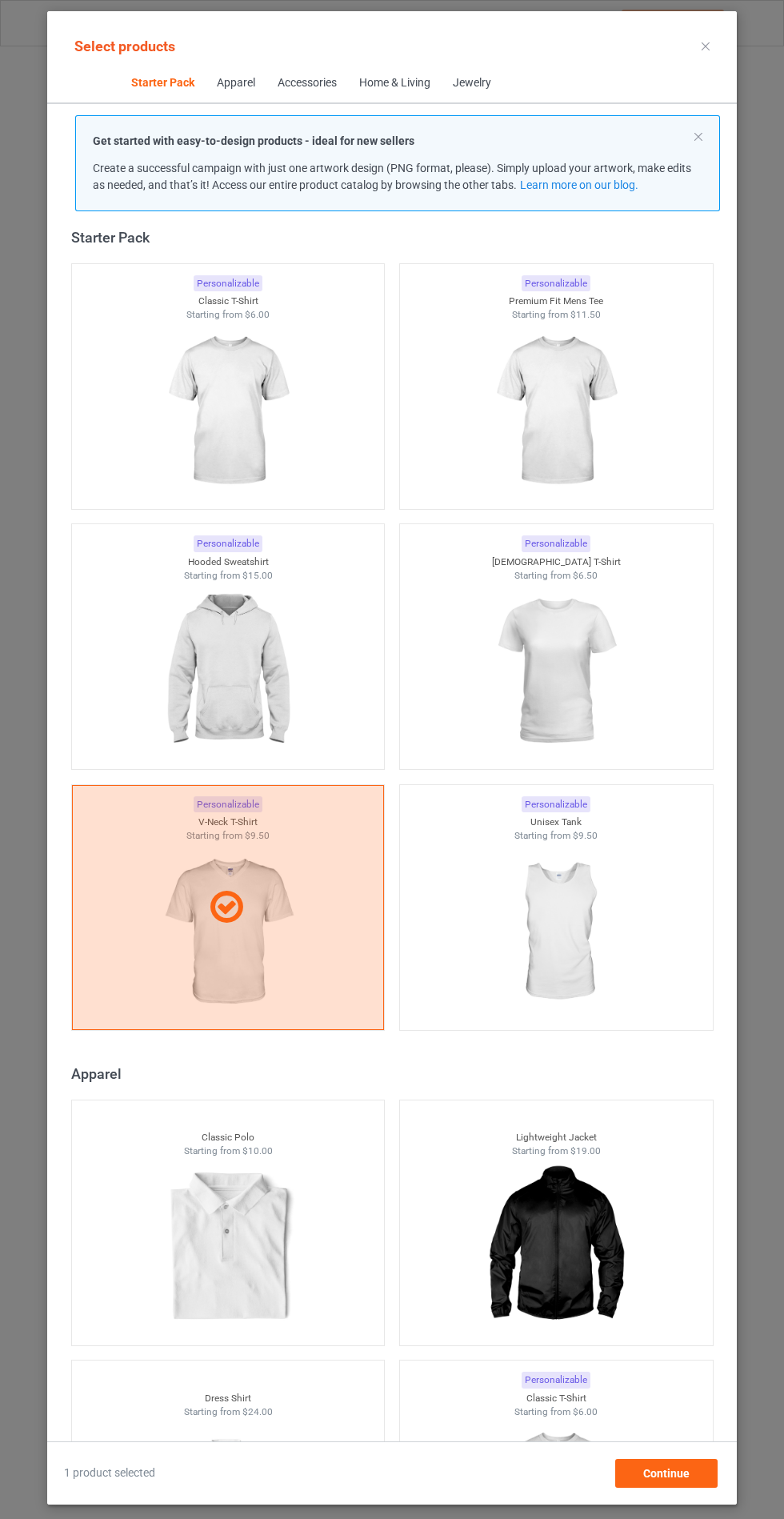
click at [244, 648] on img at bounding box center [227, 671] width 143 height 179
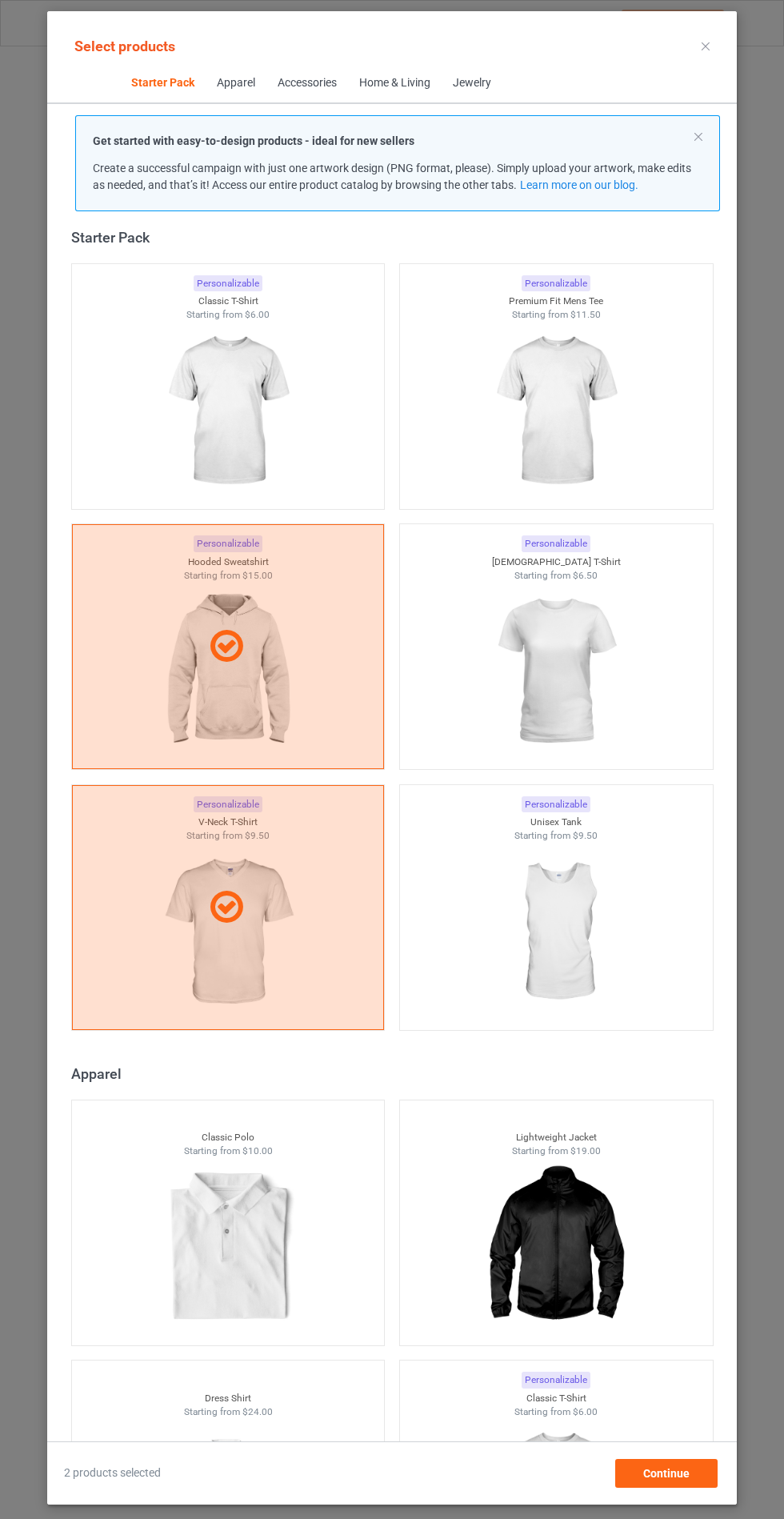
scroll to position [92, 0]
click at [682, 1483] on div "Continue" at bounding box center [666, 1473] width 103 height 29
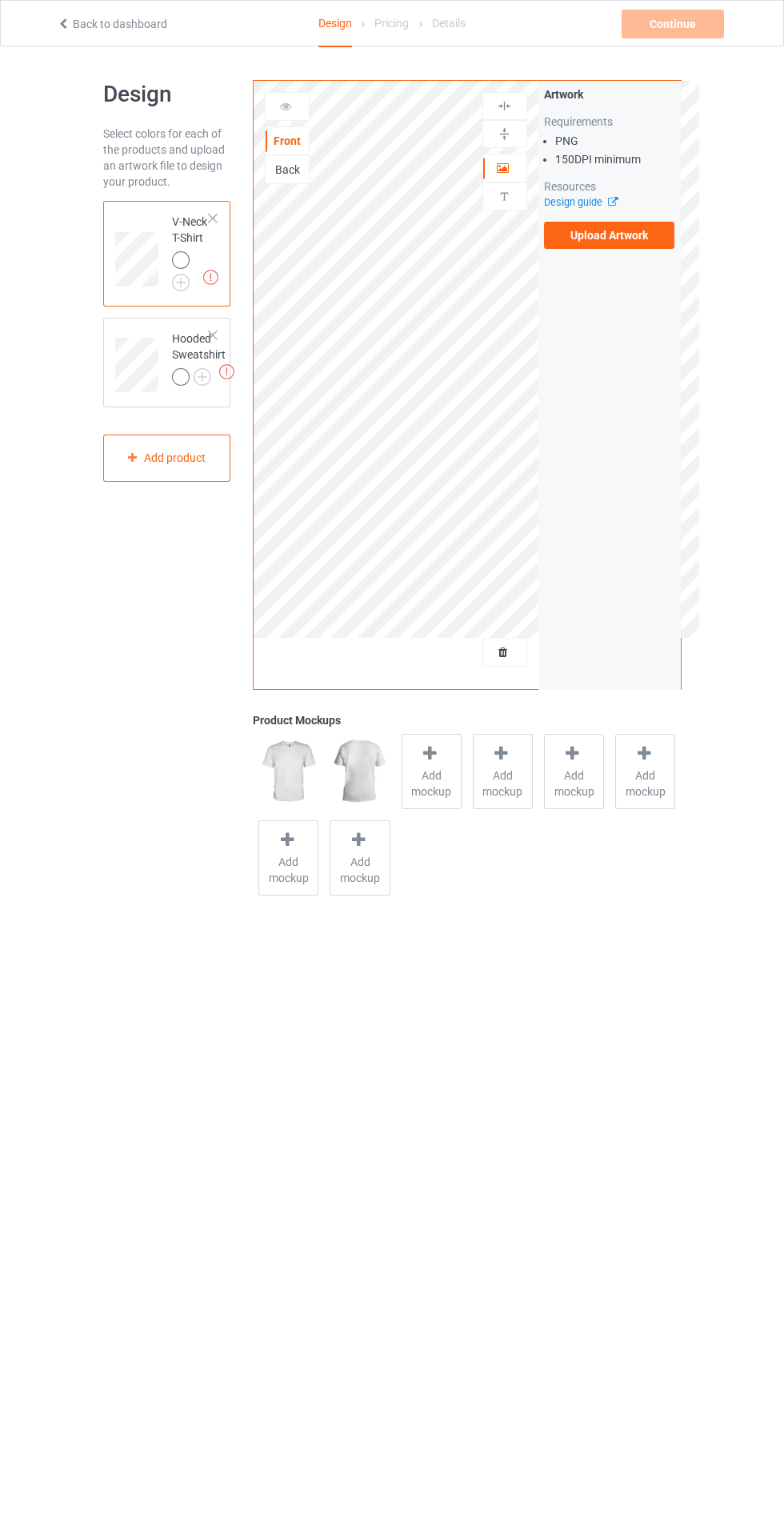
click at [627, 229] on label "Upload Artwork" at bounding box center [609, 235] width 132 height 27
click at [0, 0] on input "Upload Artwork" at bounding box center [0, 0] width 0 height 0
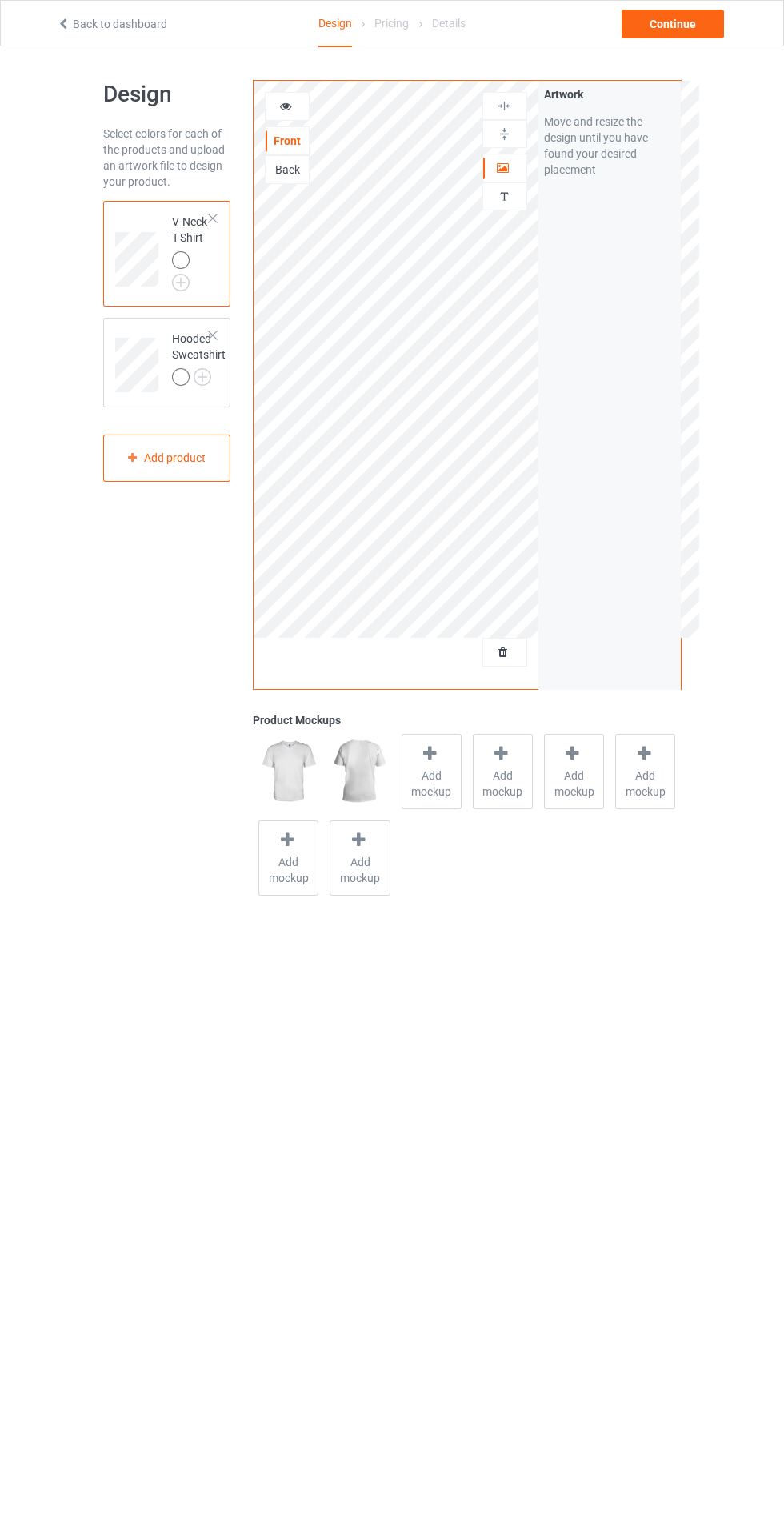
click at [433, 786] on span "Add mockup" at bounding box center [431, 783] width 59 height 32
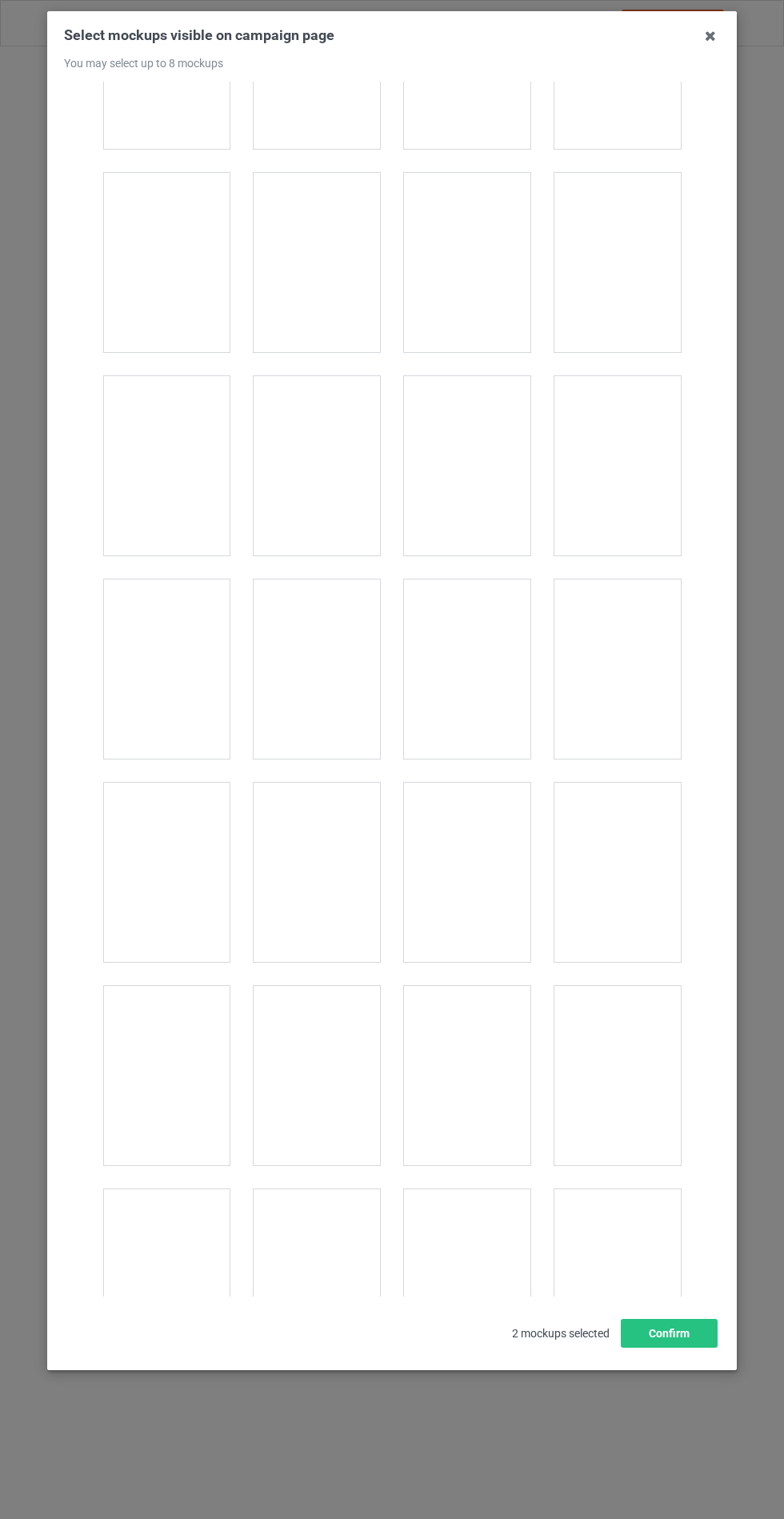
scroll to position [2158, 0]
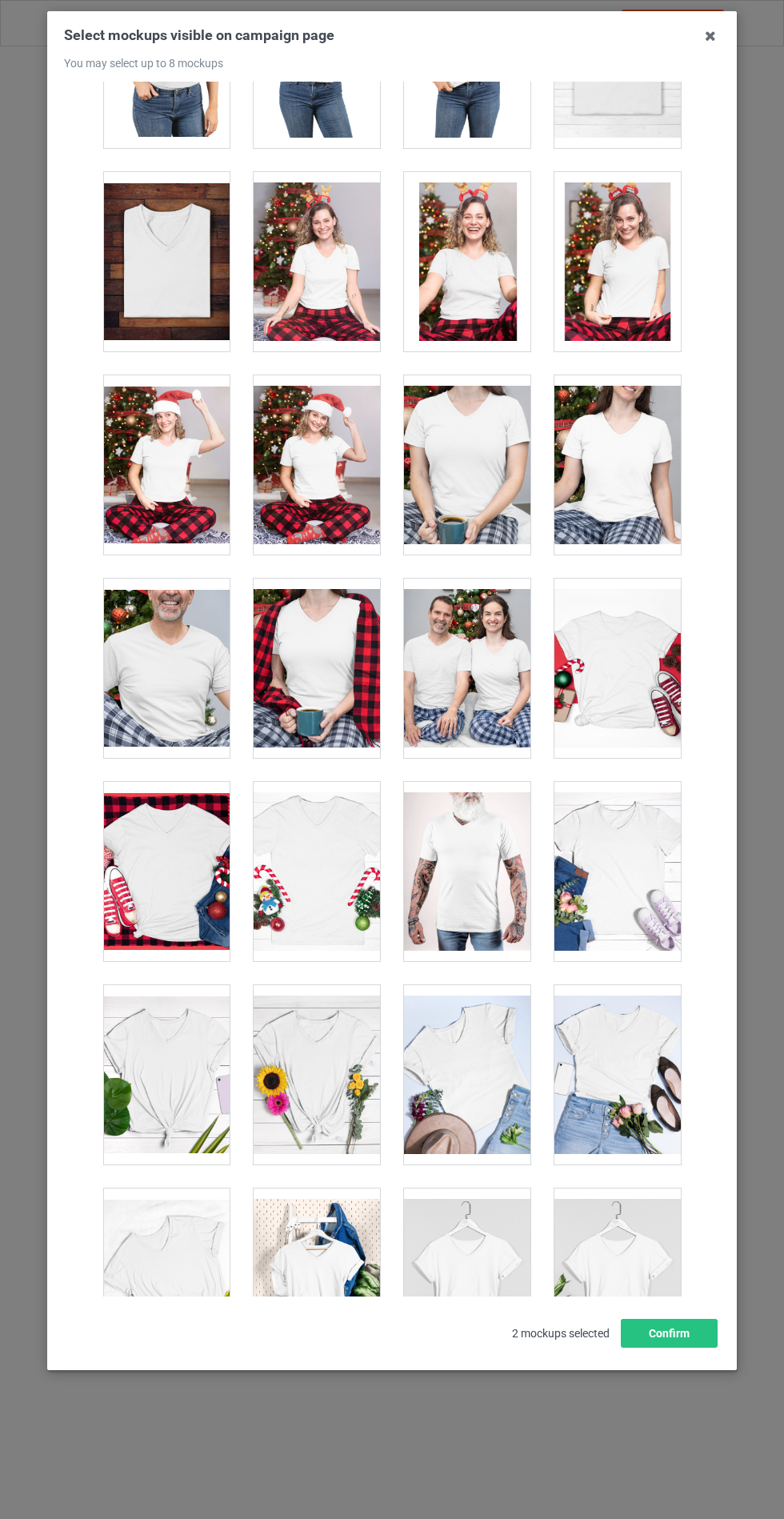
click at [638, 871] on div at bounding box center [618, 871] width 126 height 179
click at [322, 1062] on div at bounding box center [316, 1074] width 126 height 179
click at [636, 870] on div at bounding box center [618, 871] width 126 height 179
click at [484, 1065] on div at bounding box center [467, 1074] width 126 height 179
click at [672, 1348] on button "Confirm" at bounding box center [669, 1333] width 97 height 29
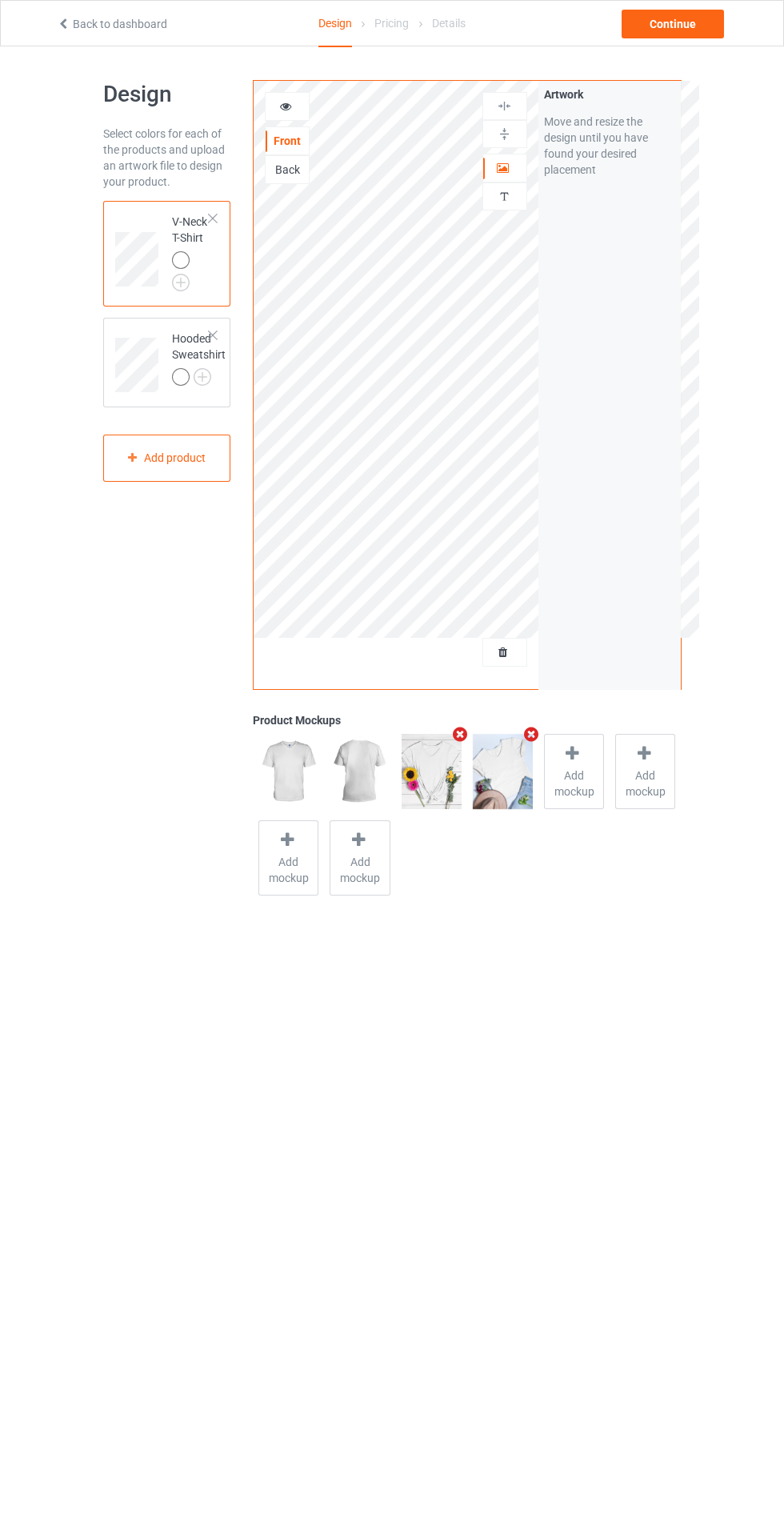
click at [0, 0] on img at bounding box center [0, 0] width 0 height 0
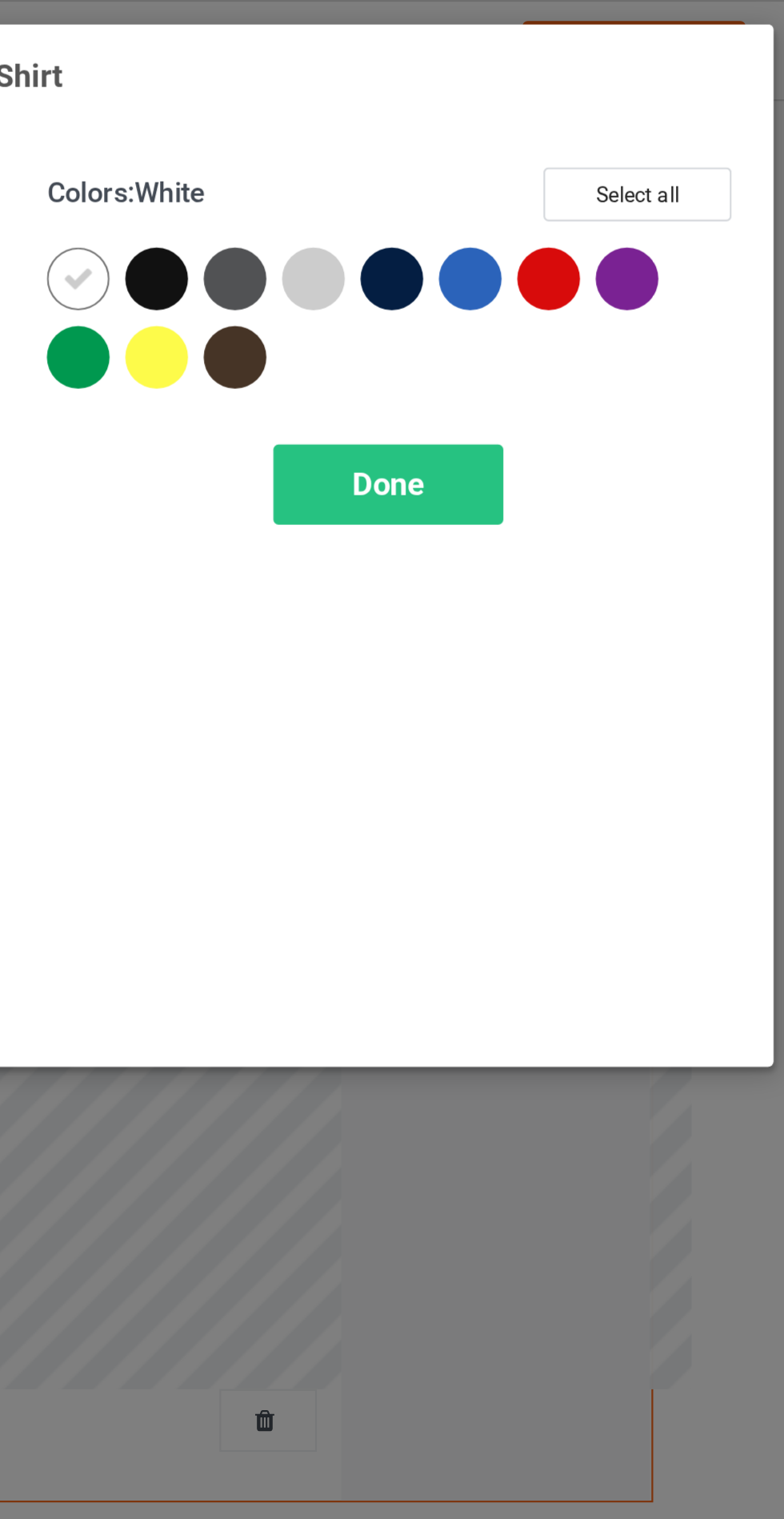
click at [560, 115] on div at bounding box center [562, 128] width 29 height 29
click at [496, 126] on div at bounding box center [490, 128] width 29 height 29
click at [459, 124] on div at bounding box center [454, 128] width 29 height 29
click at [552, 216] on span "Done" at bounding box center [560, 222] width 34 height 17
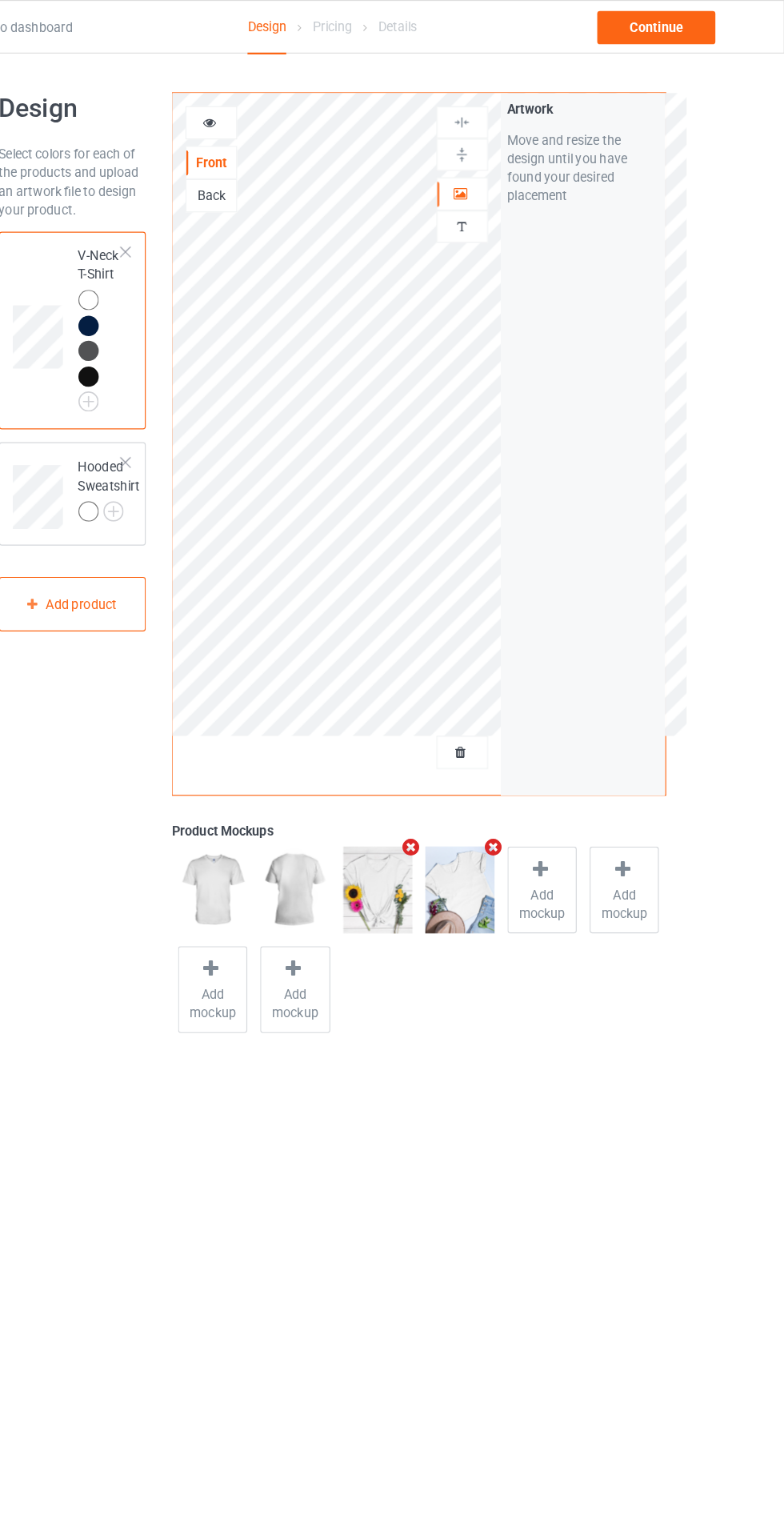
scroll to position [3, 0]
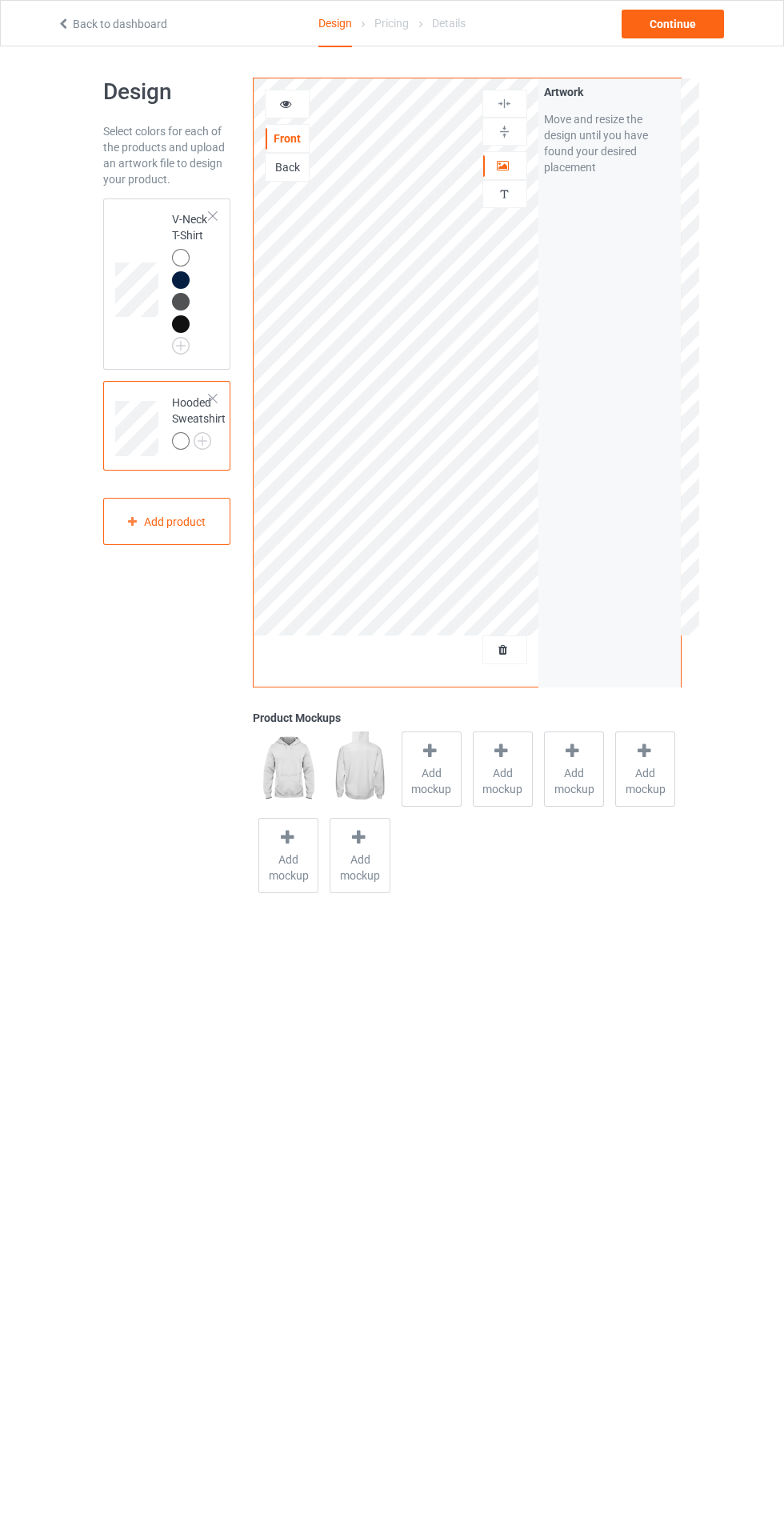
click at [0, 0] on img at bounding box center [0, 0] width 0 height 0
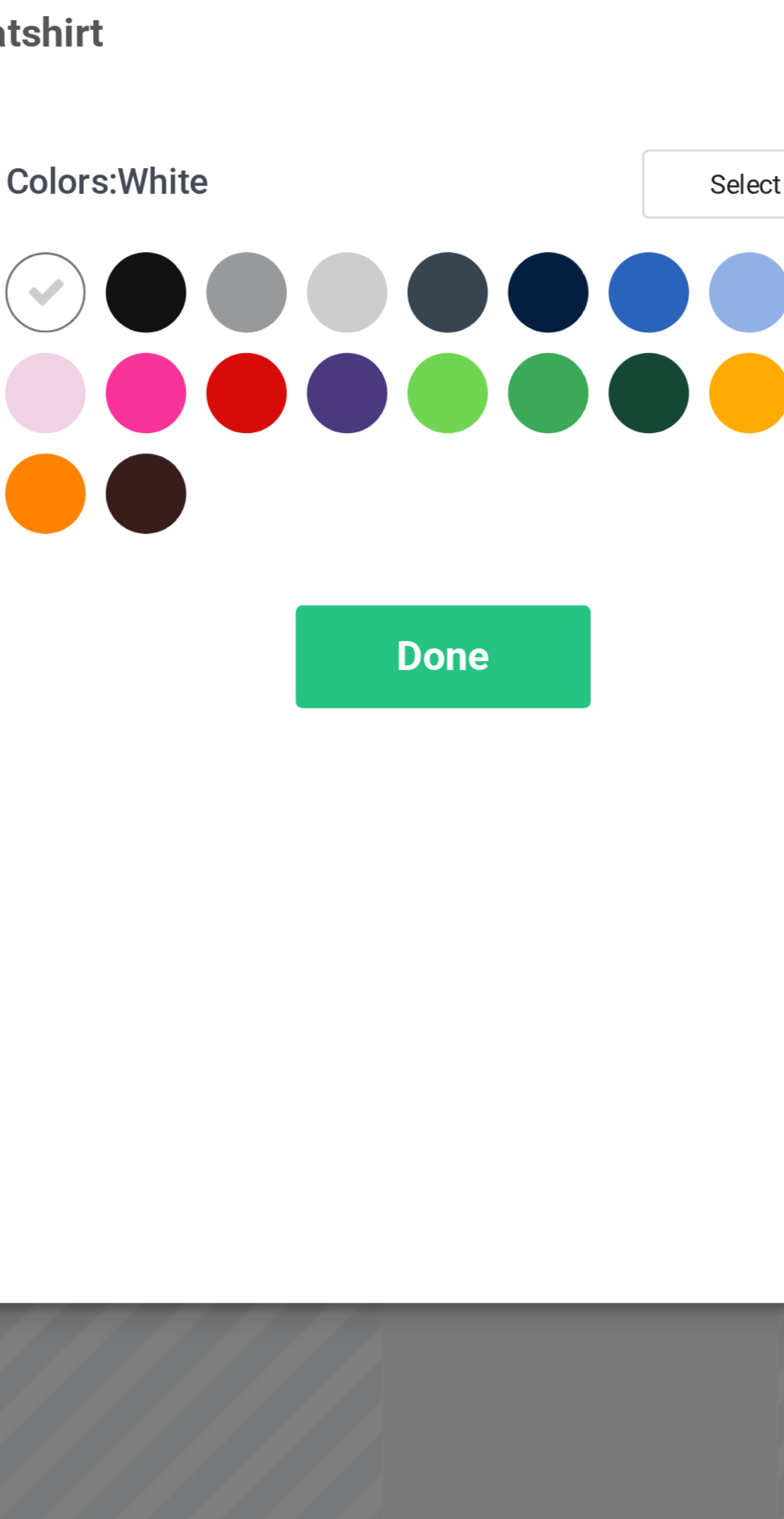
click at [457, 122] on div at bounding box center [454, 128] width 29 height 29
click at [492, 129] on div at bounding box center [490, 128] width 29 height 29
click at [566, 131] on div at bounding box center [562, 128] width 29 height 29
click at [596, 130] on div at bounding box center [598, 128] width 29 height 29
click at [559, 248] on div "Done" at bounding box center [560, 258] width 105 height 36
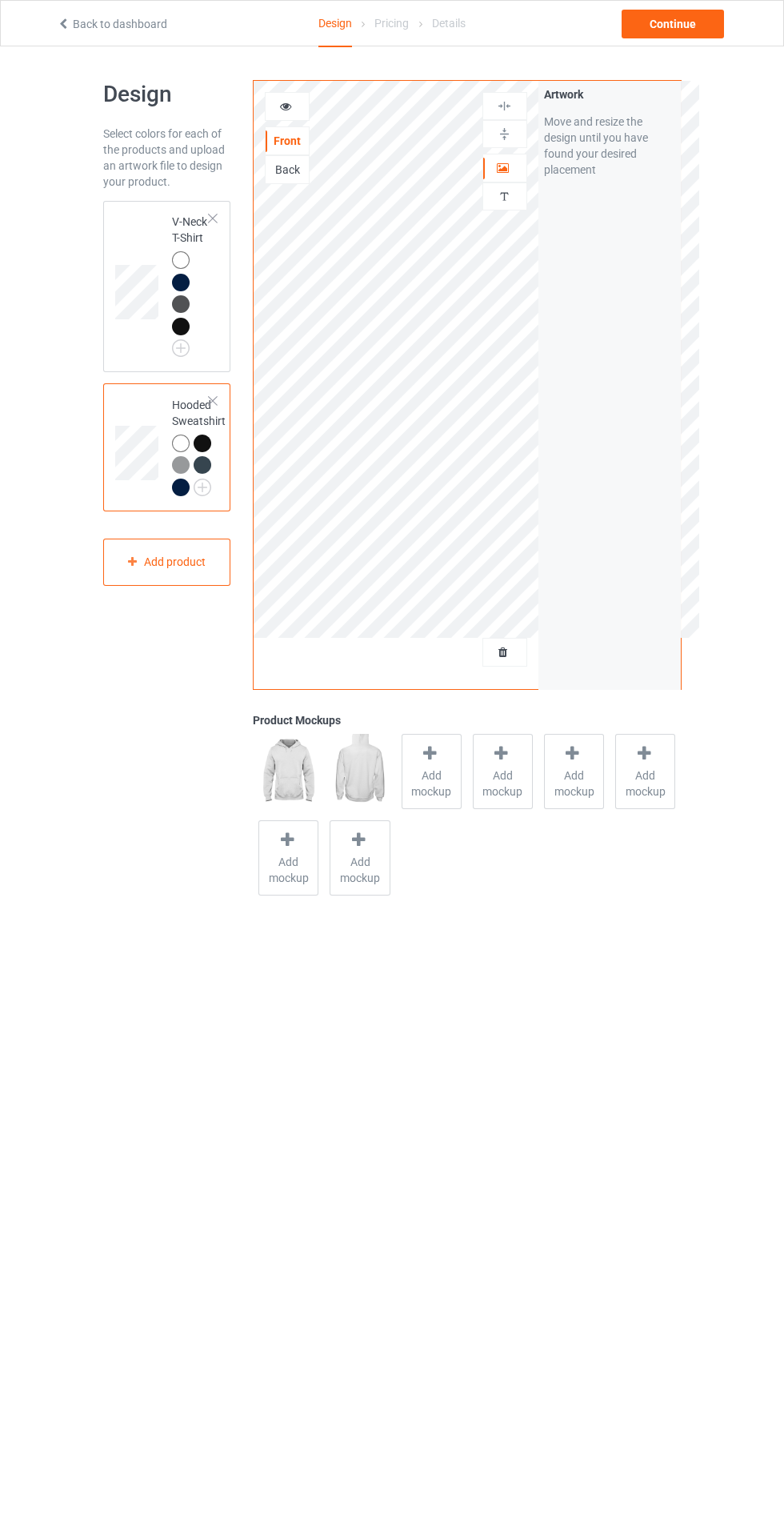
scroll to position [14, 0]
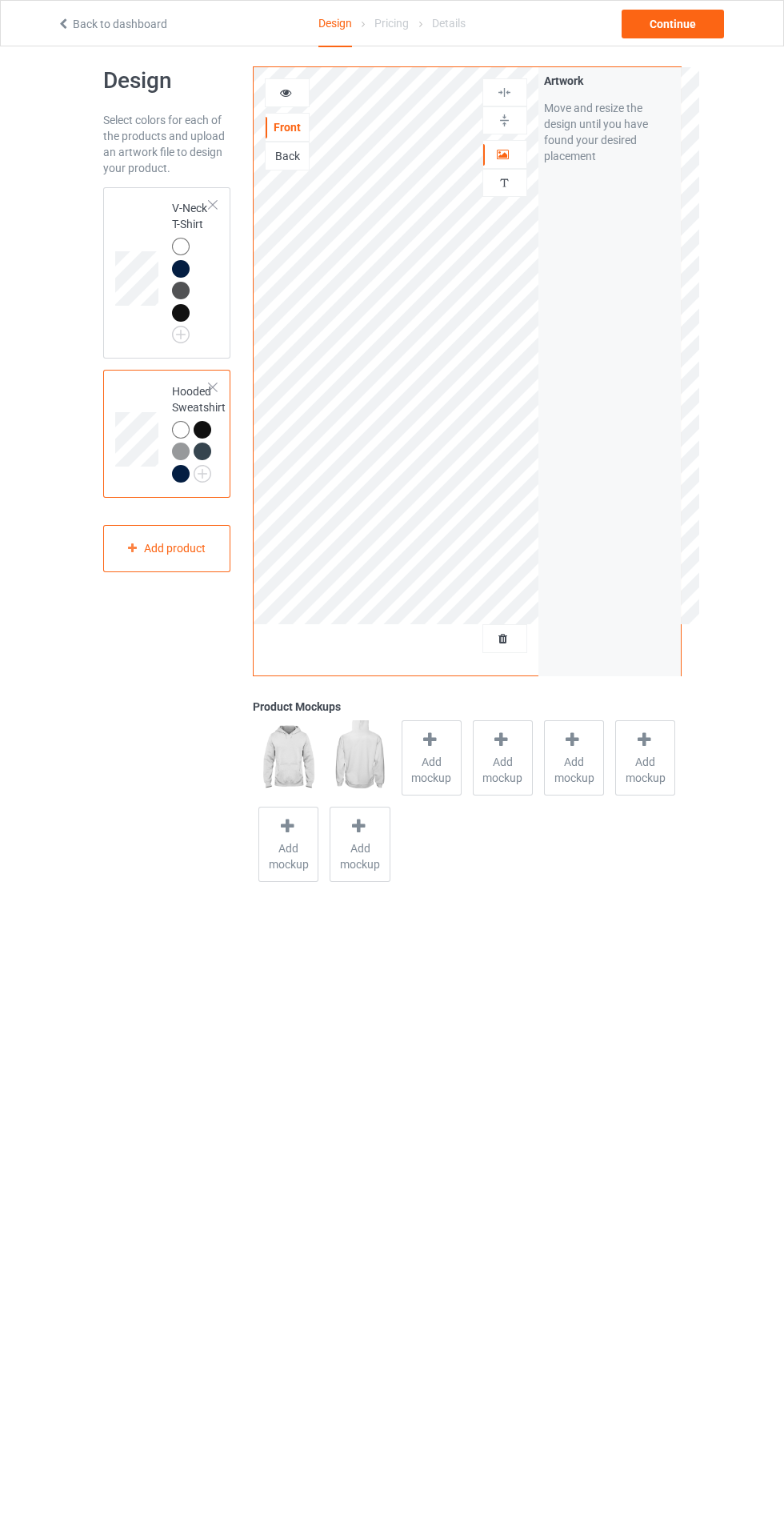
click at [449, 769] on span "Add mockup" at bounding box center [431, 770] width 59 height 32
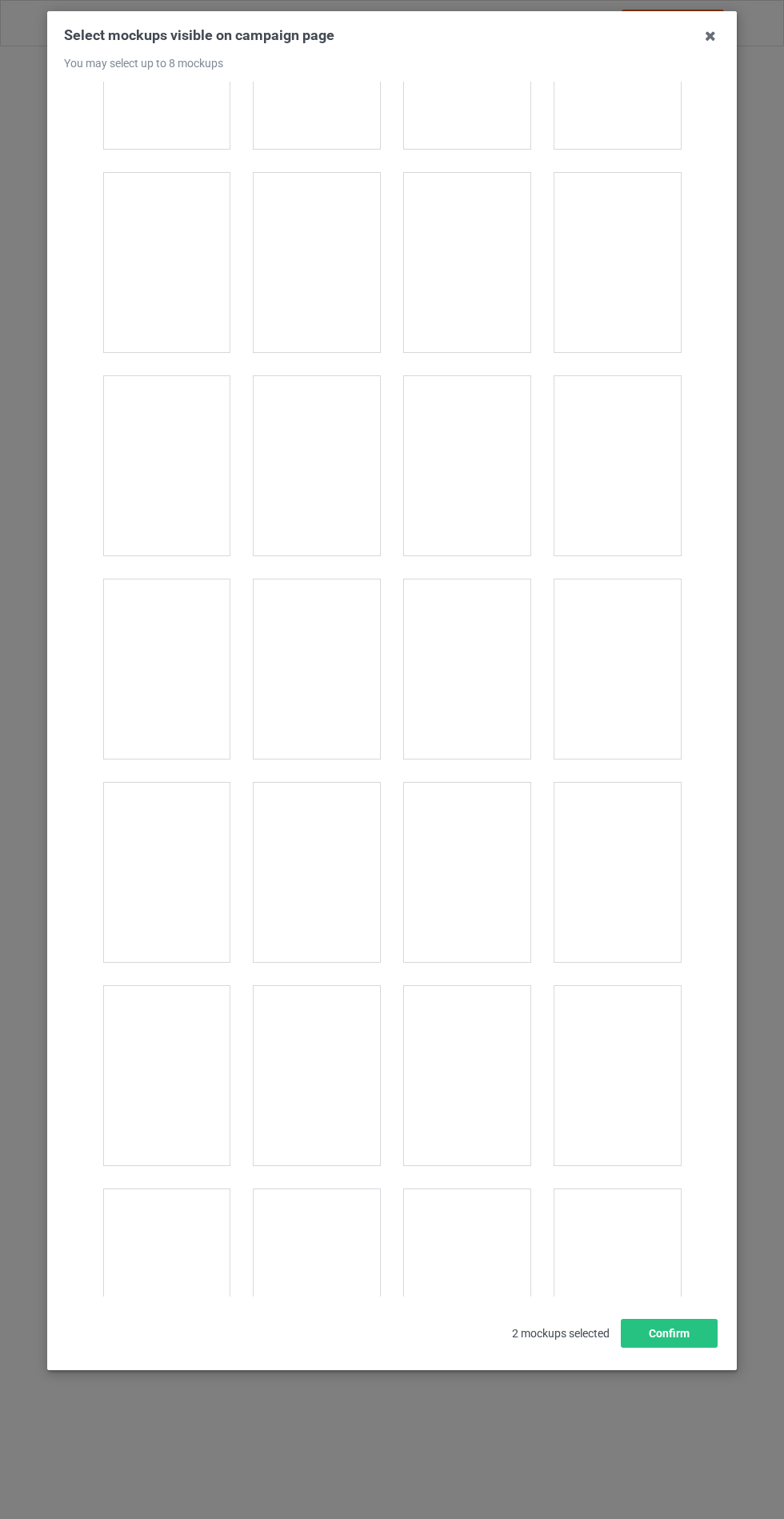
scroll to position [12917, 0]
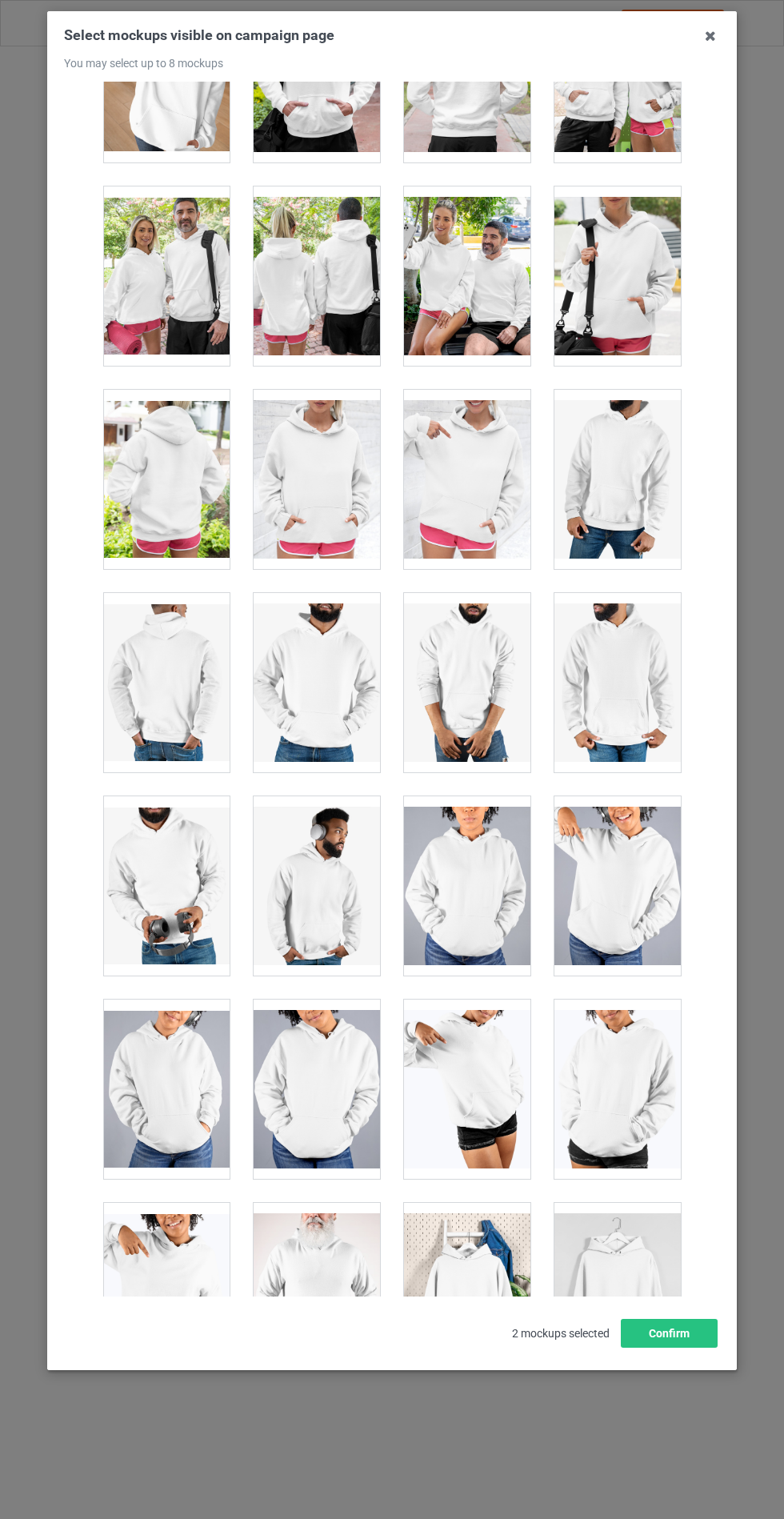
click at [329, 440] on div at bounding box center [316, 479] width 126 height 179
click at [690, 1348] on button "Confirm" at bounding box center [669, 1333] width 97 height 29
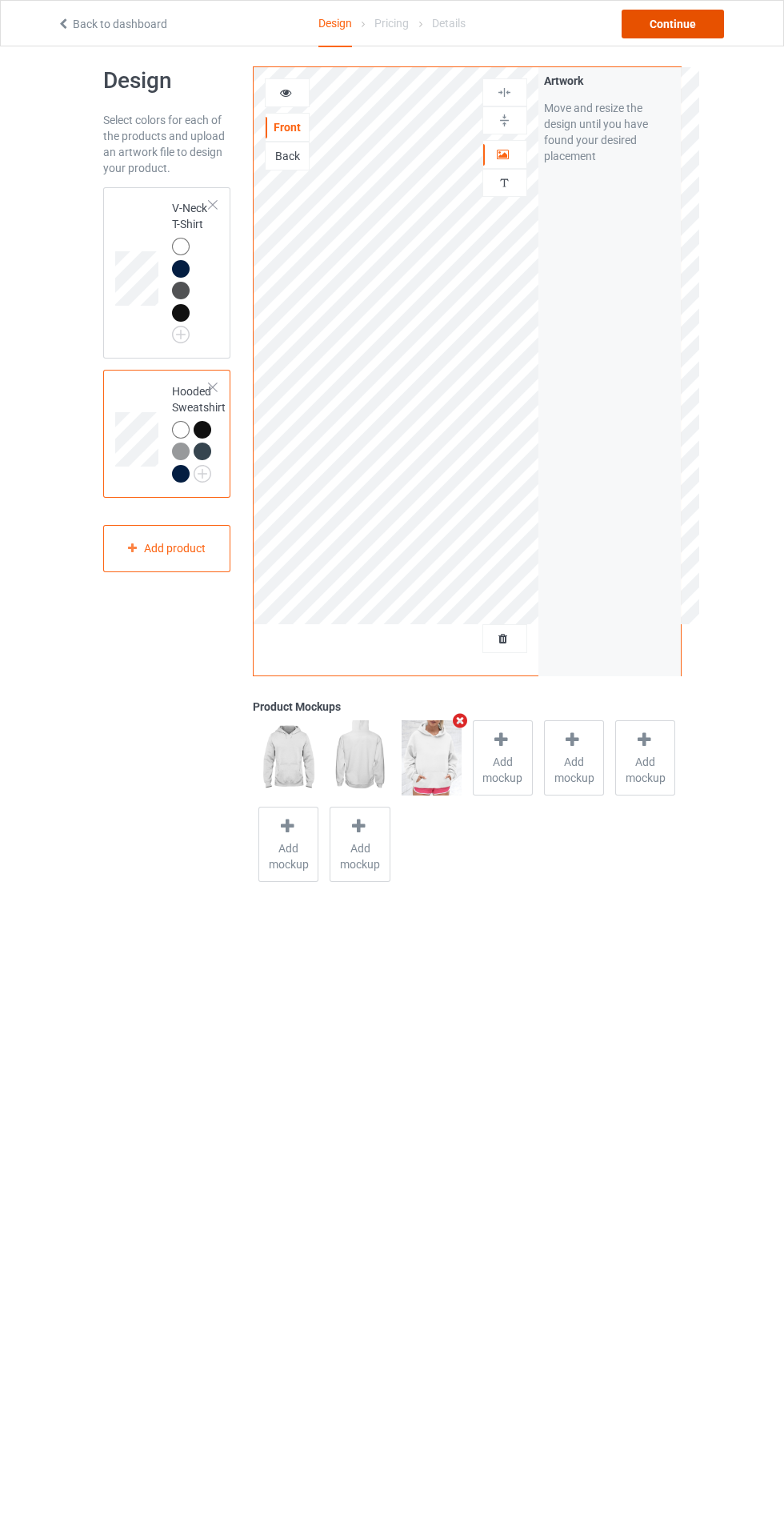
click at [686, 14] on div "Continue" at bounding box center [673, 24] width 103 height 29
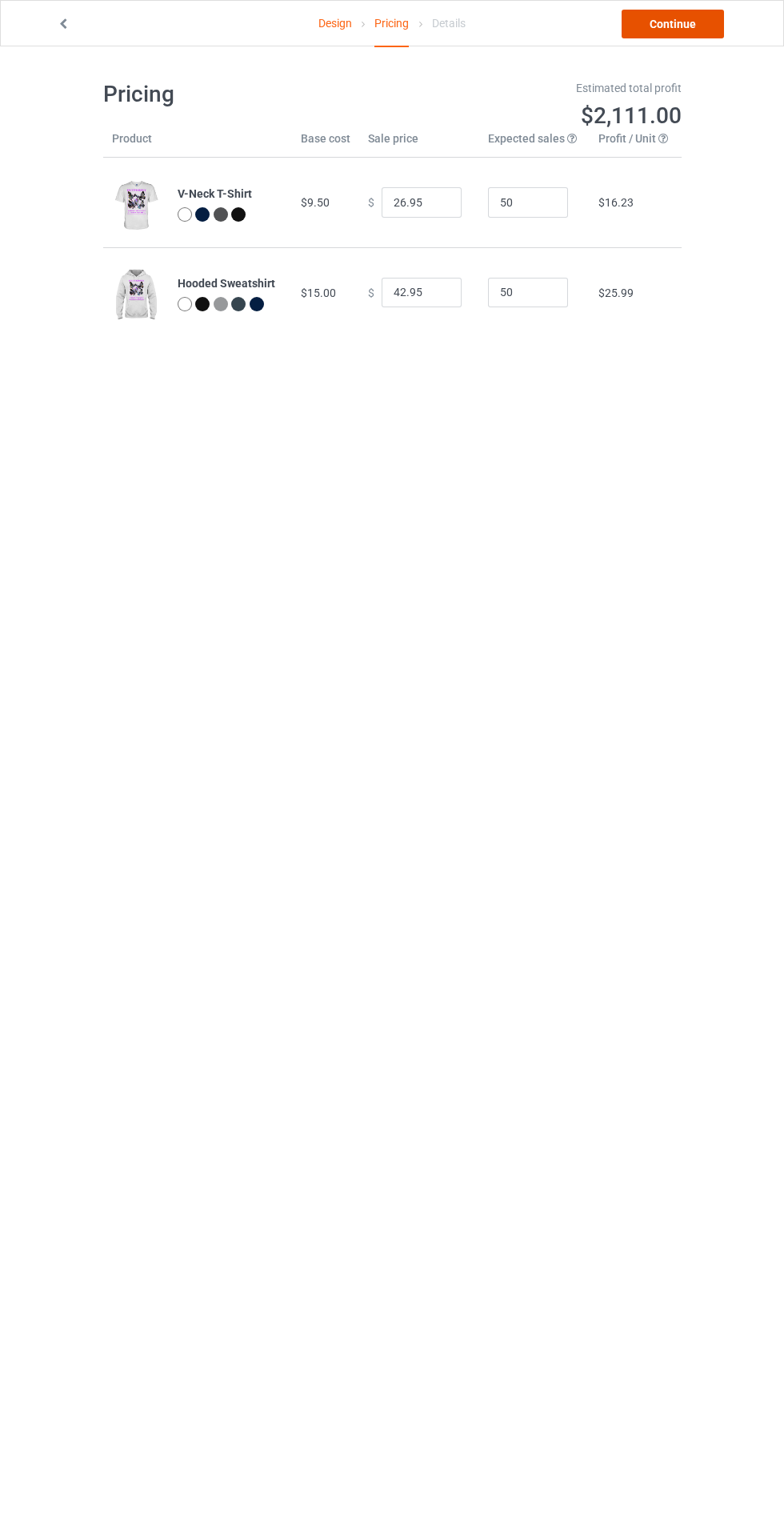
click at [671, 35] on link "Continue" at bounding box center [673, 24] width 103 height 29
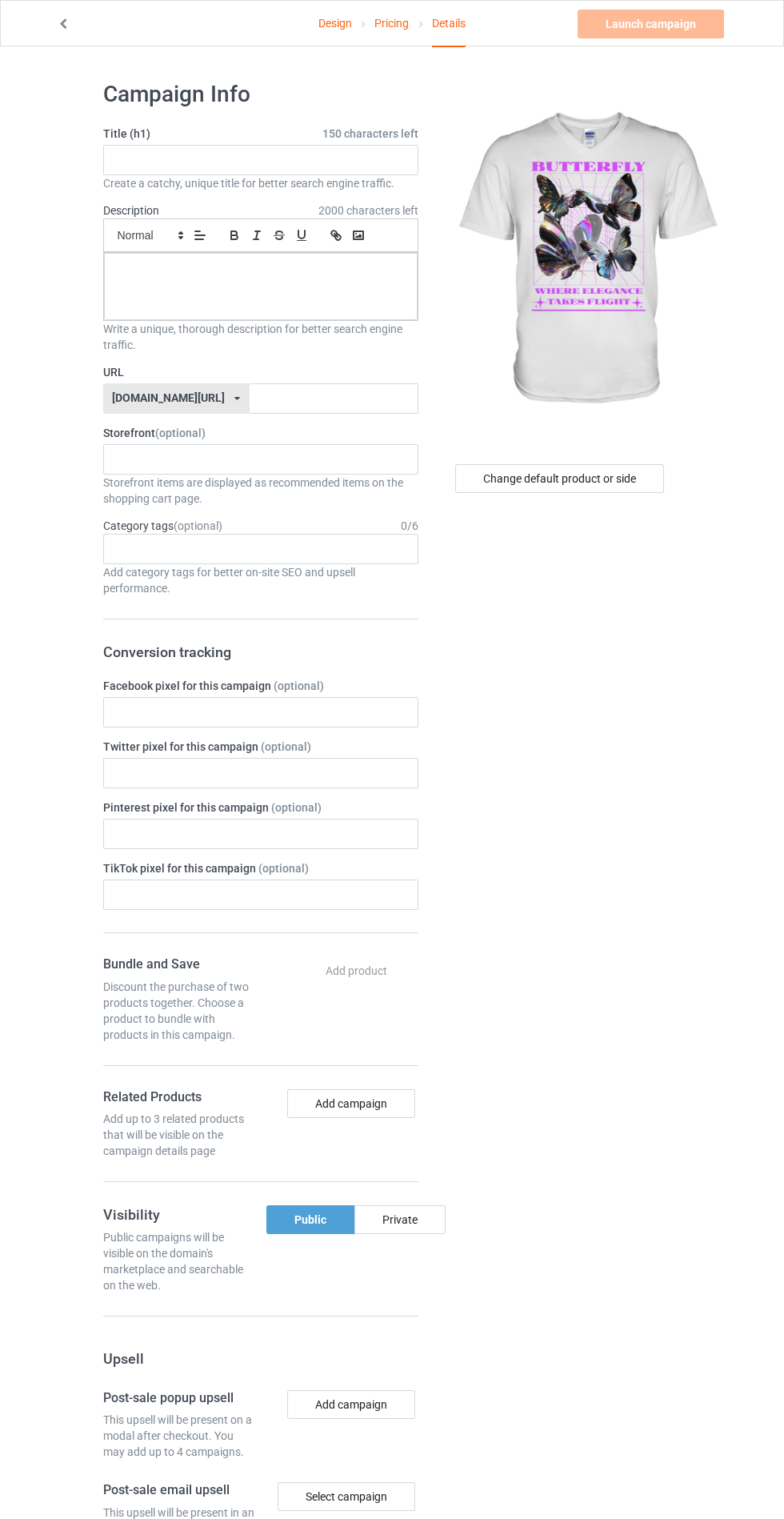
click at [783, 1446] on div "Design Pricing Details Launch campaign Please enter campaign title Campaign Inf…" at bounding box center [392, 972] width 784 height 1852
click at [329, 165] on input "text" at bounding box center [261, 160] width 316 height 31
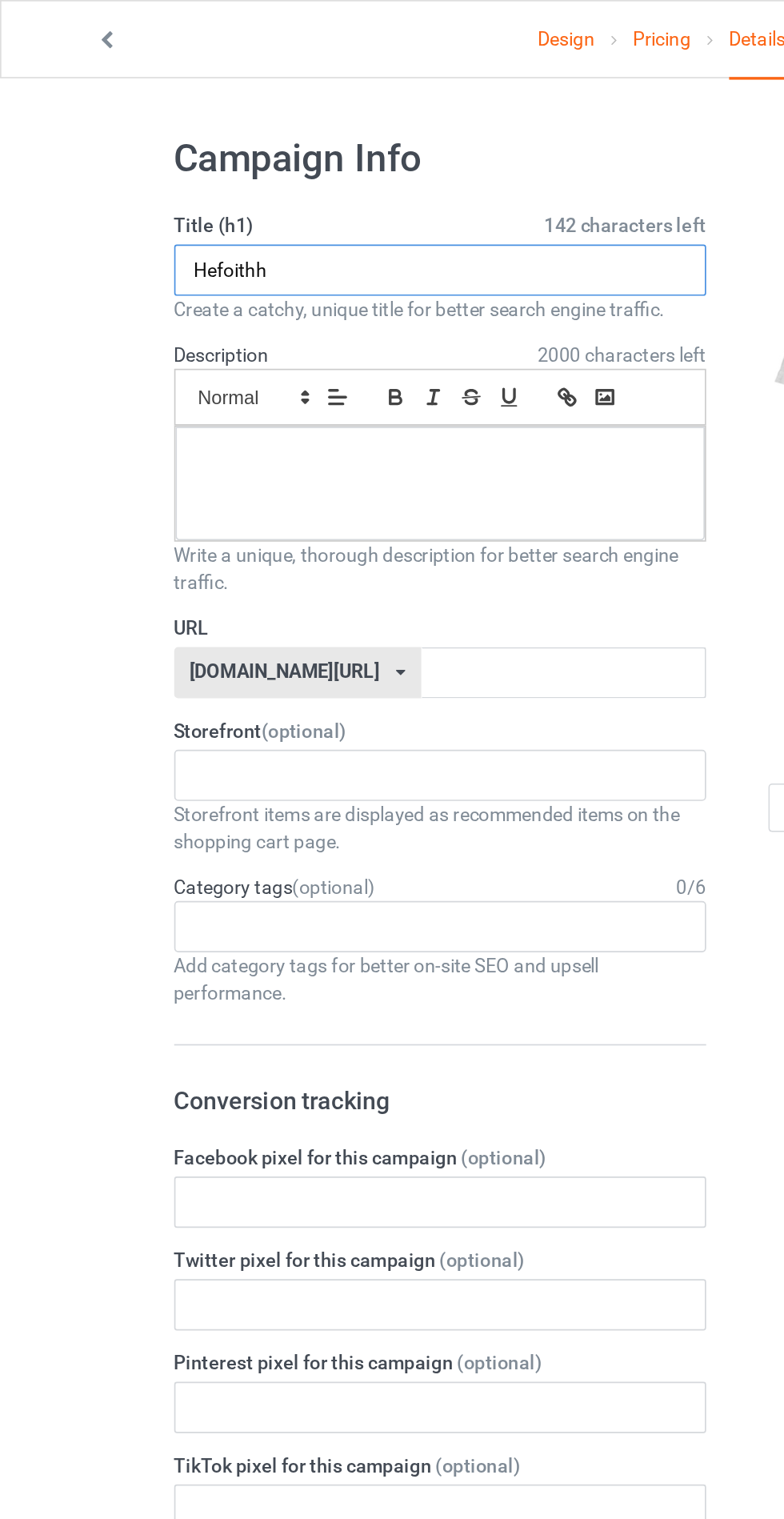
type input "Hefoithh"
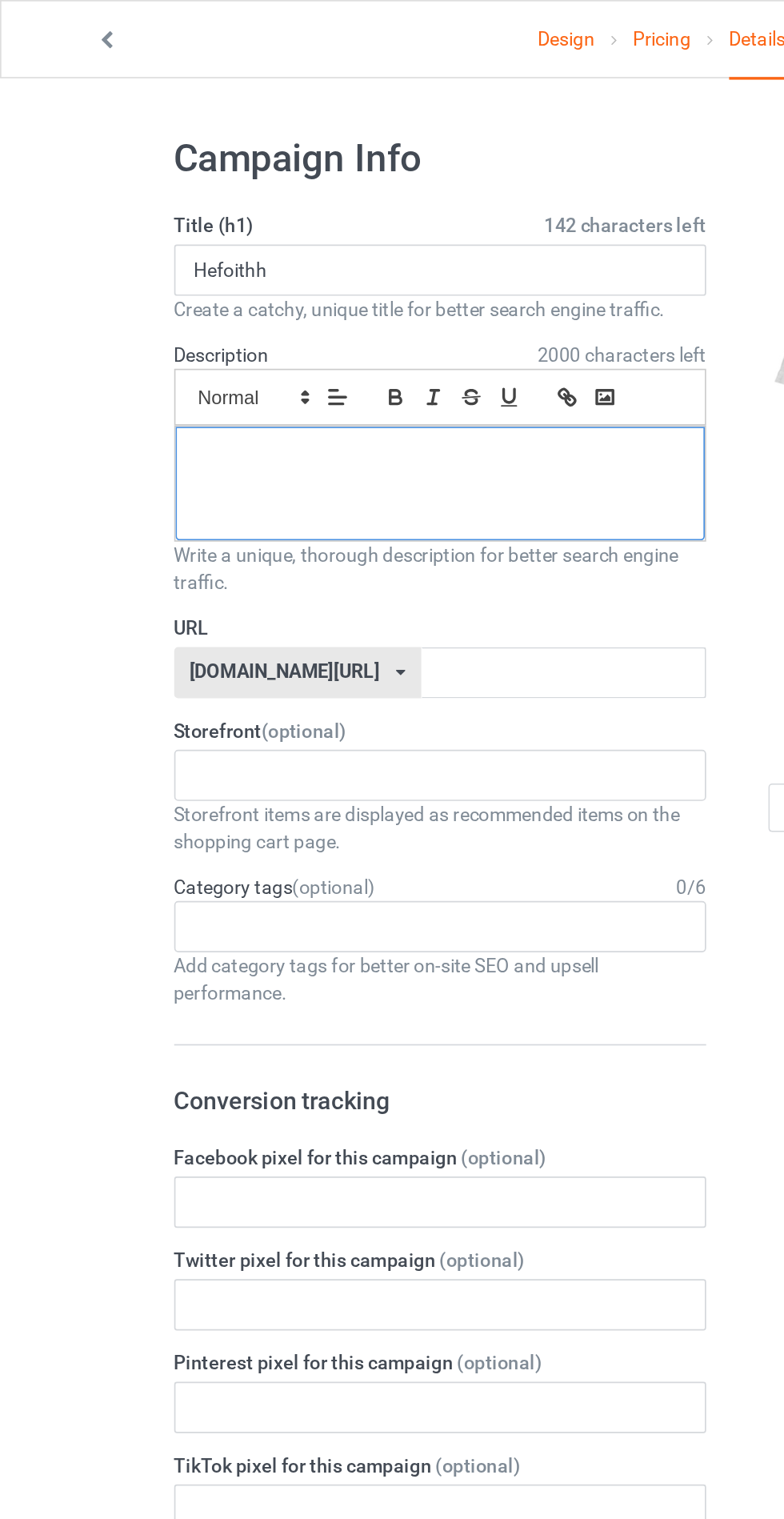
click at [221, 277] on p at bounding box center [261, 271] width 288 height 15
click at [310, 394] on input "text" at bounding box center [333, 399] width 169 height 31
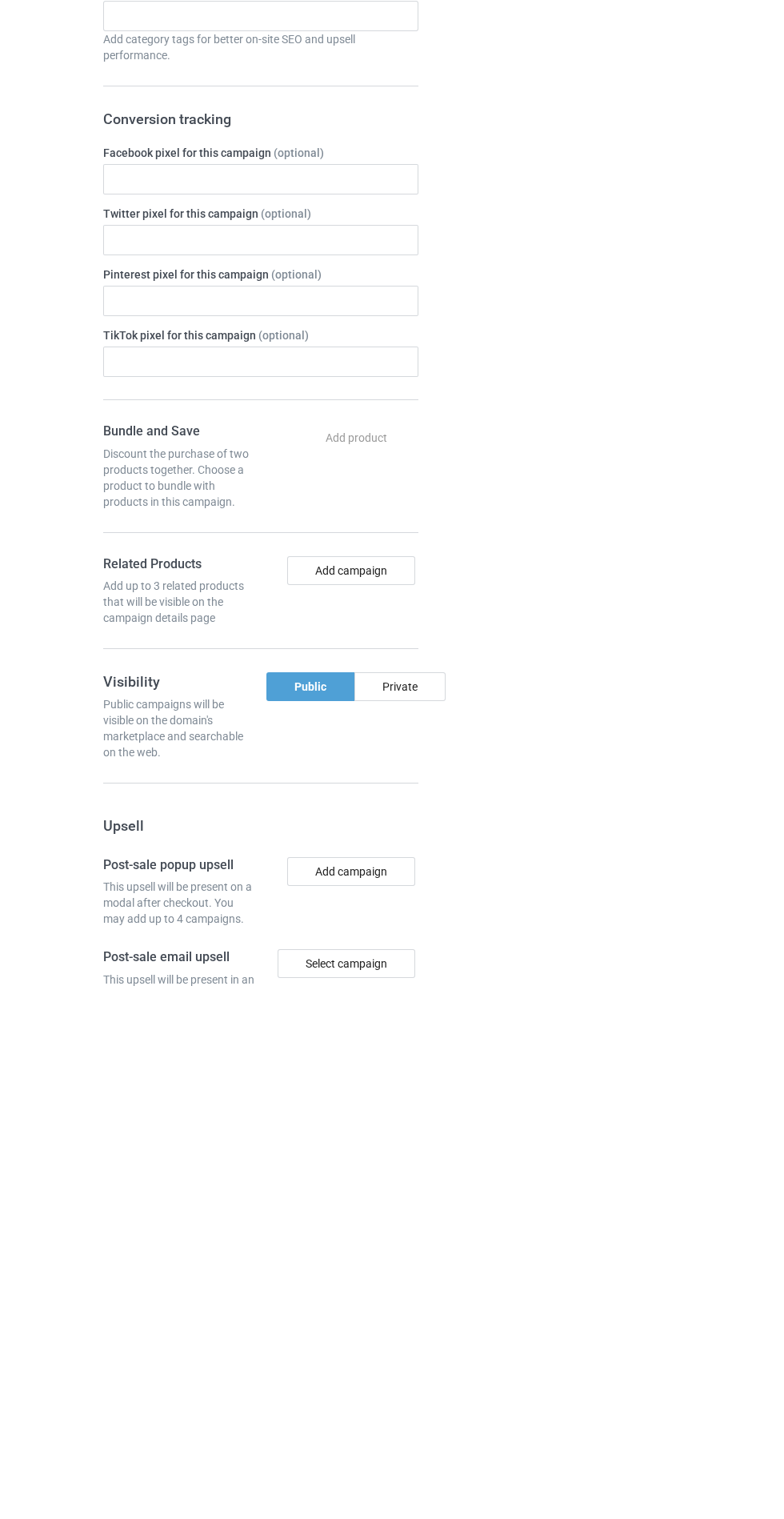
type input "Jggffhhh"
click at [417, 1230] on div "Private" at bounding box center [400, 1219] width 92 height 29
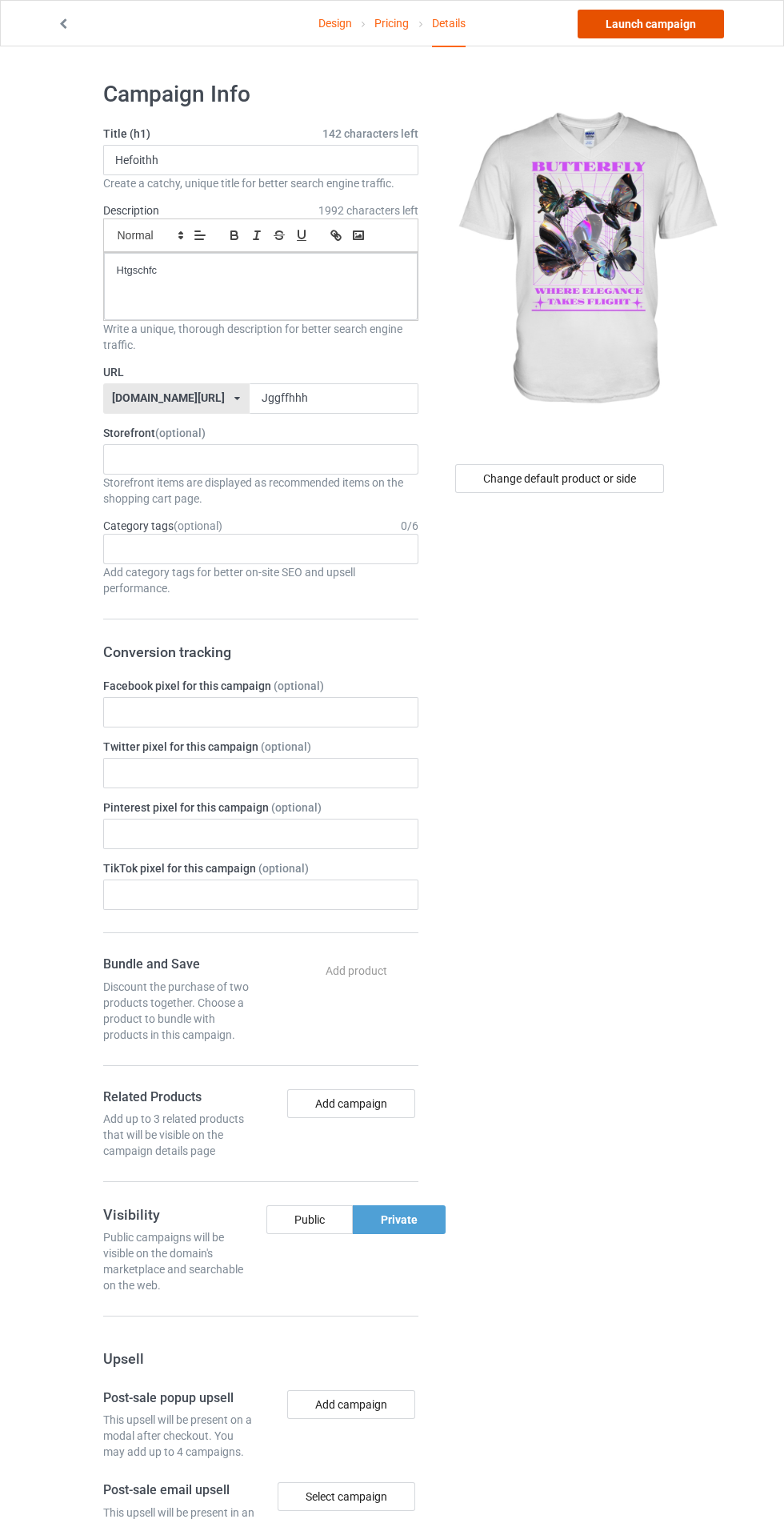
click at [650, 30] on link "Launch campaign" at bounding box center [651, 24] width 147 height 29
